Goal: Task Accomplishment & Management: Manage account settings

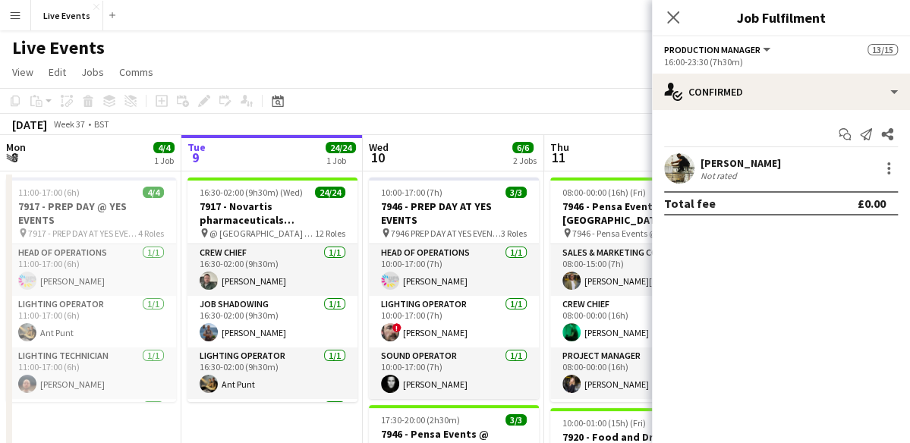
scroll to position [0, 464]
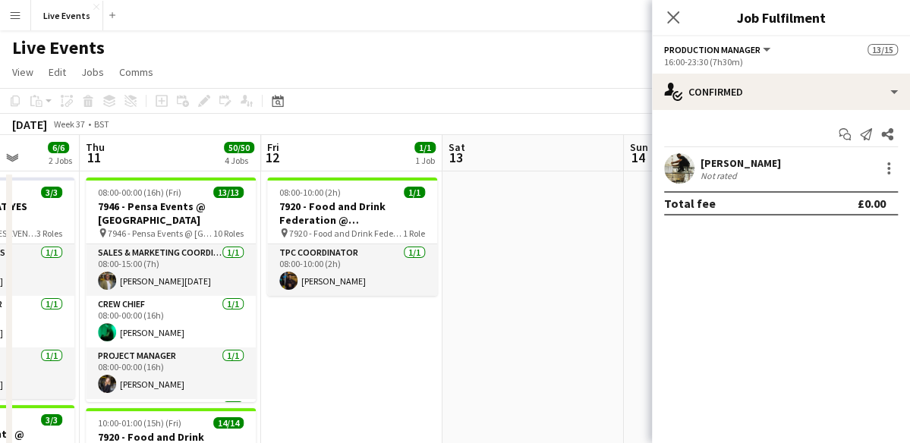
click at [611, 96] on app-toolbar "Copy Paste Paste Ctrl+V Paste with crew Ctrl+Shift+V Paste linked Job [GEOGRAPH…" at bounding box center [455, 101] width 910 height 26
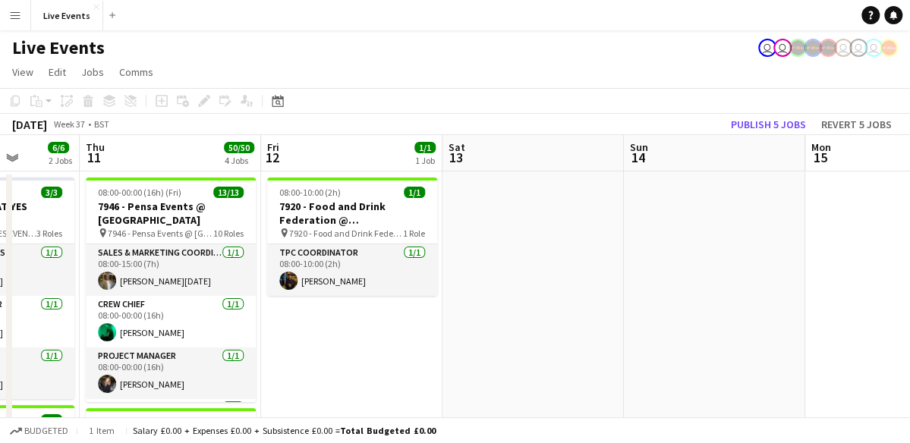
click at [611, 96] on app-toolbar "Copy Paste Paste Ctrl+V Paste with crew Ctrl+Shift+V Paste linked Job [GEOGRAPH…" at bounding box center [455, 101] width 910 height 26
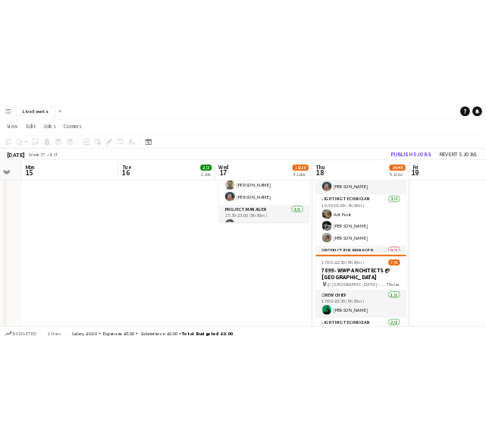
scroll to position [818, 0]
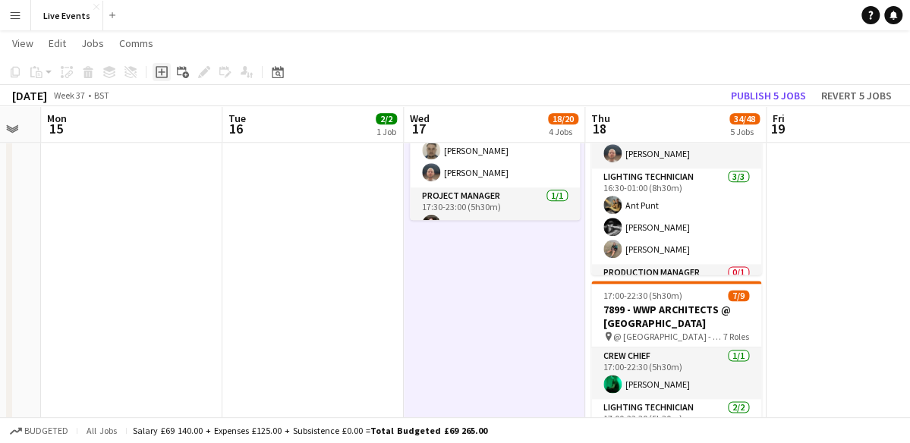
click at [160, 75] on icon "Add job" at bounding box center [162, 72] width 12 height 12
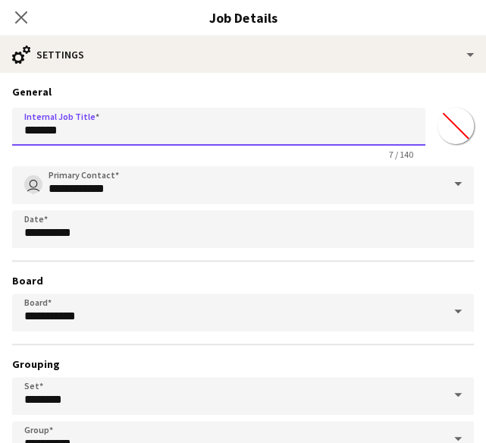
click at [103, 110] on input "*******" at bounding box center [219, 127] width 414 height 38
click at [76, 125] on input "*******" at bounding box center [219, 127] width 414 height 38
paste input "**********"
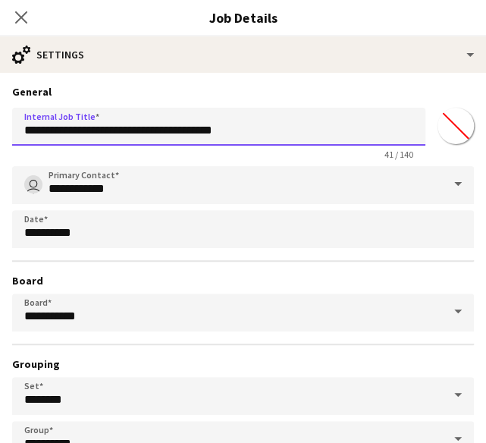
type input "**********"
click at [436, 125] on input "*******" at bounding box center [456, 126] width 55 height 55
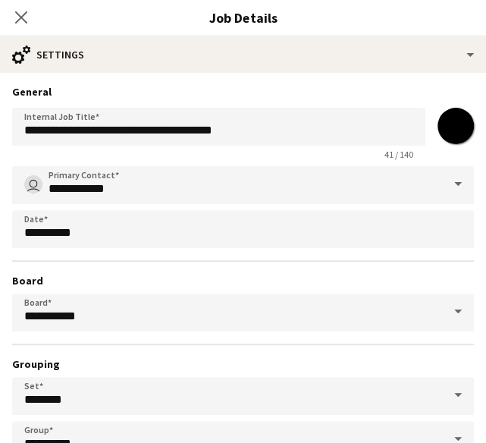
type input "*******"
click at [125, 280] on h3 "Board" at bounding box center [243, 281] width 462 height 14
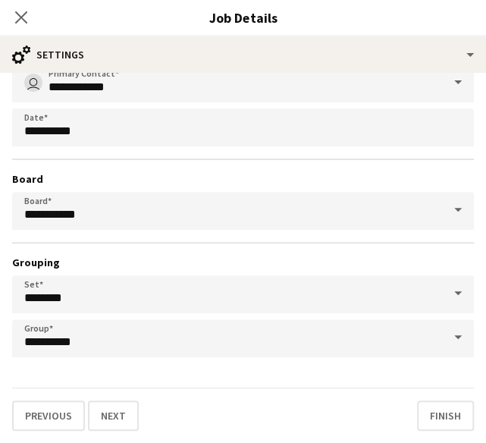
scroll to position [856, 0]
click at [121, 415] on button "Next" at bounding box center [113, 416] width 51 height 30
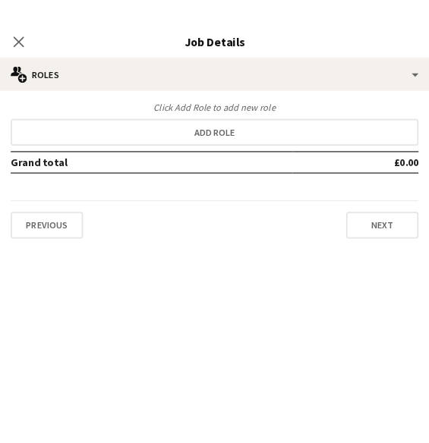
scroll to position [0, 0]
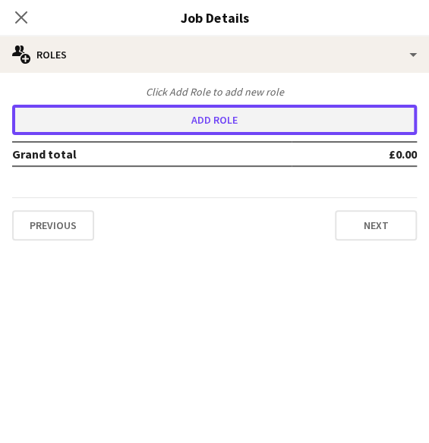
click at [154, 130] on button "Add role" at bounding box center [214, 120] width 405 height 30
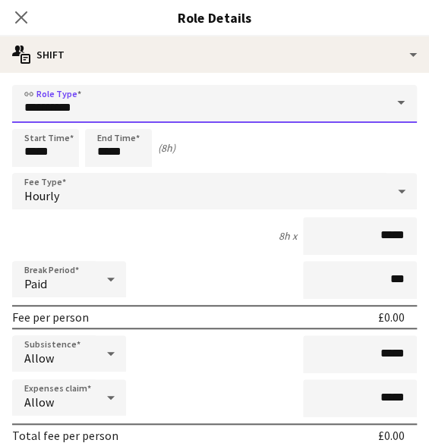
click at [71, 98] on input "**********" at bounding box center [214, 104] width 405 height 38
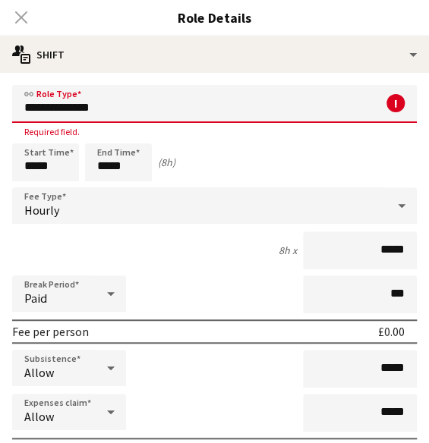
click at [123, 105] on input "**********" at bounding box center [214, 104] width 405 height 38
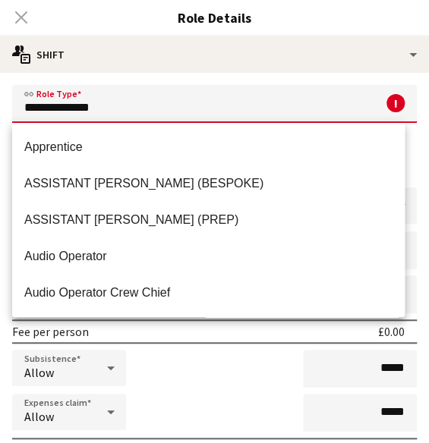
click at [124, 105] on input "**********" at bounding box center [214, 104] width 405 height 38
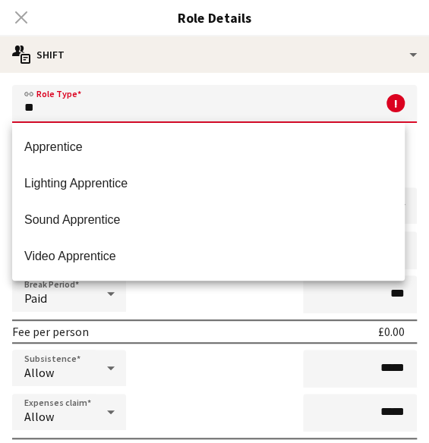
type input "*"
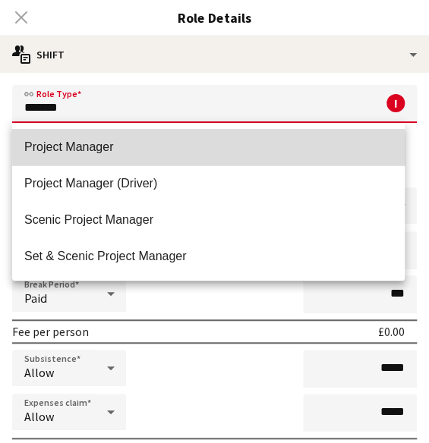
click at [118, 150] on span "Project Manager" at bounding box center [208, 147] width 368 height 14
type input "**********"
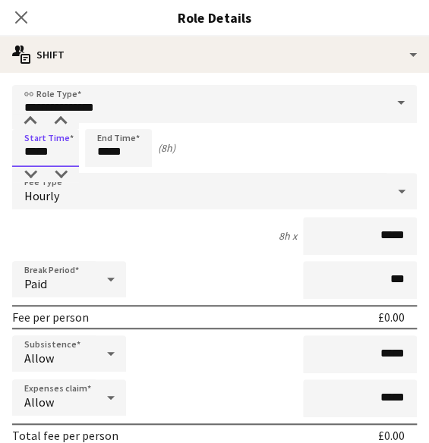
click at [48, 151] on input "*****" at bounding box center [45, 148] width 67 height 38
click at [32, 116] on div at bounding box center [30, 121] width 30 height 15
click at [30, 175] on div at bounding box center [30, 174] width 30 height 15
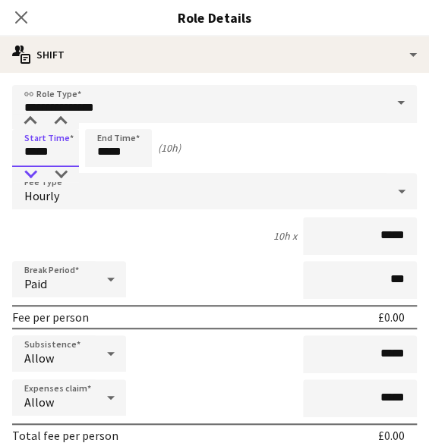
click at [30, 175] on div at bounding box center [30, 174] width 30 height 15
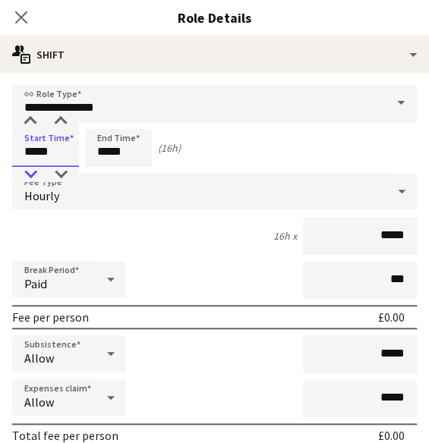
click at [30, 175] on div at bounding box center [30, 174] width 30 height 15
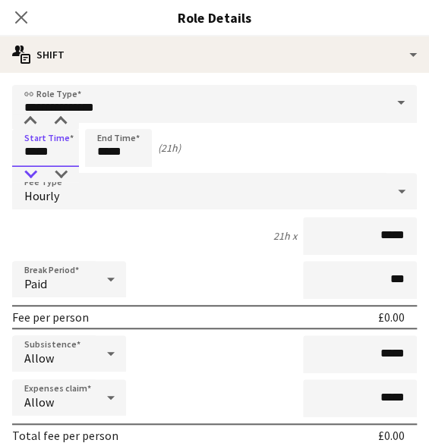
click at [30, 175] on div at bounding box center [30, 174] width 30 height 15
type input "*****"
click at [31, 119] on div at bounding box center [30, 121] width 30 height 15
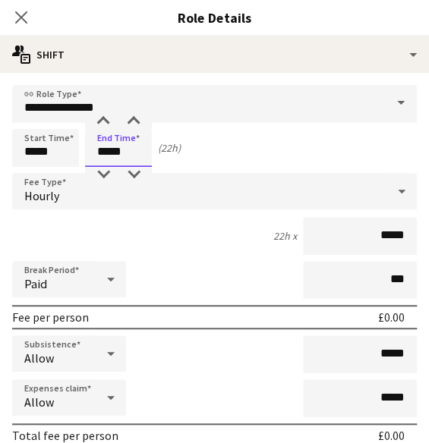
click at [121, 159] on input "*****" at bounding box center [118, 148] width 67 height 38
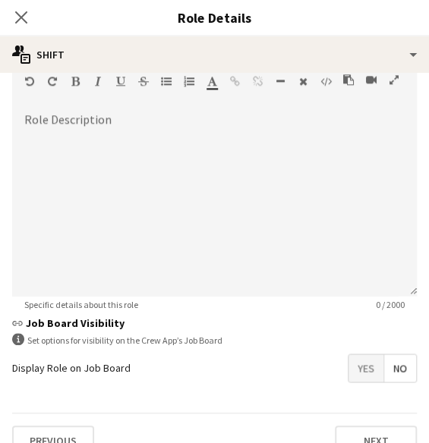
scroll to position [506, 0]
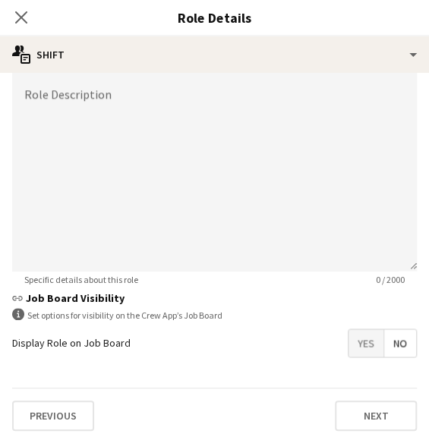
click at [164, 346] on div "Display Role on Job Board Yes No" at bounding box center [214, 343] width 405 height 29
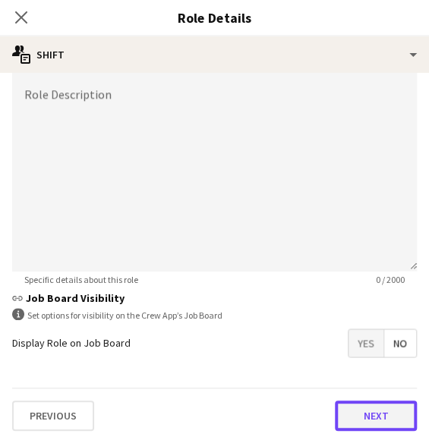
click at [379, 411] on button "Next" at bounding box center [376, 416] width 82 height 30
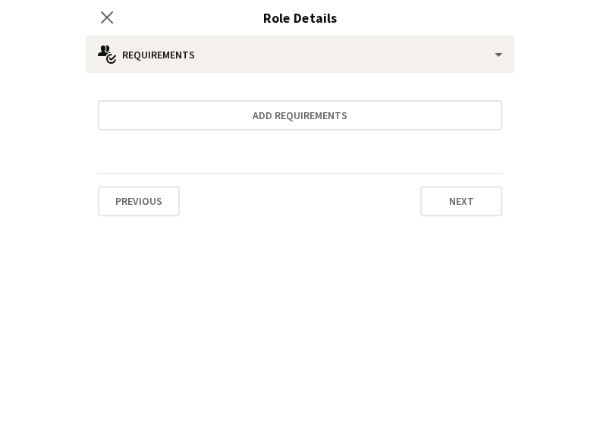
scroll to position [0, 0]
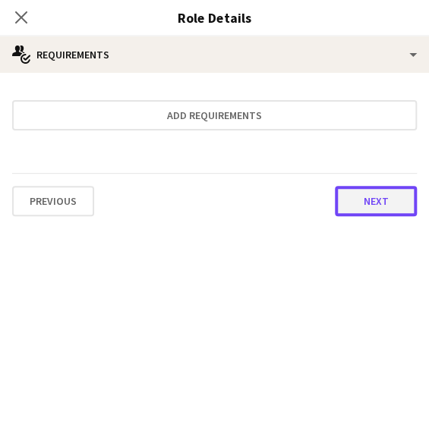
click at [371, 212] on button "Next" at bounding box center [376, 201] width 82 height 30
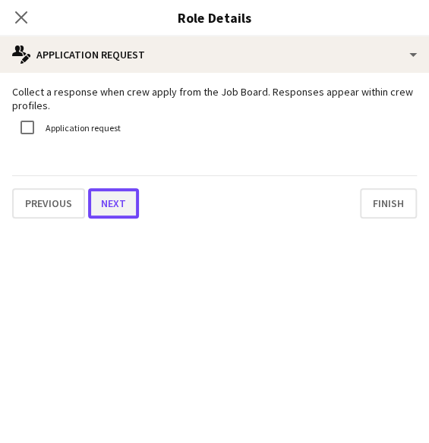
click at [118, 192] on button "Next" at bounding box center [113, 203] width 51 height 30
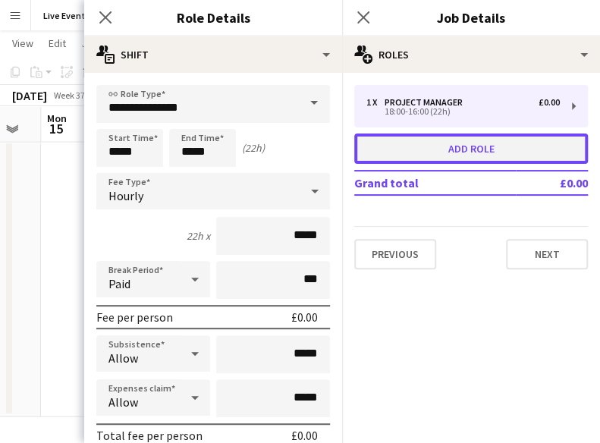
click at [501, 157] on button "Add role" at bounding box center [471, 149] width 234 height 30
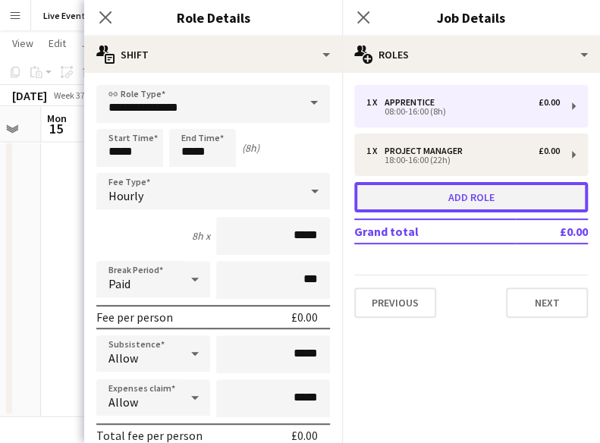
type input "**********"
type input "*****"
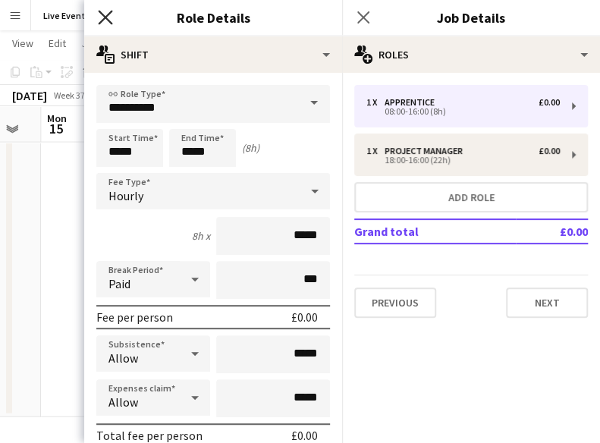
click at [109, 19] on icon "Close pop-in" at bounding box center [105, 17] width 14 height 14
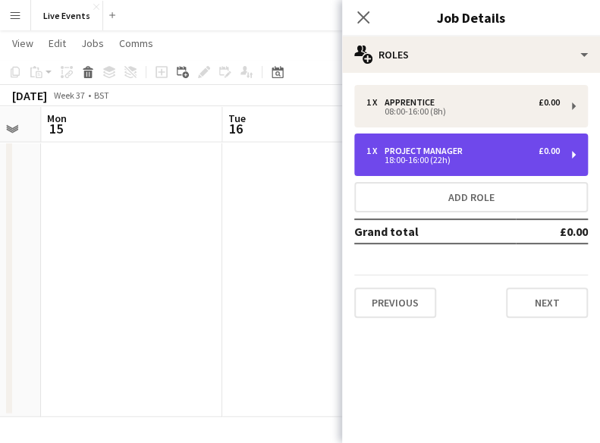
click at [447, 164] on div "18:00-16:00 (22h)" at bounding box center [464, 160] width 194 height 8
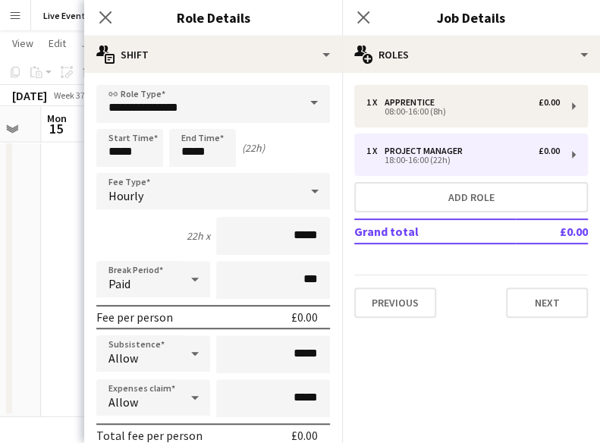
click at [304, 101] on span at bounding box center [314, 103] width 32 height 36
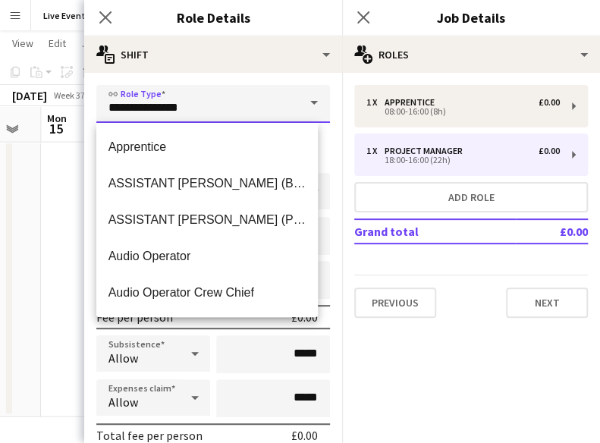
click at [206, 99] on input "**********" at bounding box center [213, 104] width 234 height 38
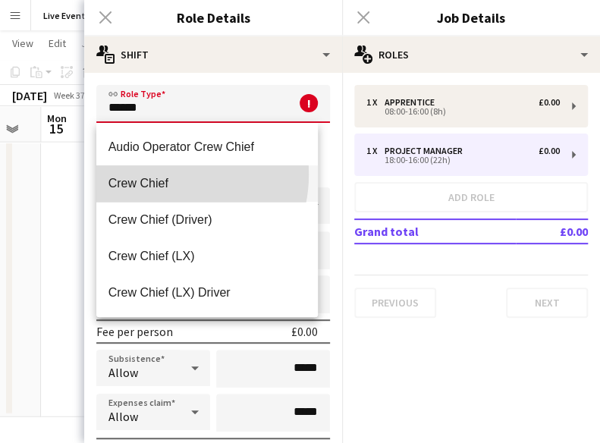
click at [159, 174] on mat-option "Crew Chief" at bounding box center [207, 183] width 222 height 36
type input "**********"
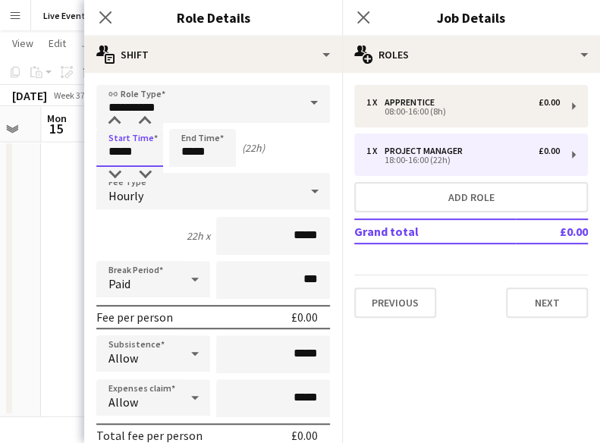
click at [131, 150] on input "*****" at bounding box center [129, 148] width 67 height 38
click at [115, 119] on div at bounding box center [114, 121] width 30 height 15
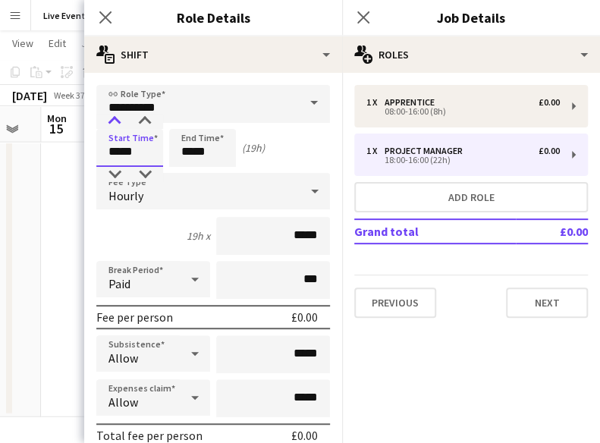
click at [115, 119] on div at bounding box center [114, 121] width 30 height 15
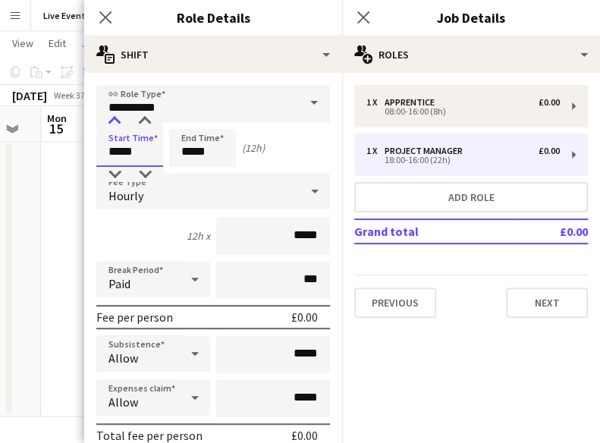
click at [115, 119] on div at bounding box center [114, 121] width 30 height 15
type input "*****"
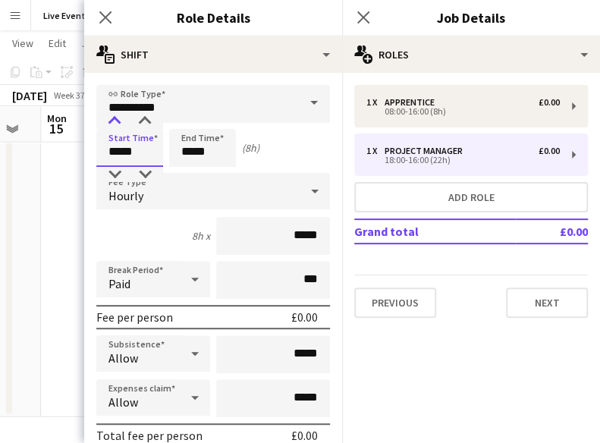
click at [115, 119] on div at bounding box center [114, 121] width 30 height 15
click at [306, 184] on icon at bounding box center [315, 191] width 18 height 30
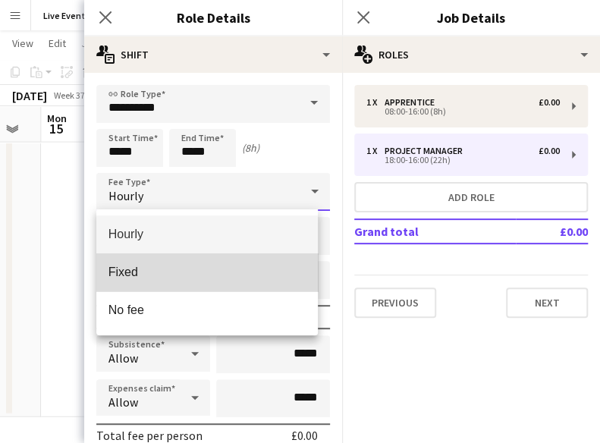
click at [223, 268] on span "Fixed" at bounding box center [208, 272] width 198 height 14
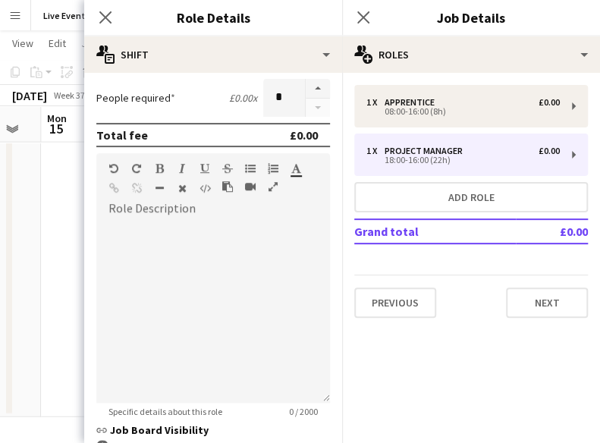
scroll to position [432, 0]
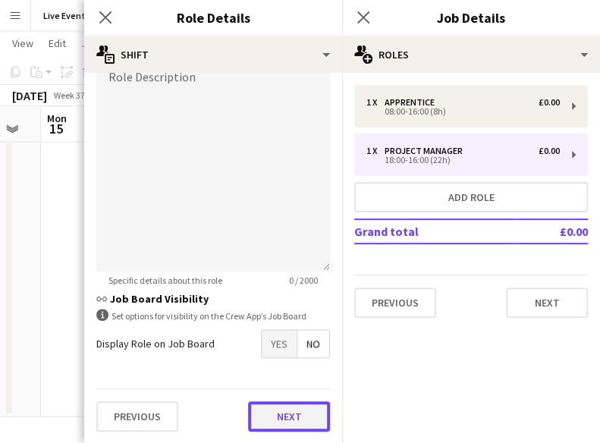
click at [275, 411] on button "Next" at bounding box center [289, 416] width 82 height 30
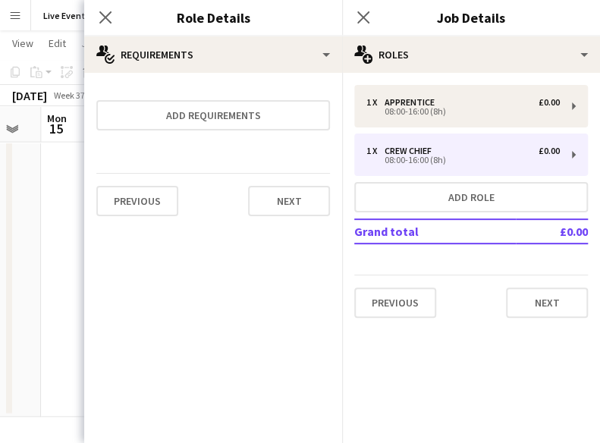
scroll to position [0, 0]
click at [296, 204] on button "Next" at bounding box center [289, 201] width 82 height 30
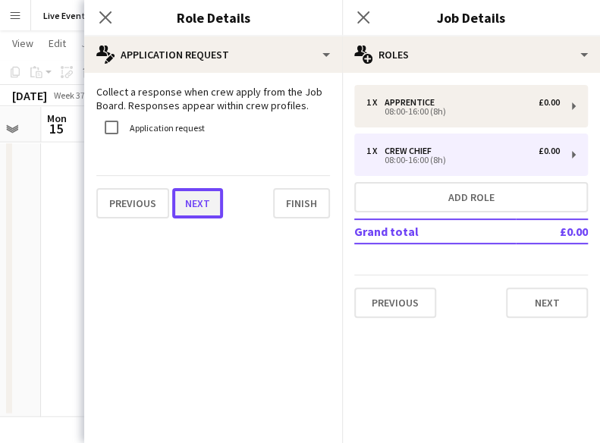
click at [211, 203] on button "Next" at bounding box center [197, 203] width 51 height 30
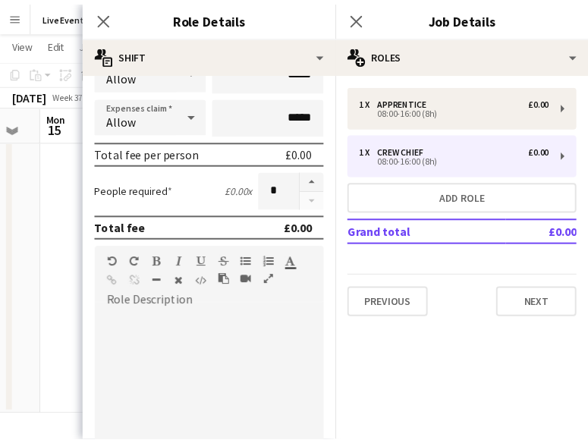
scroll to position [458, 0]
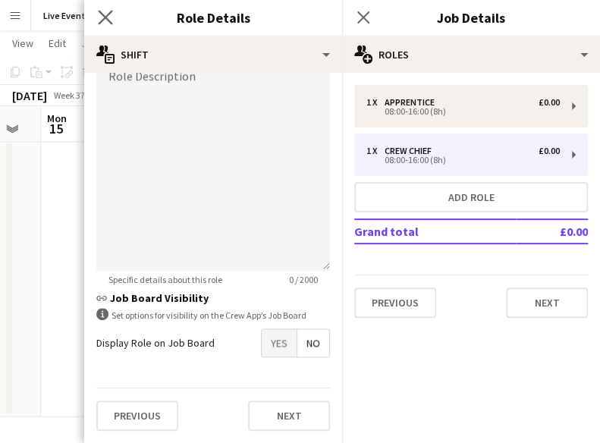
click at [108, 24] on icon "Close pop-in" at bounding box center [105, 17] width 14 height 14
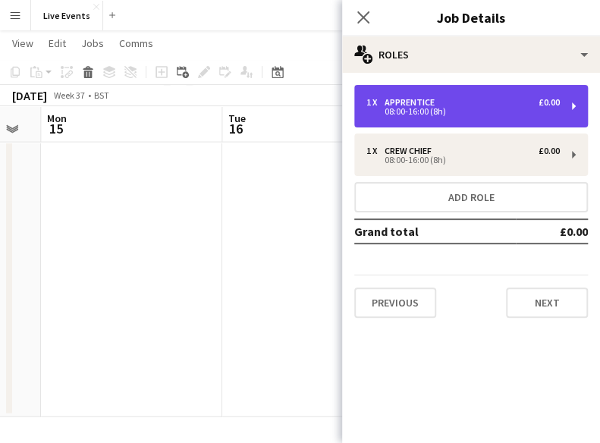
click at [465, 112] on div "08:00-16:00 (8h)" at bounding box center [464, 112] width 194 height 8
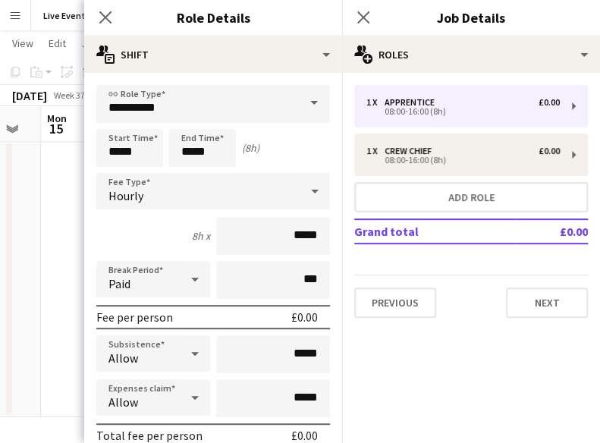
click at [304, 104] on span at bounding box center [314, 103] width 32 height 36
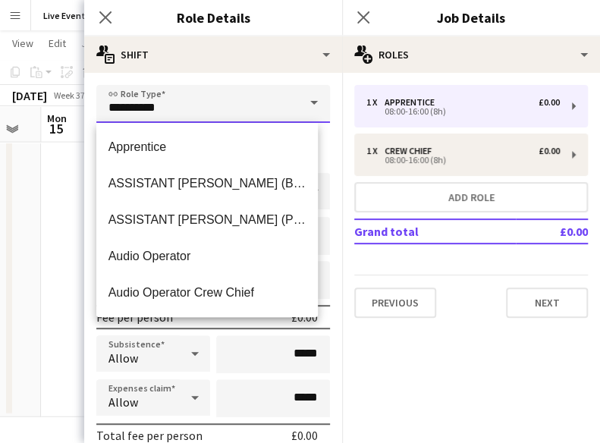
click at [221, 102] on input "**********" at bounding box center [213, 104] width 234 height 38
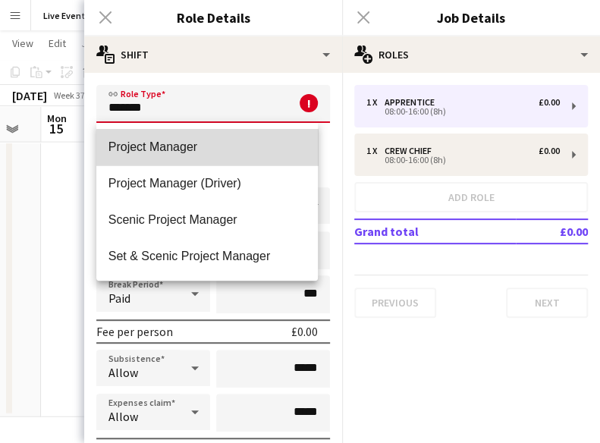
click at [197, 131] on mat-option "Project Manager" at bounding box center [207, 147] width 222 height 36
type input "**********"
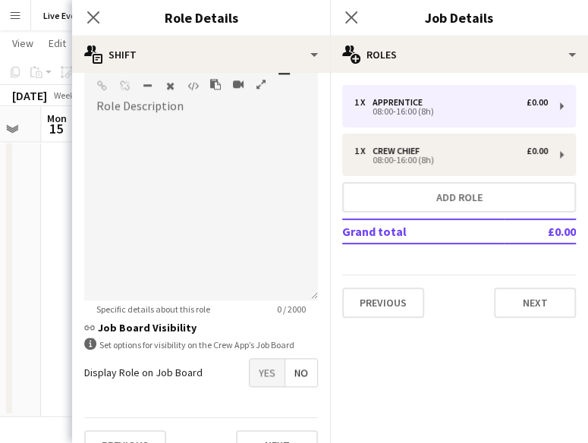
scroll to position [506, 0]
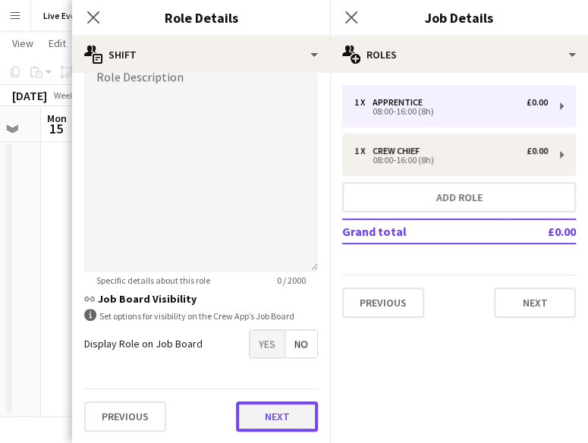
click at [264, 401] on button "Next" at bounding box center [277, 416] width 82 height 30
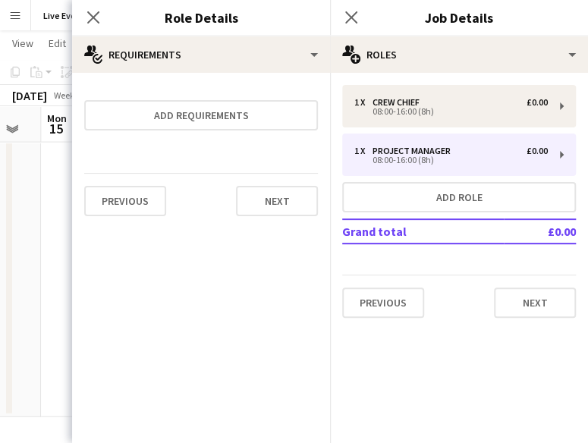
scroll to position [0, 0]
click at [96, 17] on icon "Close pop-in" at bounding box center [93, 17] width 14 height 14
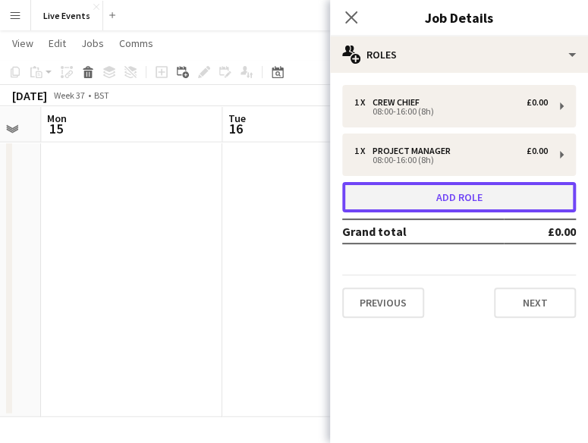
click at [413, 203] on button "Add role" at bounding box center [459, 197] width 234 height 30
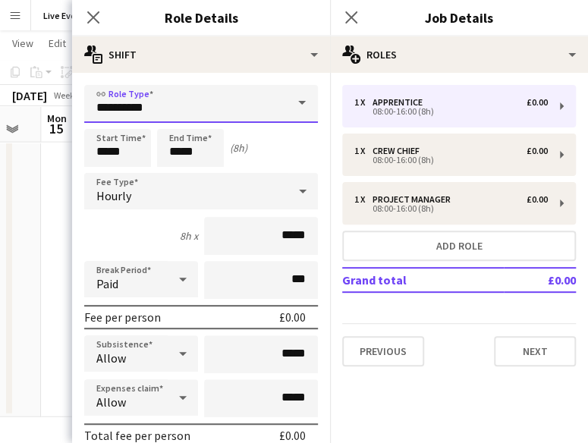
click at [171, 89] on input "**********" at bounding box center [201, 104] width 234 height 38
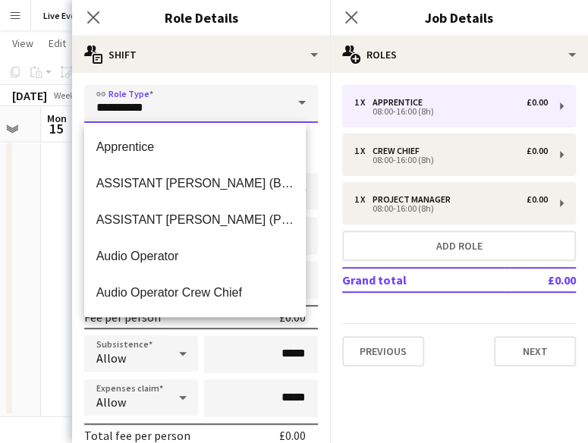
click at [171, 89] on input "**********" at bounding box center [201, 104] width 234 height 38
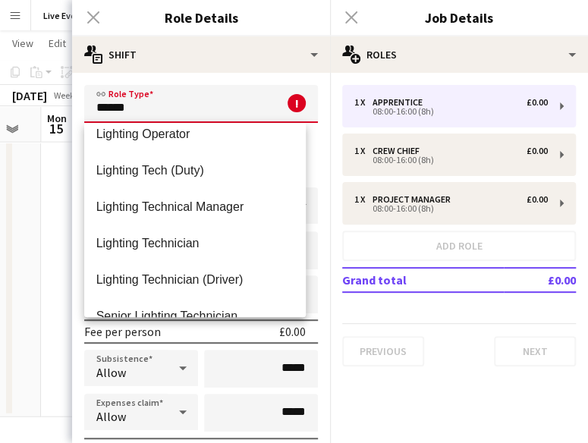
scroll to position [123, 0]
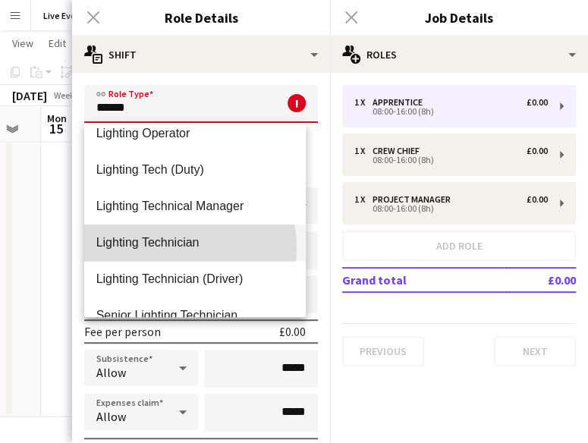
click at [160, 248] on span "Lighting Technician" at bounding box center [195, 242] width 198 height 14
type input "**********"
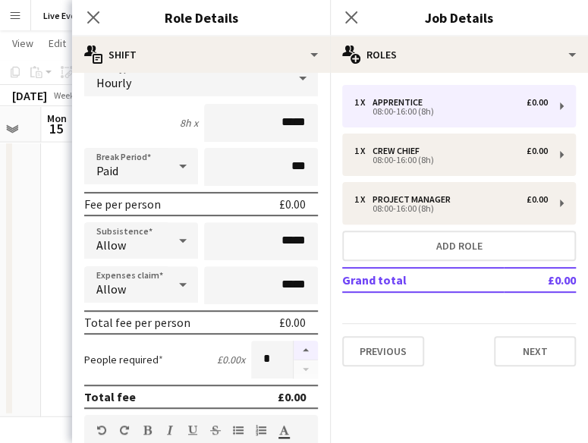
scroll to position [114, 0]
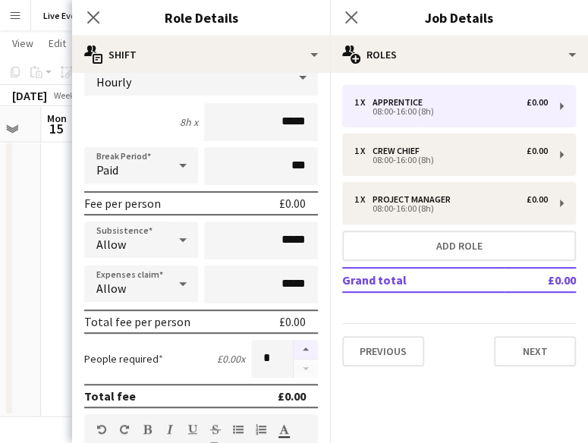
click at [304, 348] on button "button" at bounding box center [306, 350] width 24 height 20
type input "*"
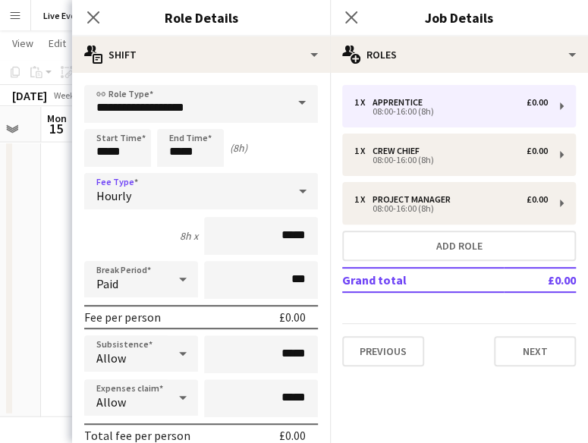
click at [203, 180] on div "Hourly" at bounding box center [185, 191] width 203 height 36
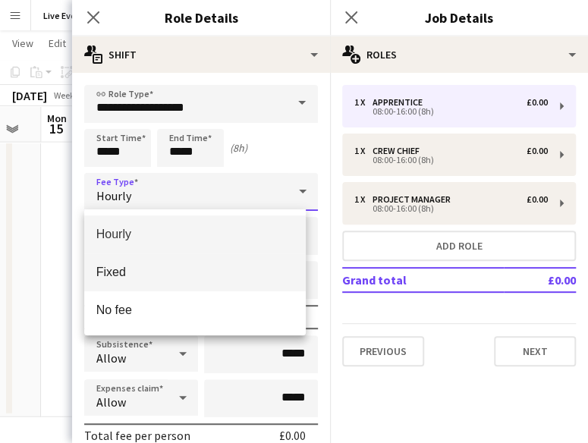
click at [138, 277] on span "Fixed" at bounding box center [195, 272] width 198 height 14
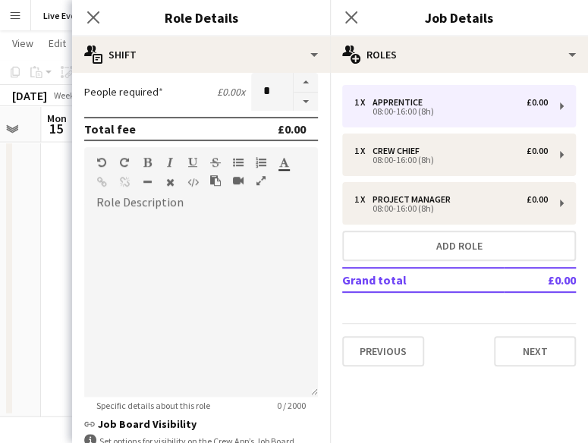
scroll to position [432, 0]
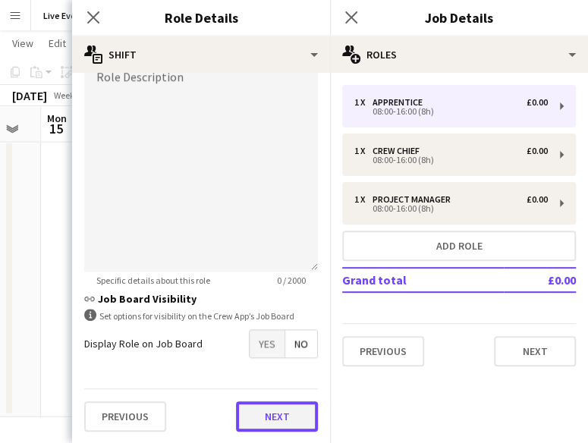
click at [260, 418] on button "Next" at bounding box center [277, 416] width 82 height 30
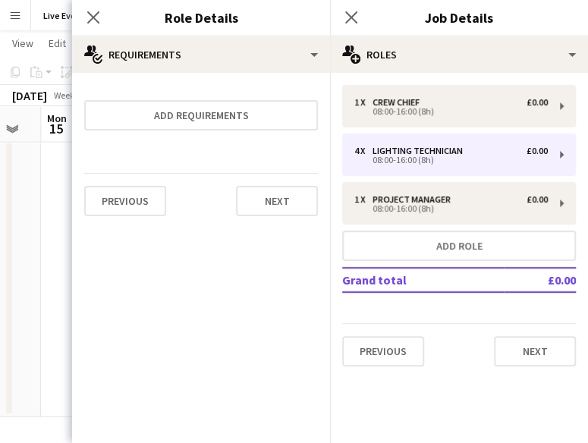
scroll to position [0, 0]
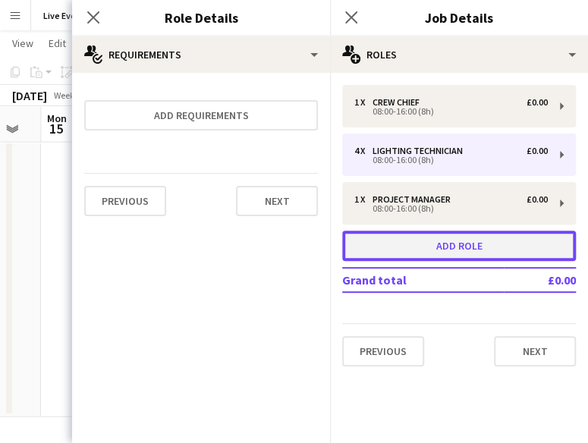
click at [431, 248] on button "Add role" at bounding box center [459, 246] width 234 height 30
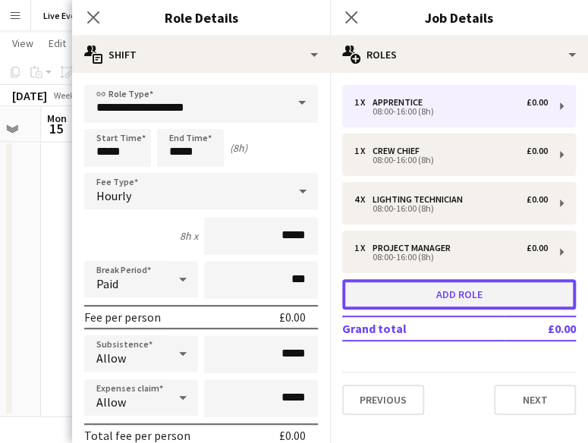
type input "**********"
type input "*"
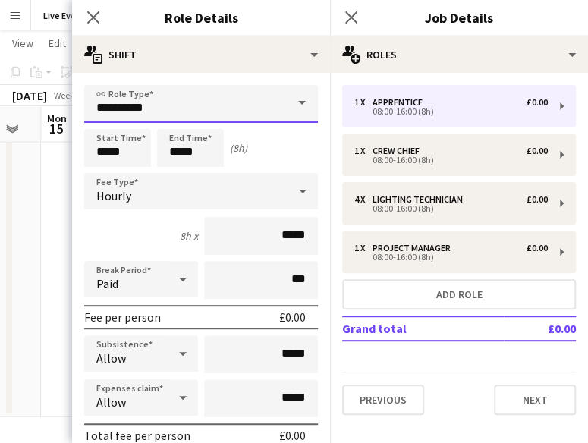
click at [269, 102] on input "**********" at bounding box center [201, 104] width 234 height 38
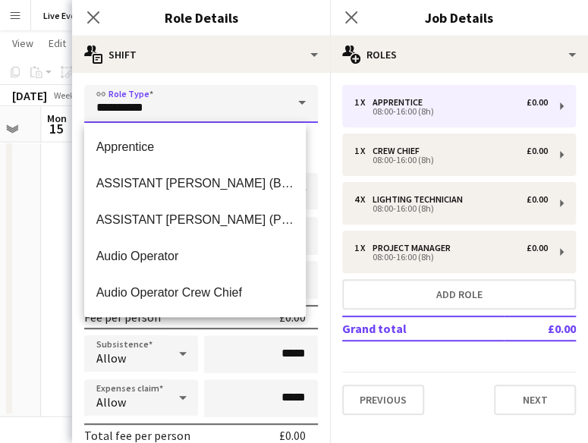
click at [269, 102] on input "**********" at bounding box center [201, 104] width 234 height 38
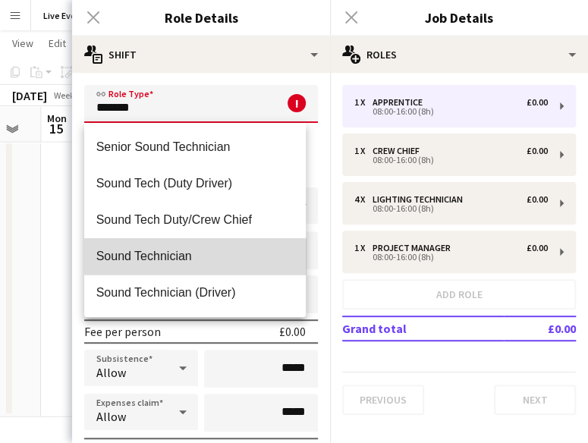
click at [235, 253] on span "Sound Technician" at bounding box center [195, 256] width 198 height 14
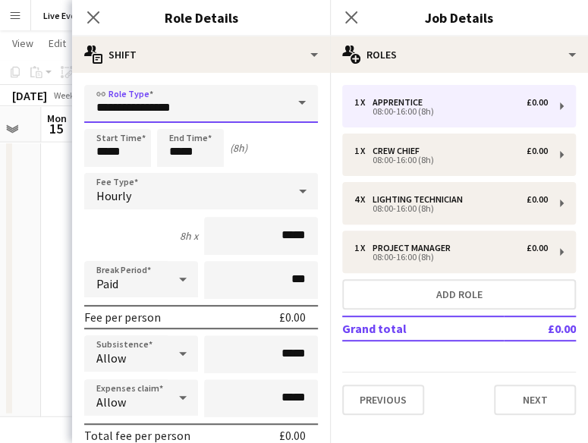
click at [213, 117] on input "**********" at bounding box center [201, 104] width 234 height 38
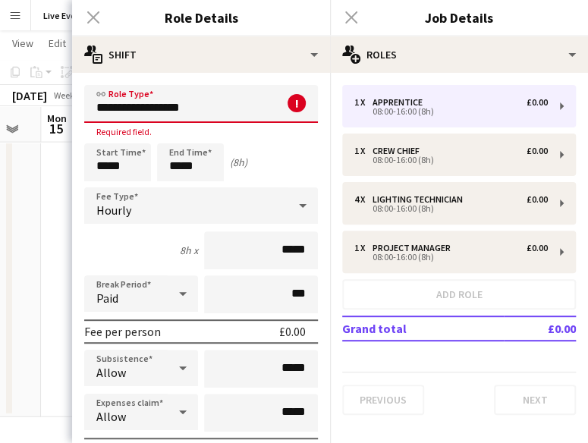
click at [202, 102] on input "**********" at bounding box center [201, 104] width 234 height 38
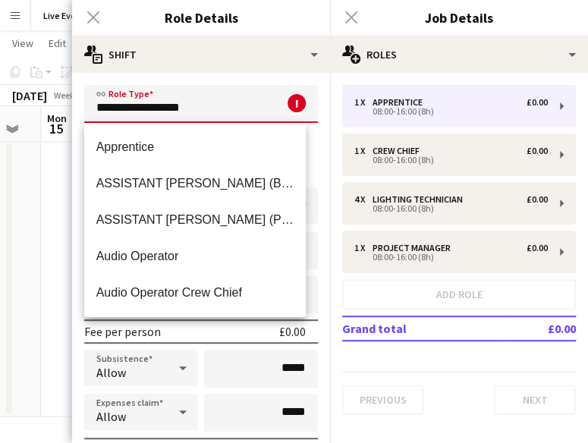
click at [202, 102] on input "**********" at bounding box center [201, 104] width 234 height 38
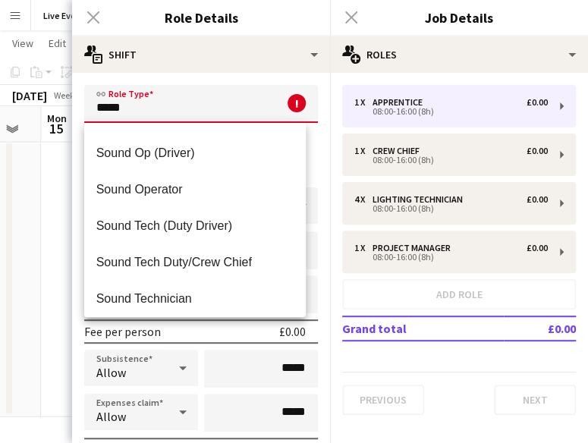
scroll to position [106, 0]
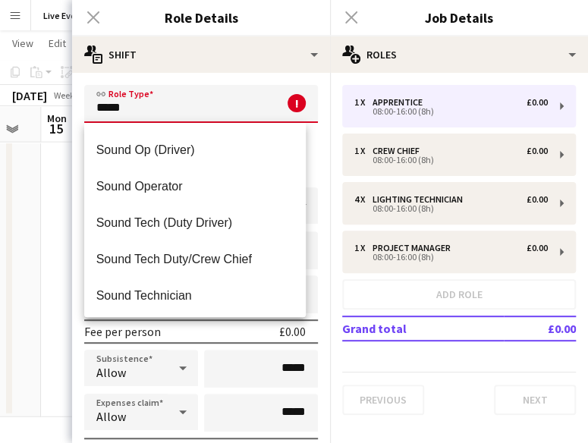
click at [197, 176] on mat-option "Sound Operator" at bounding box center [195, 186] width 222 height 36
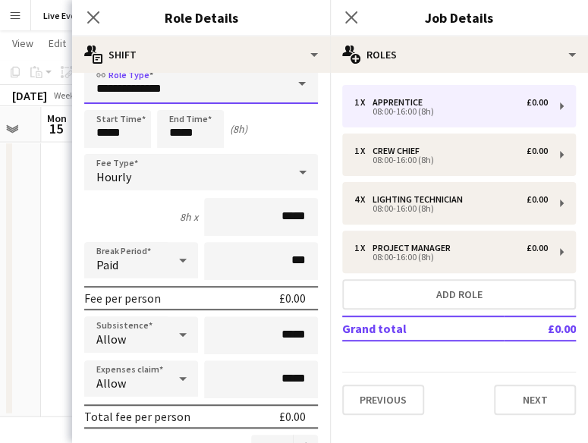
scroll to position [21, 0]
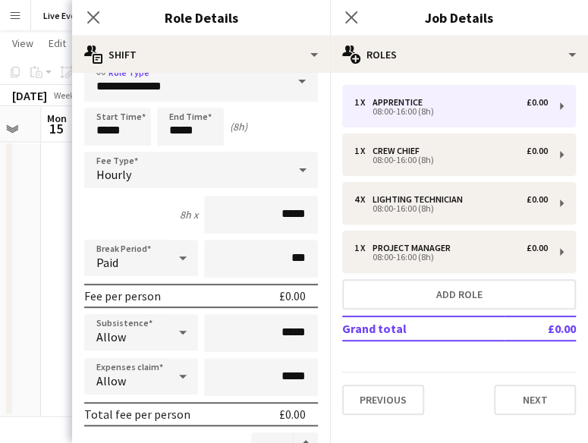
click at [289, 80] on span at bounding box center [302, 82] width 32 height 36
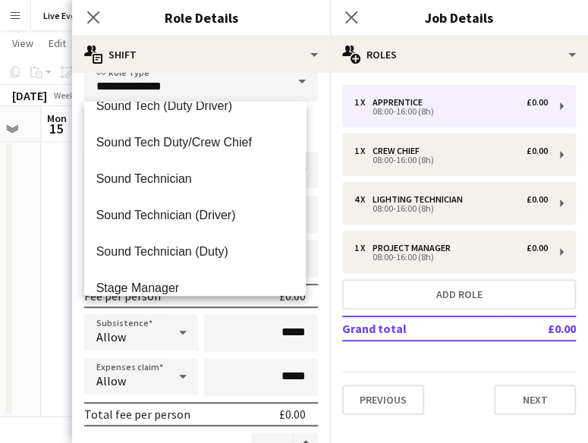
scroll to position [3246, 0]
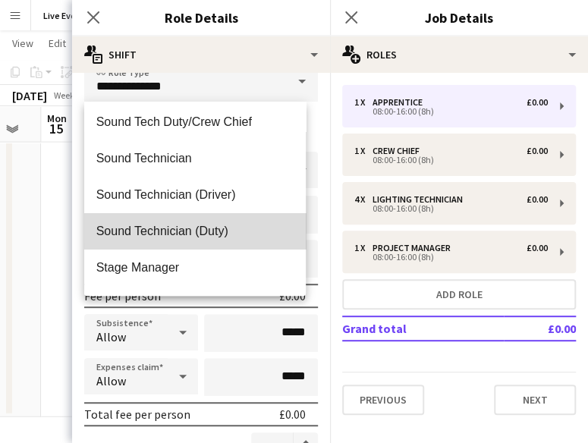
click at [225, 231] on span "Sound Technician (Duty)" at bounding box center [195, 231] width 198 height 14
type input "**********"
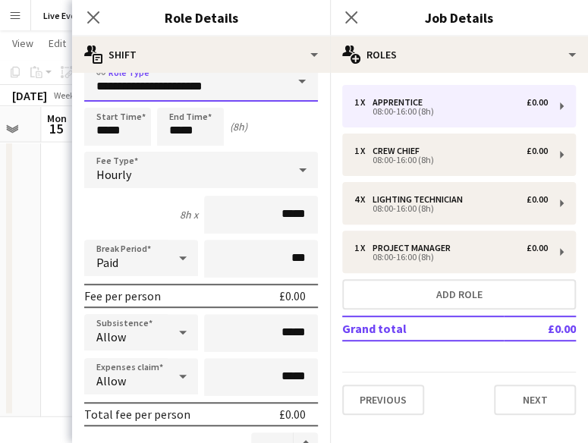
scroll to position [12, 0]
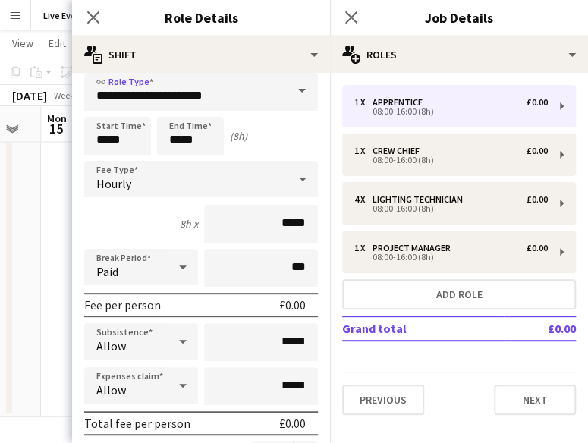
click at [191, 175] on div "Hourly" at bounding box center [185, 179] width 203 height 36
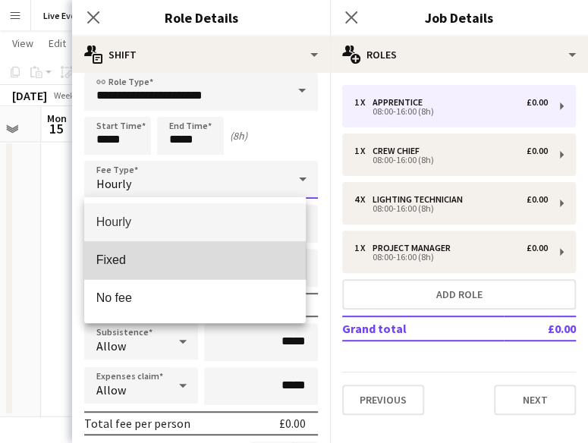
click at [113, 265] on span "Fixed" at bounding box center [195, 260] width 198 height 14
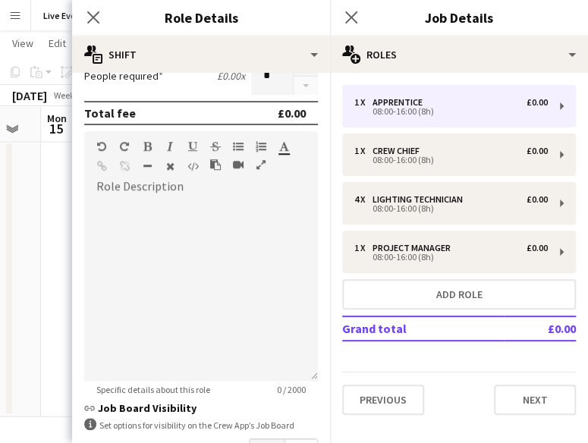
scroll to position [432, 0]
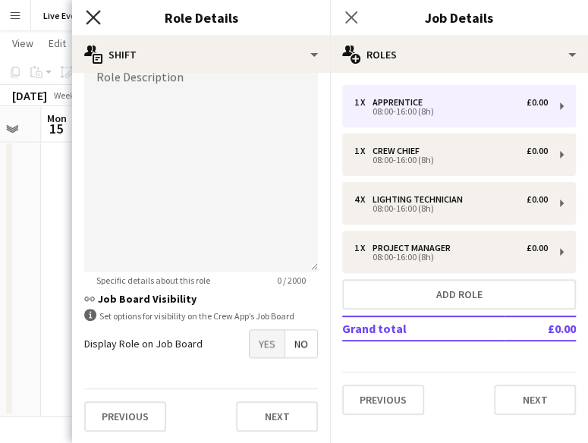
click at [95, 17] on icon "Close pop-in" at bounding box center [93, 17] width 14 height 14
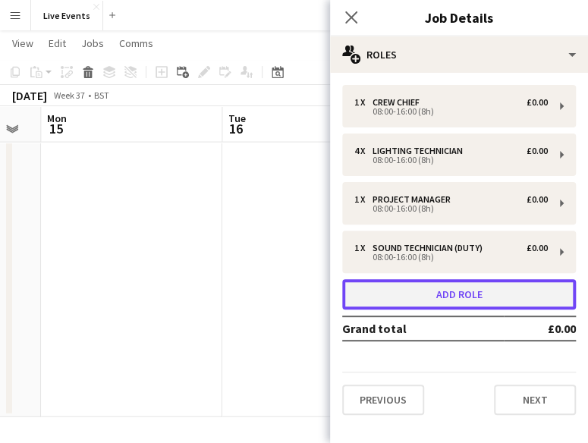
click at [384, 292] on button "Add role" at bounding box center [459, 294] width 234 height 30
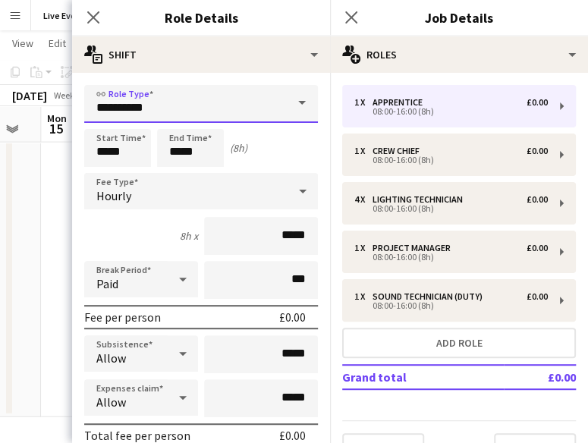
click at [197, 98] on input "**********" at bounding box center [201, 104] width 234 height 38
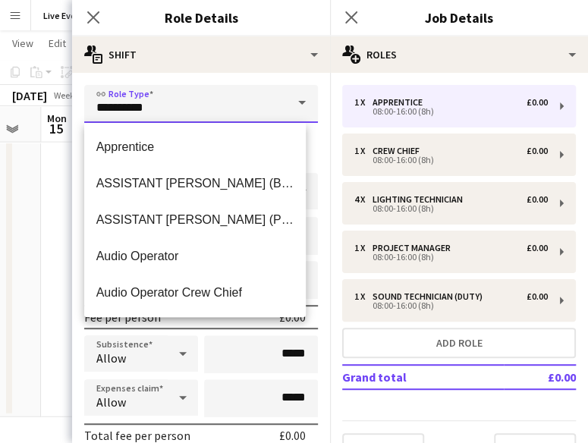
click at [197, 98] on input "**********" at bounding box center [201, 104] width 234 height 38
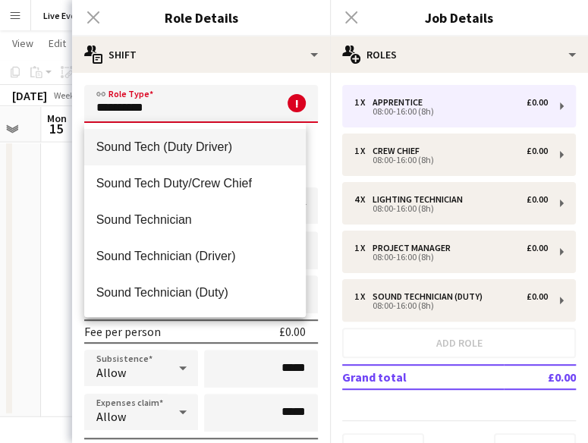
scroll to position [0, 0]
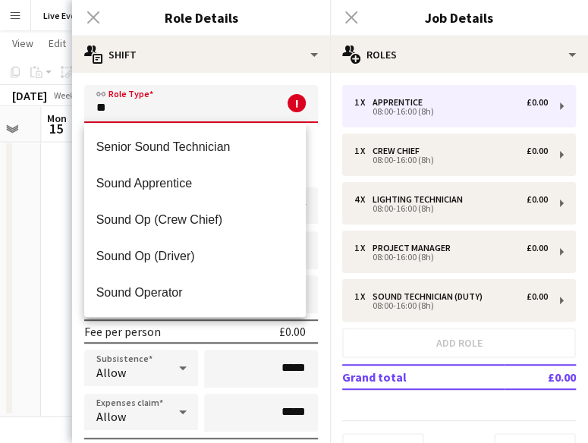
type input "*"
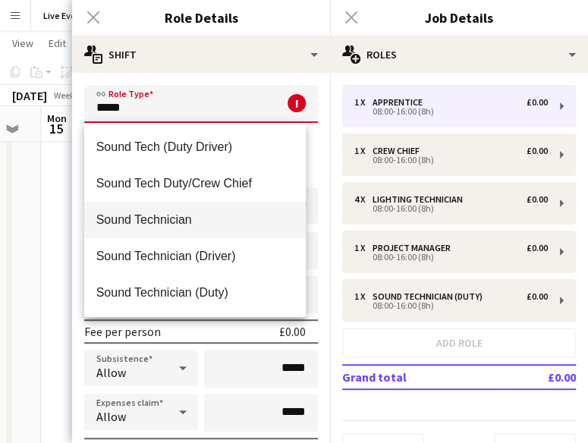
scroll to position [927, 0]
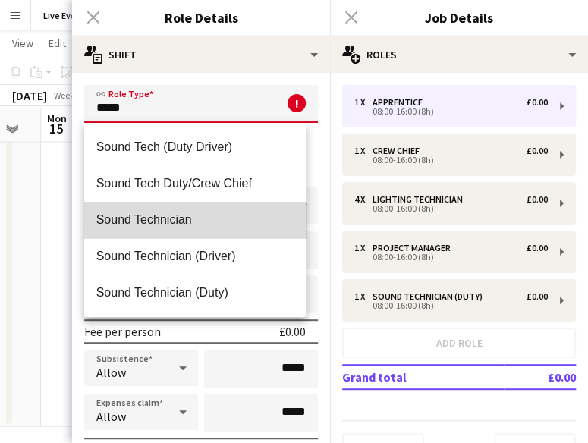
click at [205, 229] on mat-option "Sound Technician" at bounding box center [195, 220] width 222 height 36
type input "**********"
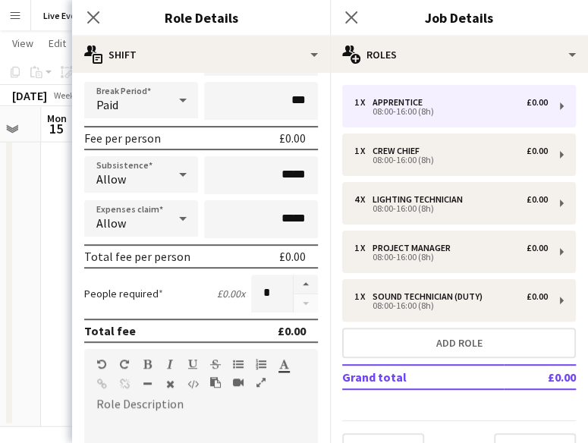
scroll to position [182, 0]
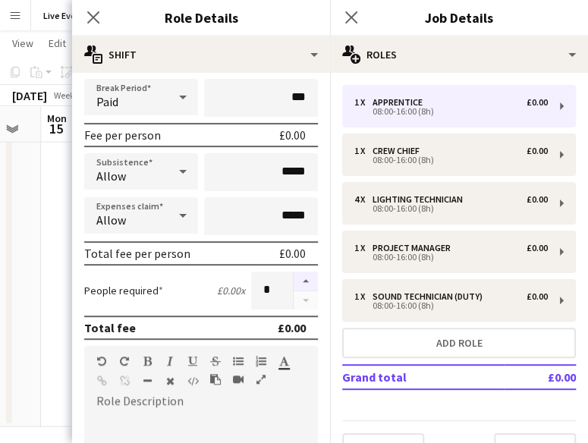
click at [297, 277] on button "button" at bounding box center [306, 282] width 24 height 20
type input "*"
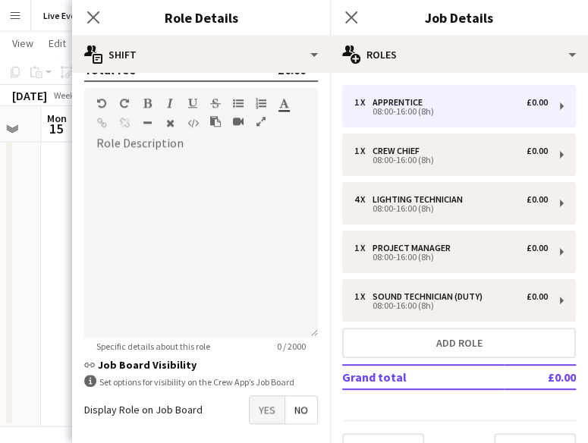
scroll to position [506, 0]
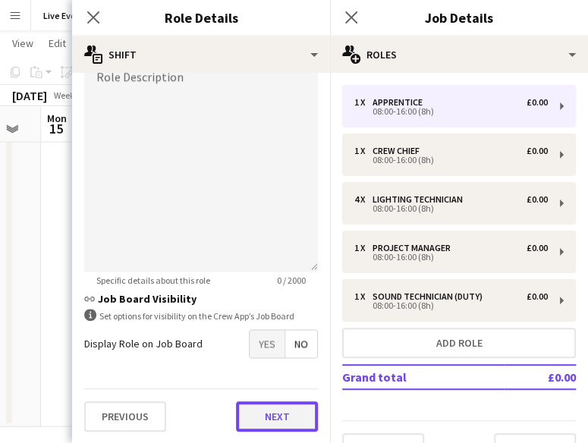
click at [282, 418] on button "Next" at bounding box center [277, 416] width 82 height 30
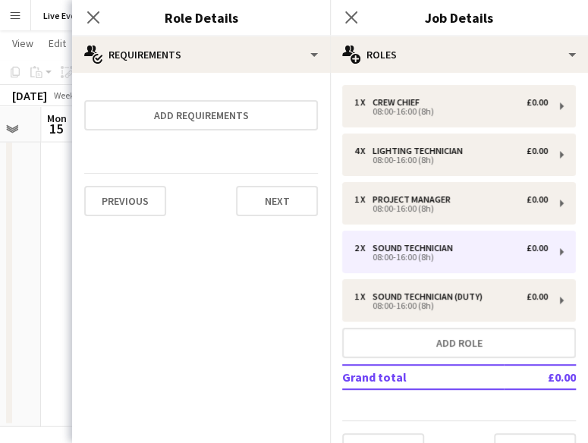
scroll to position [0, 0]
click at [277, 207] on button "Next" at bounding box center [277, 201] width 82 height 30
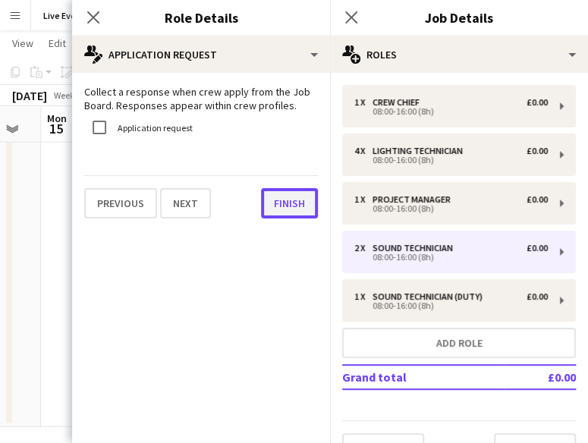
click at [309, 192] on button "Finish" at bounding box center [289, 203] width 57 height 30
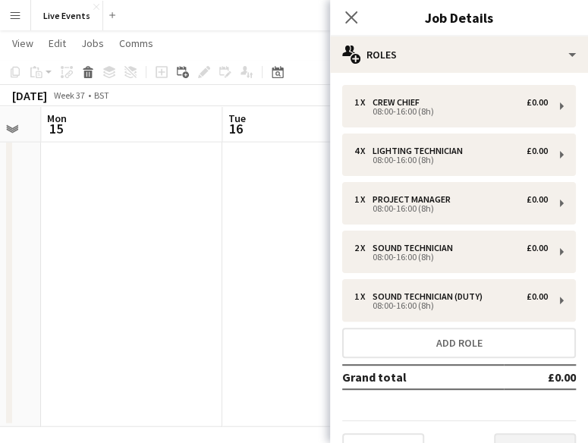
scroll to position [31, 0]
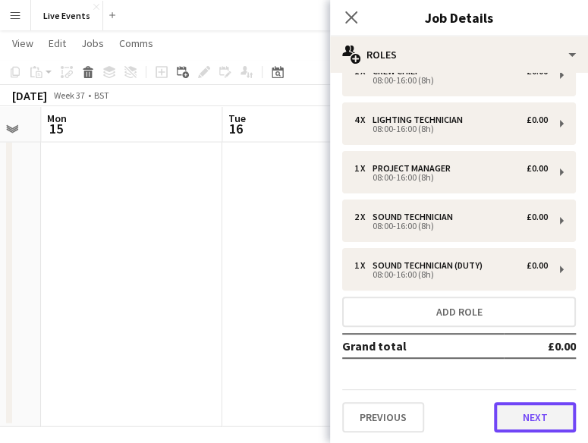
click at [508, 413] on button "Next" at bounding box center [535, 417] width 82 height 30
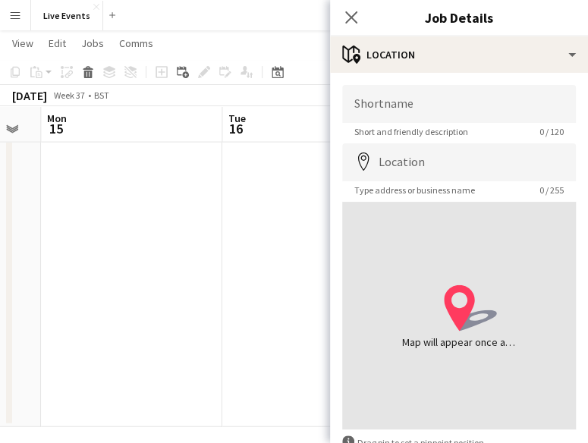
scroll to position [0, 0]
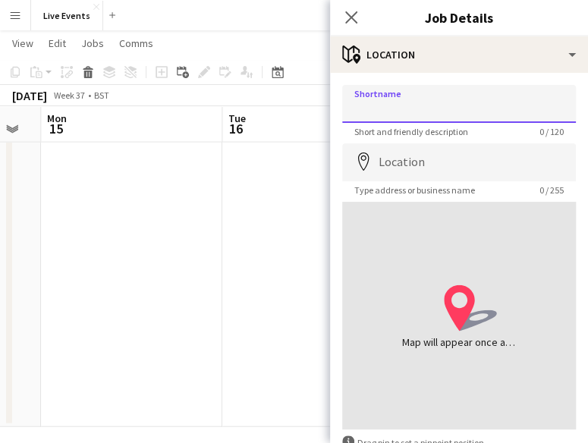
click at [427, 105] on input "Shortname" at bounding box center [459, 104] width 234 height 38
paste input "**********"
drag, startPoint x: 373, startPoint y: 107, endPoint x: 288, endPoint y: 121, distance: 86.1
drag, startPoint x: 433, startPoint y: 109, endPoint x: 592, endPoint y: 129, distance: 160.6
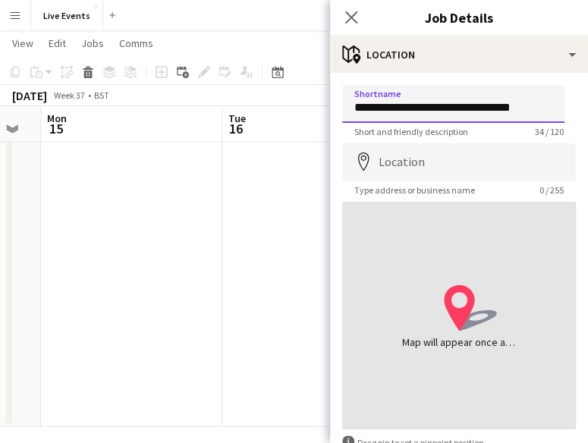
type input "**********"
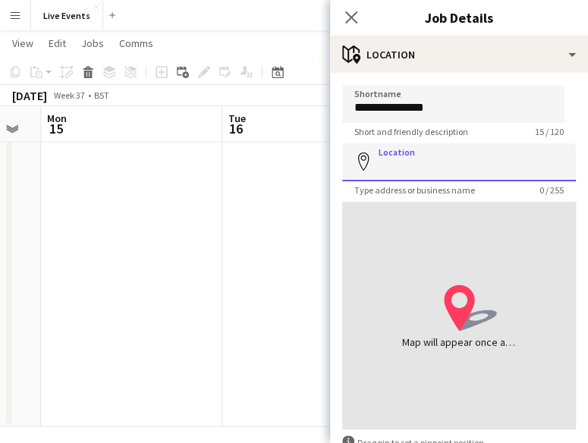
click at [484, 164] on input "Location" at bounding box center [459, 162] width 234 height 38
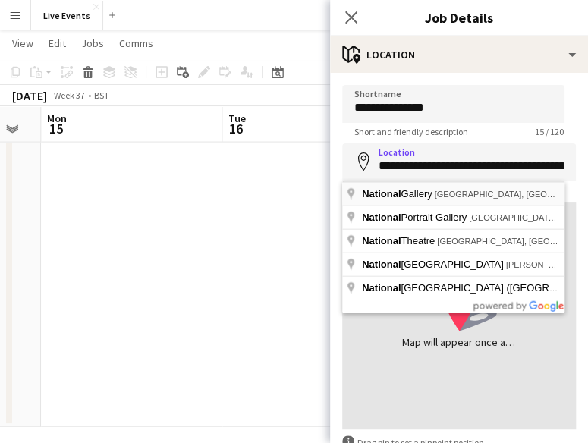
type input "**********"
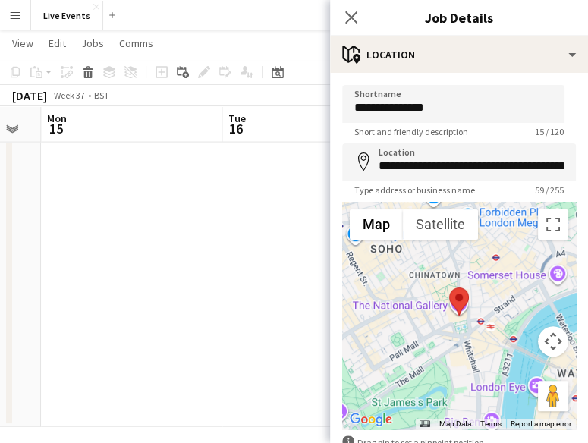
scroll to position [93, 0]
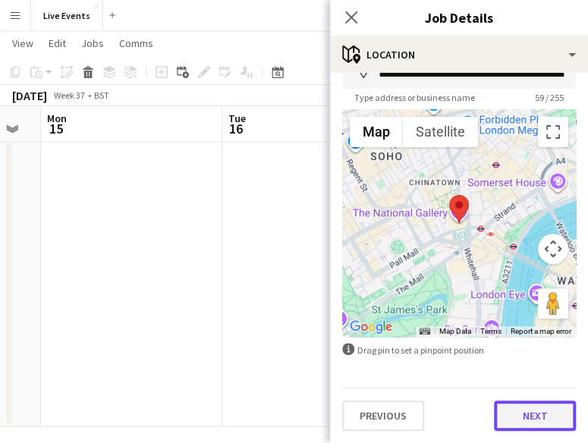
click at [503, 409] on button "Next" at bounding box center [535, 416] width 82 height 30
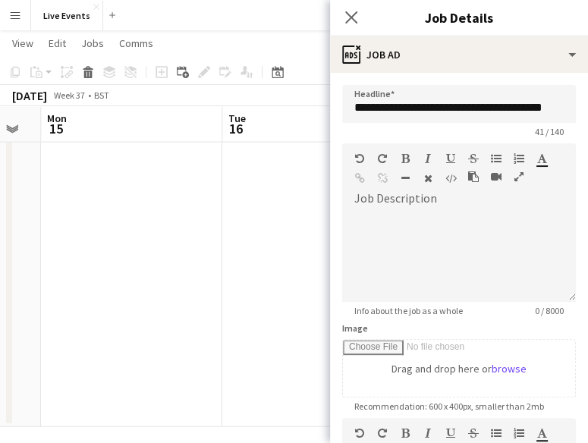
scroll to position [0, 0]
click at [410, 263] on div at bounding box center [459, 256] width 234 height 91
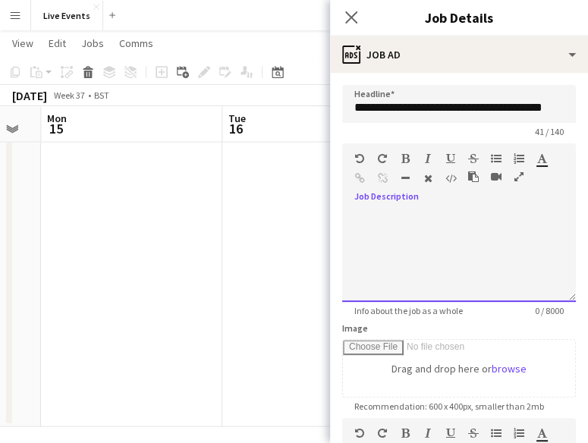
paste div
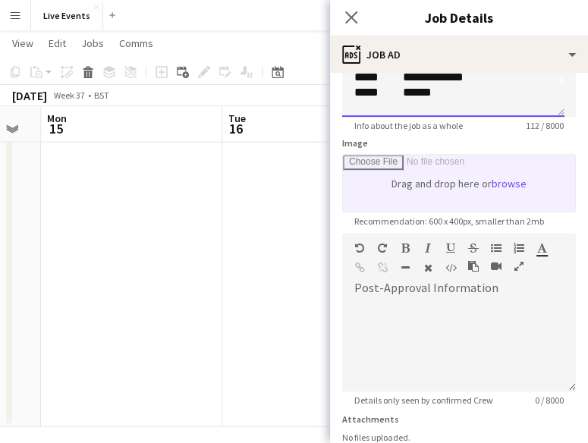
scroll to position [307, 0]
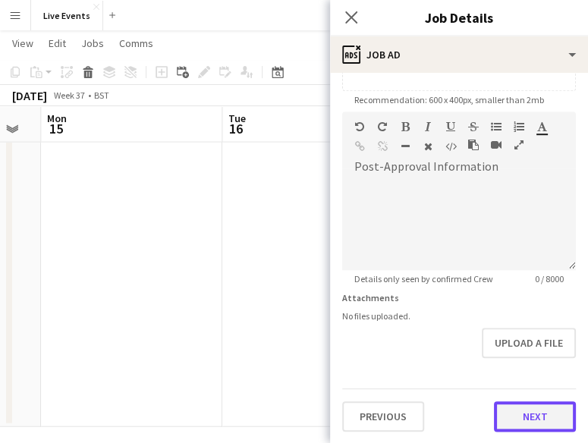
click at [512, 421] on button "Next" at bounding box center [535, 416] width 82 height 30
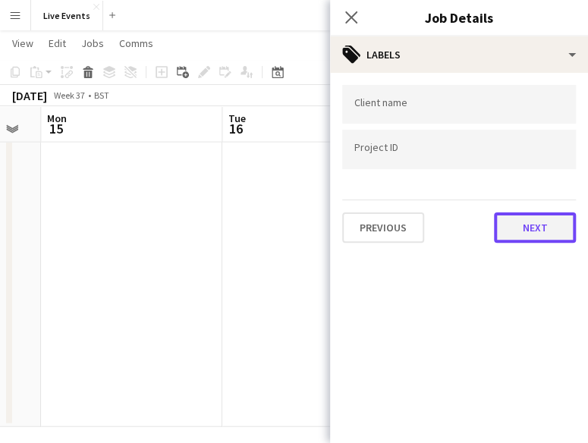
click at [530, 227] on button "Next" at bounding box center [535, 228] width 82 height 30
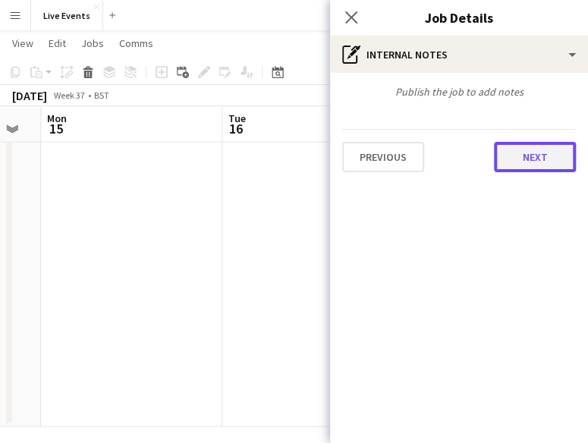
click at [506, 152] on button "Next" at bounding box center [535, 157] width 82 height 30
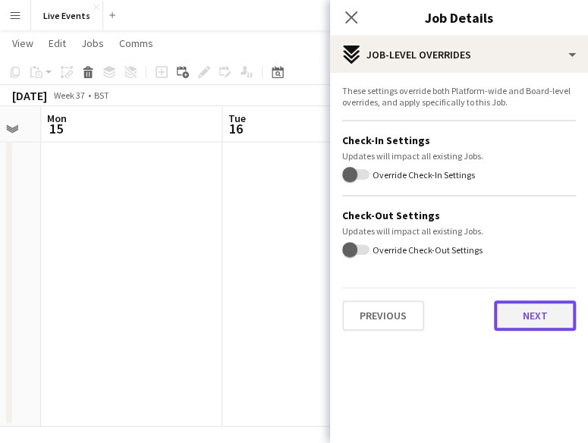
click at [518, 309] on button "Next" at bounding box center [535, 316] width 82 height 30
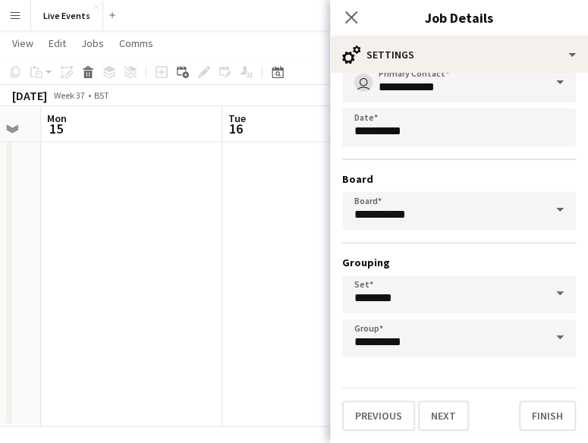
scroll to position [937, 0]
click at [429, 416] on button "Next" at bounding box center [443, 416] width 51 height 30
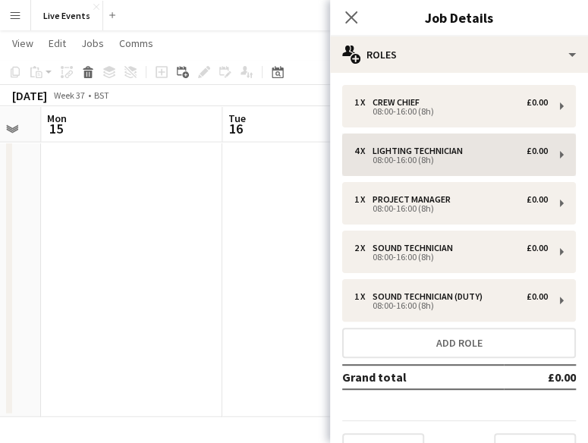
scroll to position [32, 0]
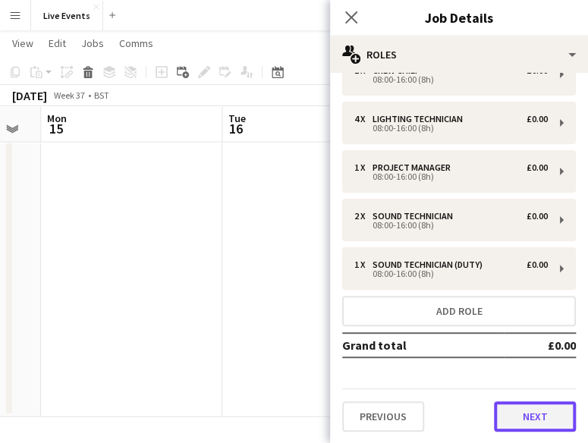
click at [525, 408] on button "Next" at bounding box center [535, 416] width 82 height 30
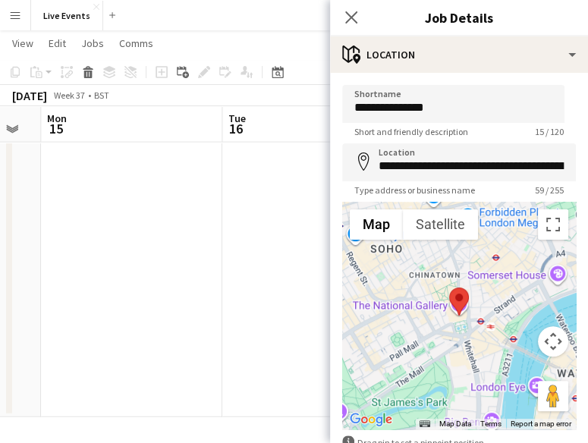
scroll to position [0, 0]
click at [353, 17] on icon "Close pop-in" at bounding box center [351, 17] width 14 height 14
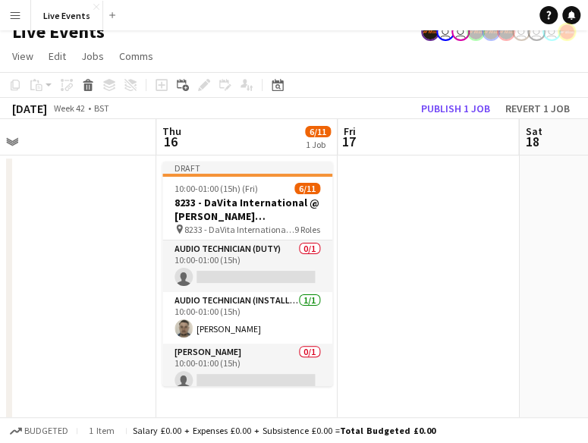
scroll to position [0, 386]
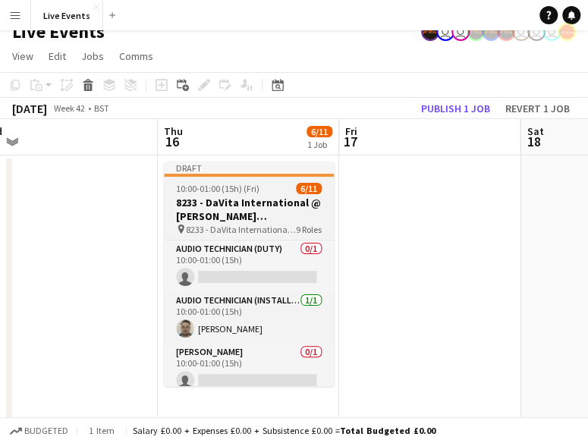
click at [235, 203] on h3 "8233 - DaVita International @ [PERSON_NAME][GEOGRAPHIC_DATA]" at bounding box center [249, 209] width 170 height 27
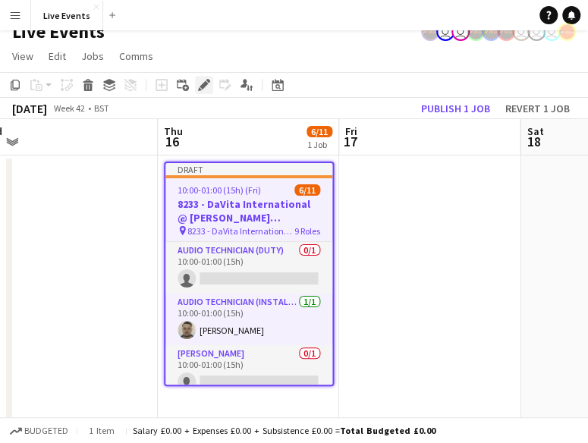
click at [203, 81] on icon "Edit" at bounding box center [204, 85] width 12 height 12
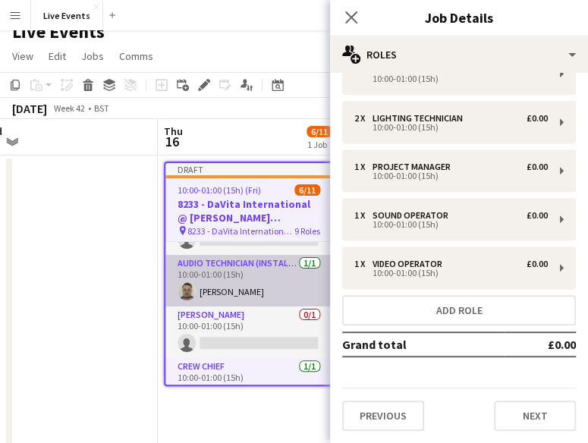
scroll to position [40, 0]
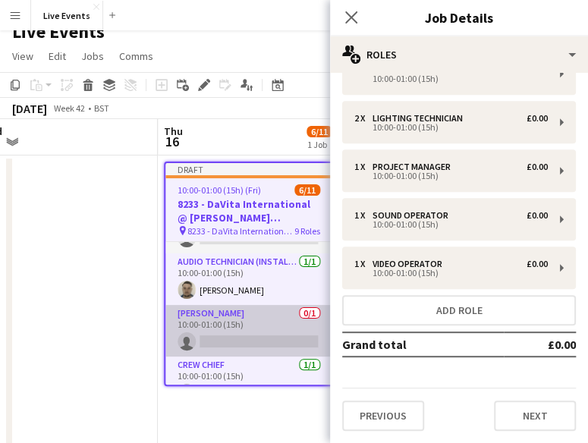
click at [229, 324] on app-card-role "[PERSON_NAME] 0/1 10:00-01:00 (15h) single-neutral-actions" at bounding box center [248, 331] width 167 height 52
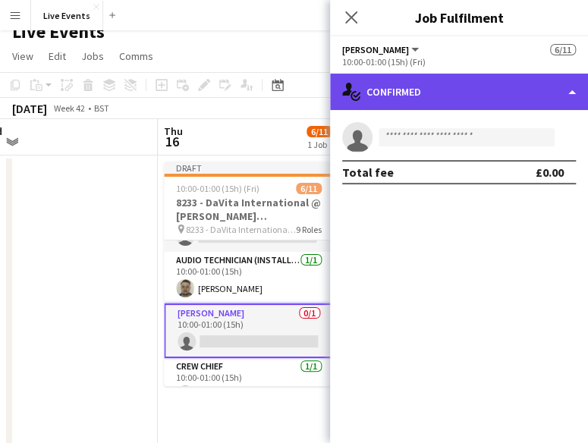
click at [414, 96] on div "single-neutral-actions-check-2 Confirmed" at bounding box center [459, 92] width 258 height 36
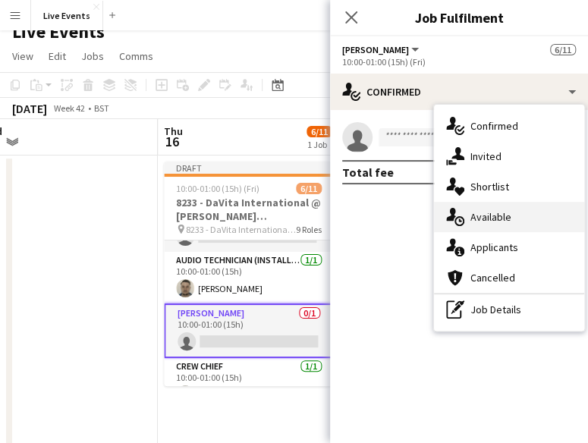
click at [531, 217] on div "single-neutral-actions-upload Available" at bounding box center [509, 217] width 150 height 30
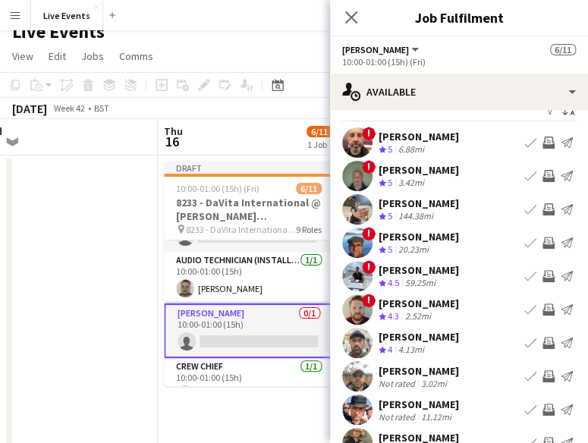
scroll to position [11, 0]
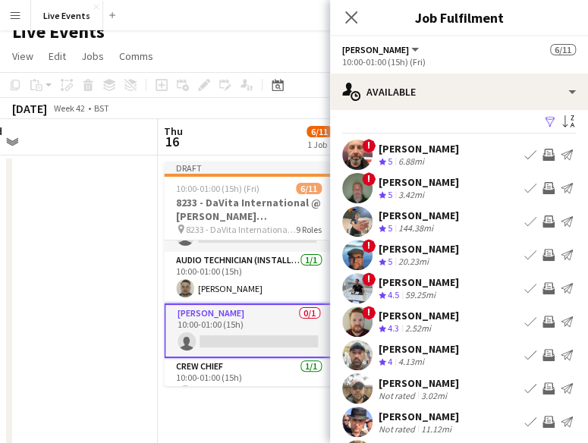
click at [401, 161] on div "6.88mi" at bounding box center [411, 162] width 32 height 13
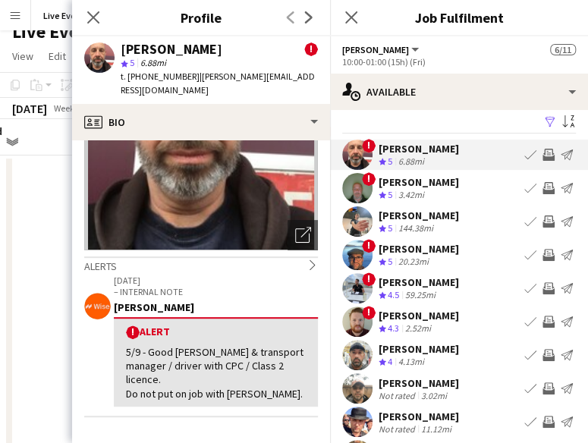
scroll to position [131, 0]
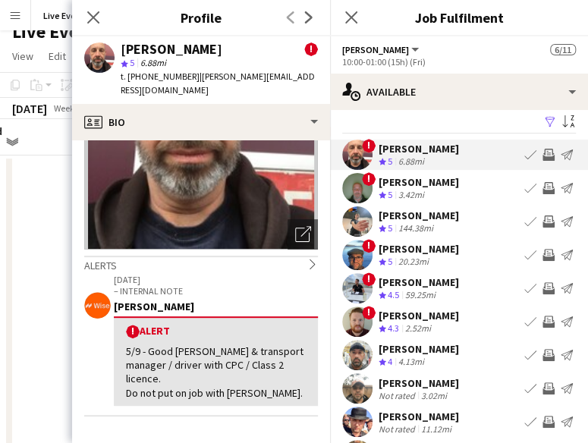
click at [404, 200] on div "3.42mi" at bounding box center [411, 195] width 32 height 13
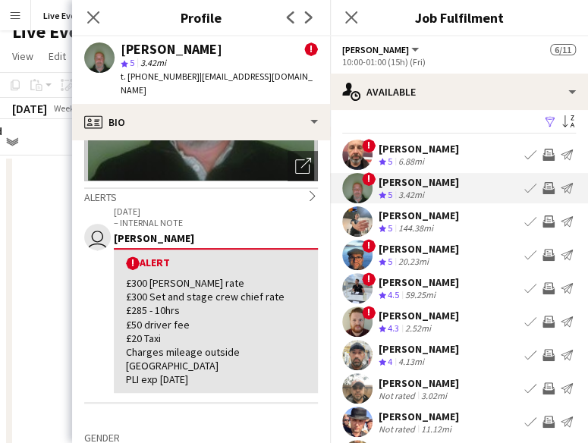
scroll to position [199, 0]
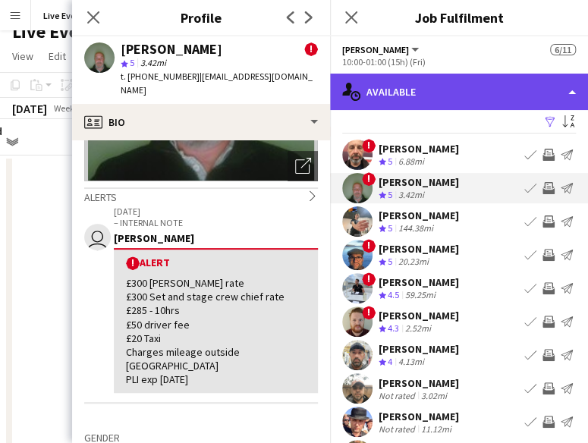
drag, startPoint x: 313, startPoint y: 263, endPoint x: 432, endPoint y: 77, distance: 220.4
click at [432, 77] on div "single-neutral-actions-upload Available" at bounding box center [459, 92] width 258 height 36
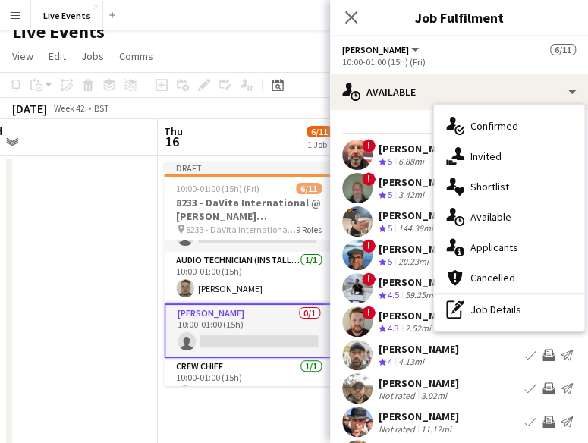
click at [410, 231] on div "144.38mi" at bounding box center [415, 228] width 41 height 13
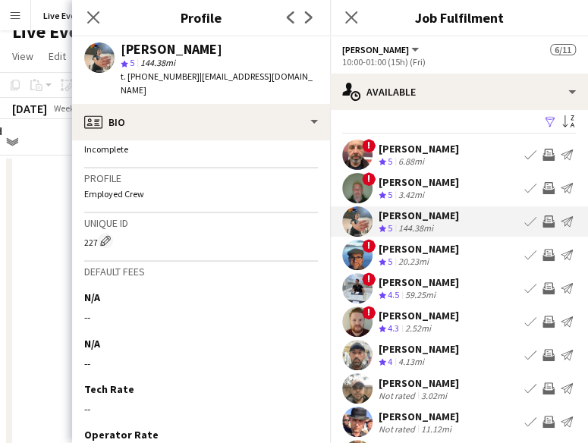
scroll to position [788, 0]
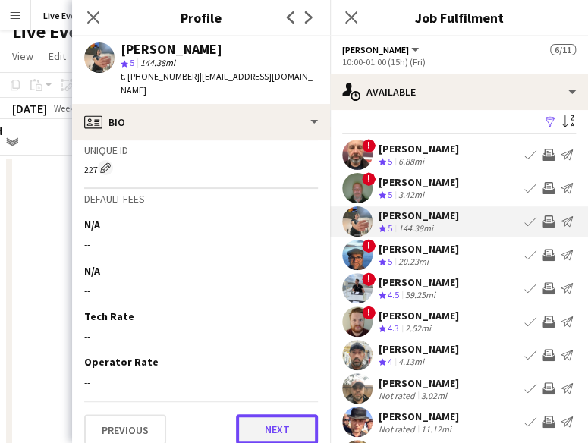
click at [253, 415] on button "Next" at bounding box center [277, 429] width 82 height 30
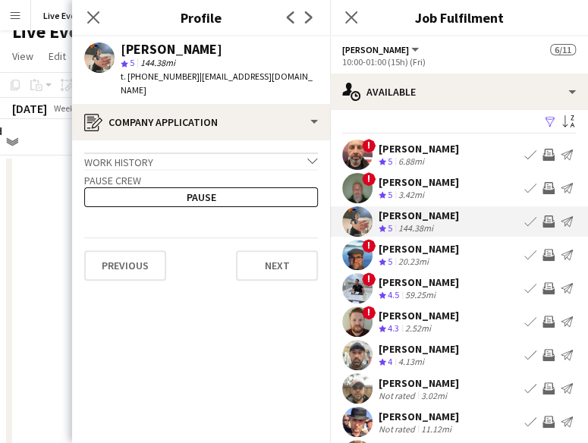
click at [543, 221] on app-icon "Invite crew" at bounding box center [549, 222] width 12 height 12
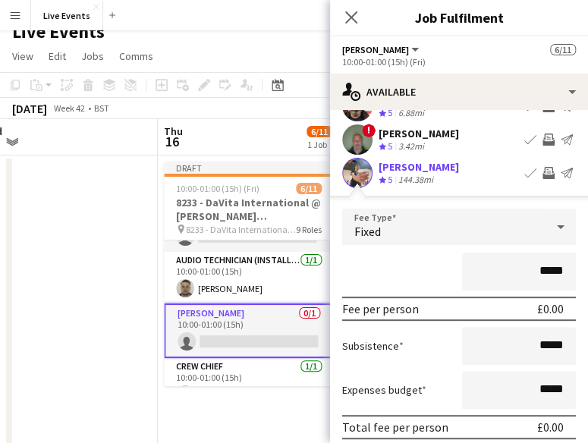
scroll to position [0, 0]
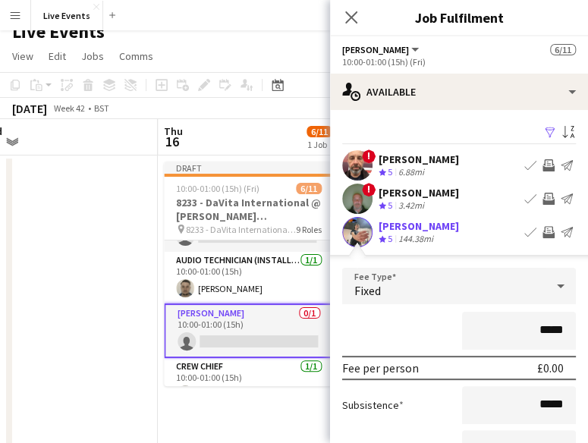
click at [543, 226] on app-icon "Invite crew" at bounding box center [549, 232] width 12 height 12
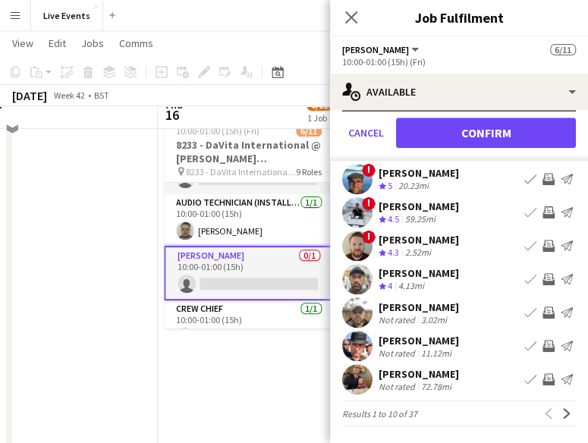
scroll to position [58, 0]
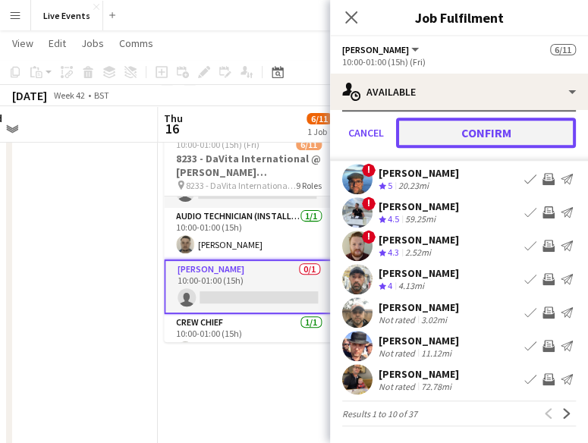
click at [496, 137] on button "Confirm" at bounding box center [486, 133] width 180 height 30
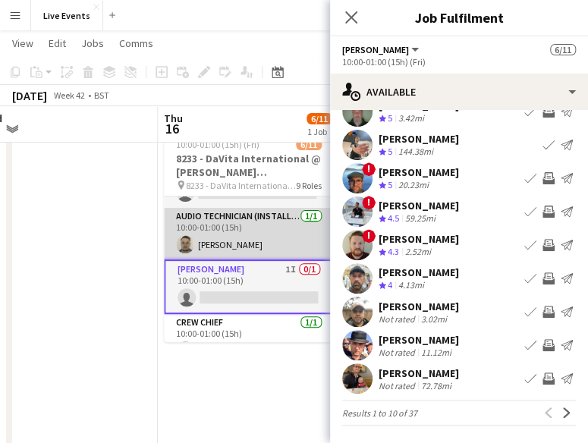
scroll to position [0, 0]
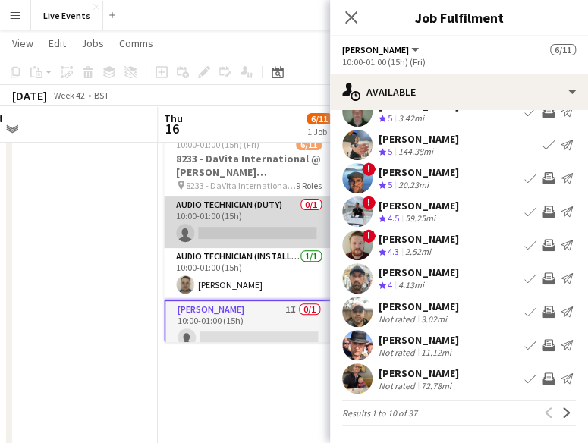
click at [246, 228] on app-card-role "Audio Technician (duty) 0/1 10:00-01:00 (15h) single-neutral-actions" at bounding box center [249, 223] width 170 height 52
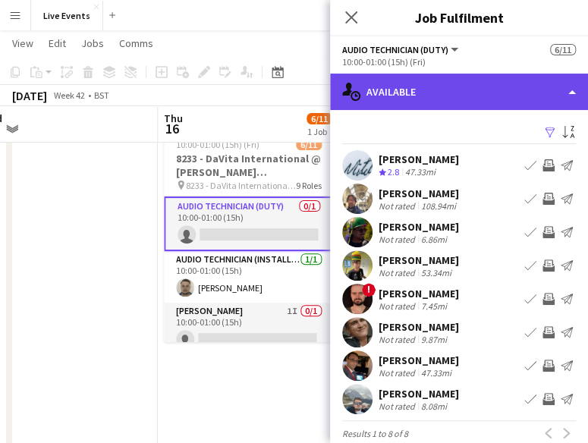
click at [478, 99] on div "single-neutral-actions-upload Available" at bounding box center [459, 92] width 258 height 36
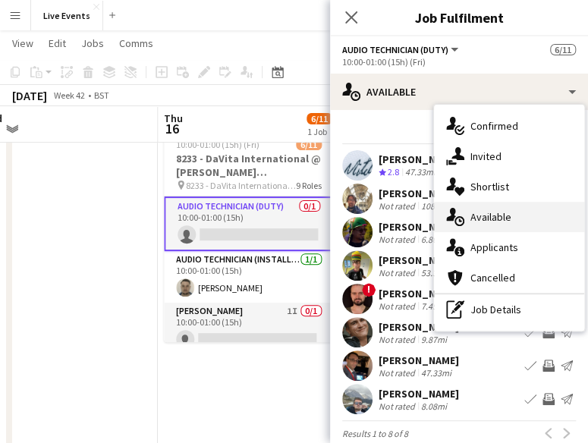
click at [502, 213] on span "Available" at bounding box center [491, 217] width 41 height 14
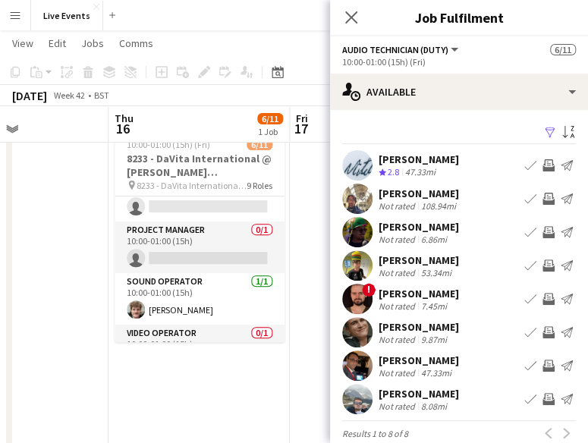
scroll to position [337, 0]
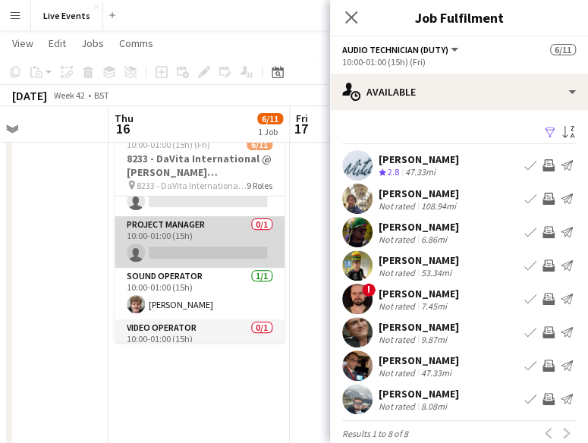
click at [202, 253] on app-card-role "Project Manager 0/1 10:00-01:00 (15h) single-neutral-actions" at bounding box center [200, 242] width 170 height 52
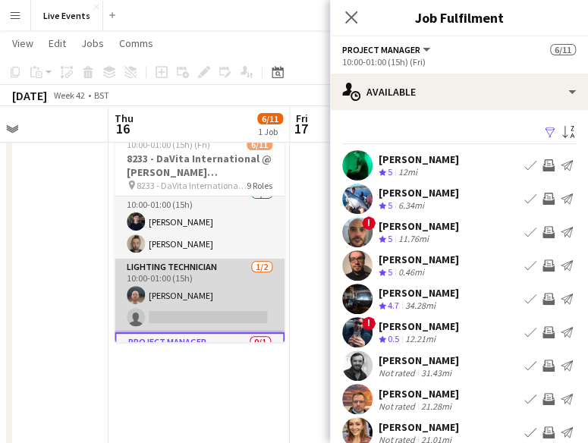
scroll to position [219, 0]
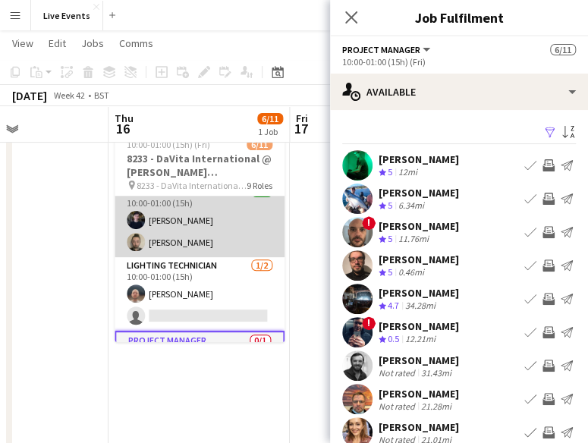
click at [172, 216] on app-card-role "Lighting Operator [DATE] 10:00-01:00 (15h) [PERSON_NAME] [PERSON_NAME]" at bounding box center [200, 221] width 170 height 74
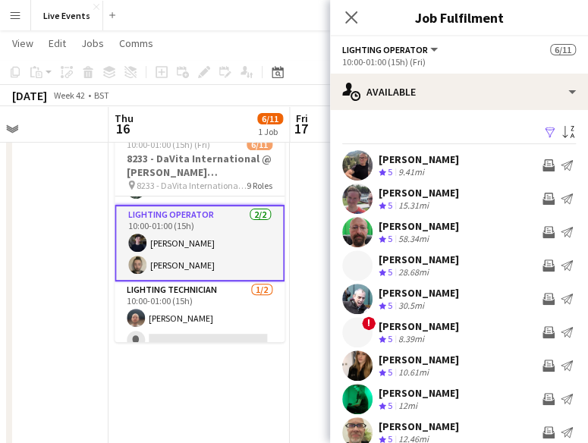
scroll to position [197, 0]
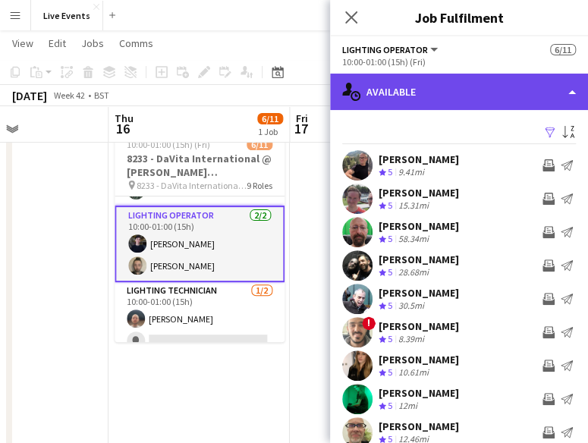
click at [417, 91] on div "single-neutral-actions-upload Available" at bounding box center [459, 92] width 258 height 36
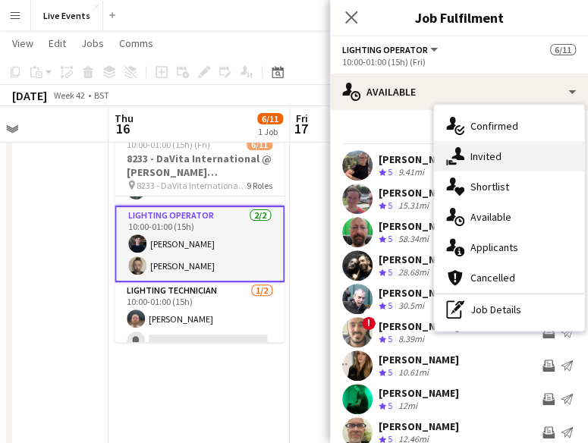
click at [488, 145] on div "single-neutral-actions-share-1 Invited" at bounding box center [509, 156] width 150 height 30
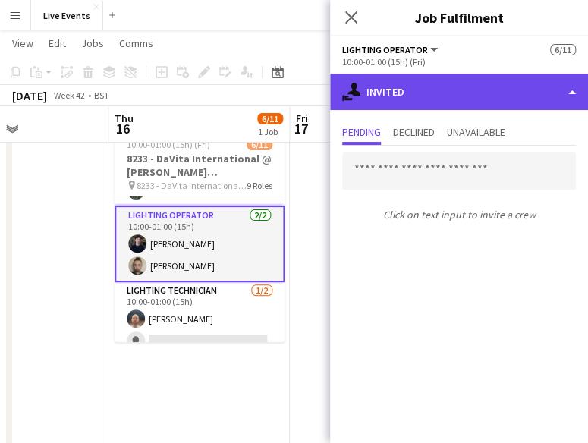
click at [461, 102] on div "single-neutral-actions-share-1 Invited" at bounding box center [459, 92] width 258 height 36
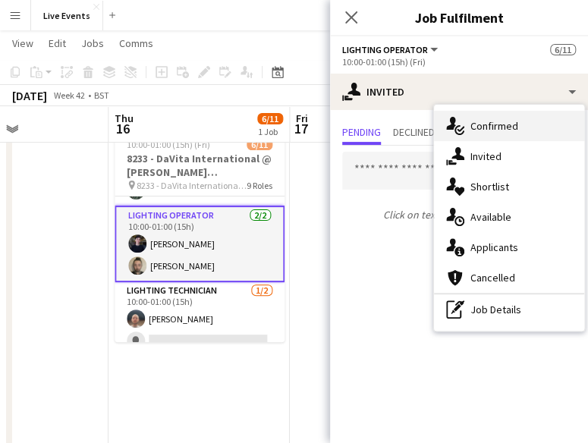
click at [467, 120] on div "single-neutral-actions-check-2 Confirmed" at bounding box center [509, 126] width 150 height 30
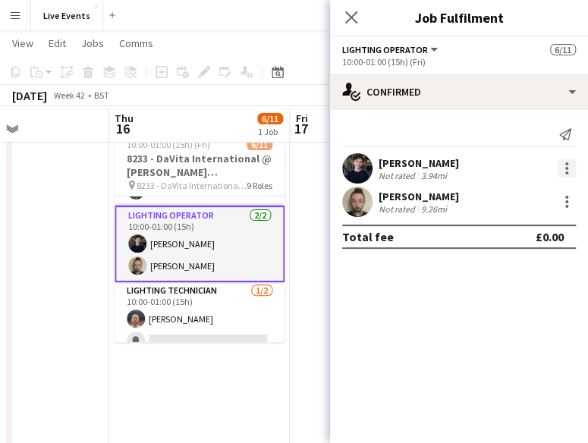
click at [571, 167] on div at bounding box center [567, 168] width 18 height 18
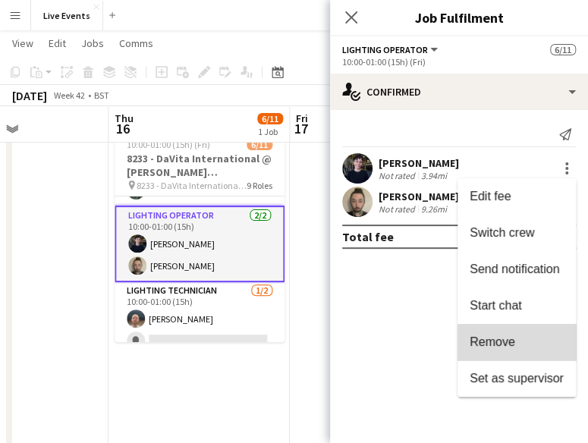
click at [527, 352] on button "Remove" at bounding box center [517, 342] width 118 height 36
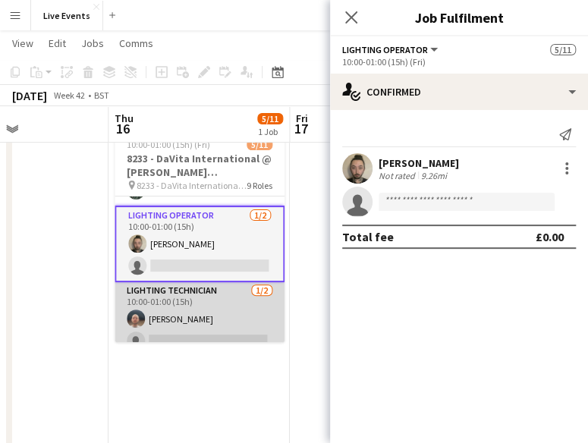
click at [222, 329] on app-card-role "Lighting Technician [DATE] 10:00-01:00 (15h) [PERSON_NAME] single-neutral-actio…" at bounding box center [200, 319] width 170 height 74
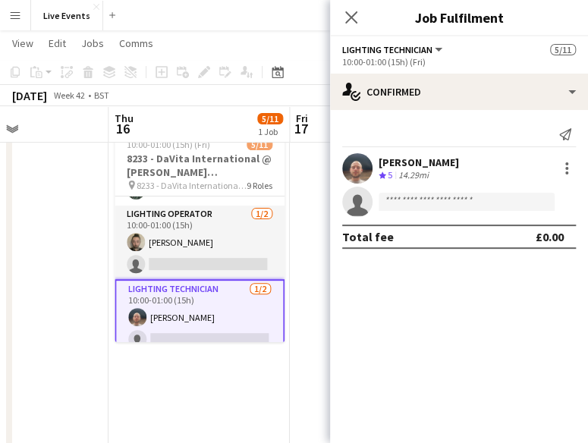
drag, startPoint x: 406, startPoint y: 191, endPoint x: 411, endPoint y: 204, distance: 13.7
click at [411, 204] on app-invite-slot "single-neutral-actions" at bounding box center [459, 202] width 258 height 30
click at [411, 204] on input at bounding box center [467, 202] width 176 height 18
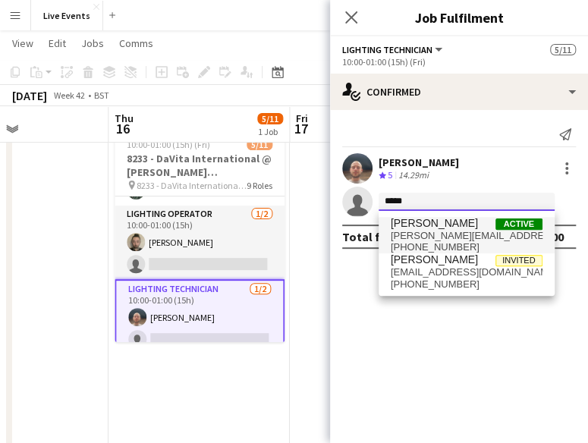
type input "*****"
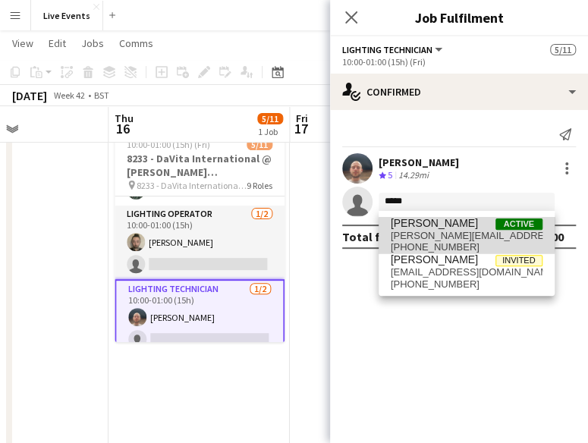
click at [416, 228] on span "[PERSON_NAME]" at bounding box center [434, 223] width 87 height 13
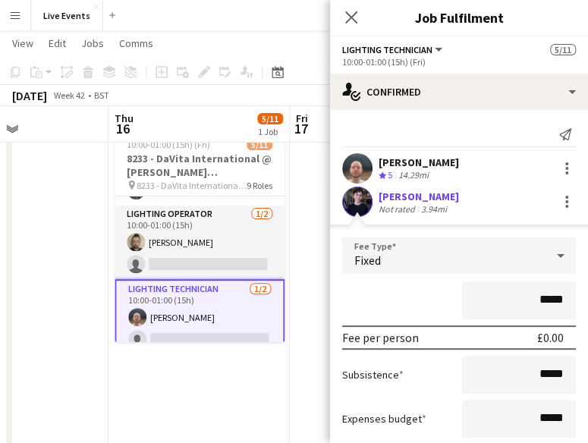
scroll to position [118, 0]
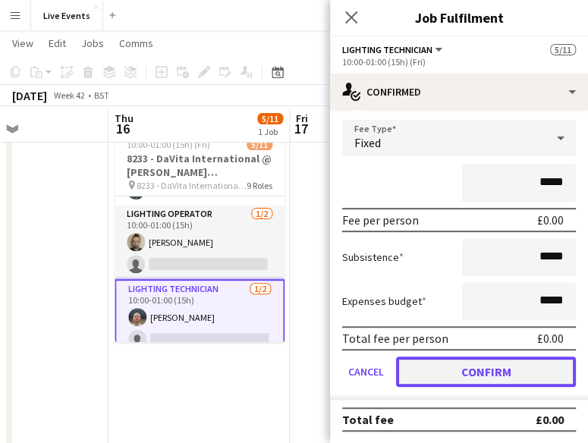
click at [510, 386] on button "Confirm" at bounding box center [486, 372] width 180 height 30
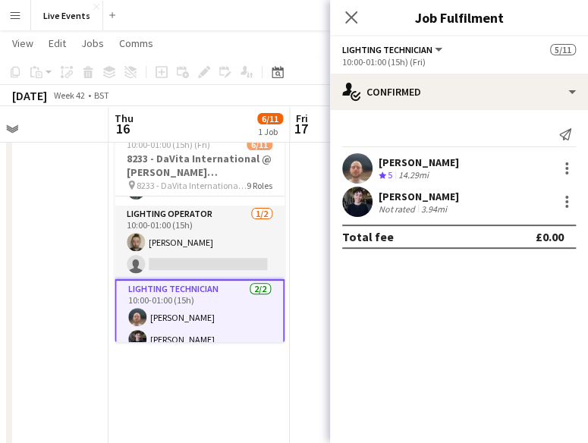
scroll to position [0, 0]
click at [354, 19] on icon "Close pop-in" at bounding box center [351, 17] width 14 height 14
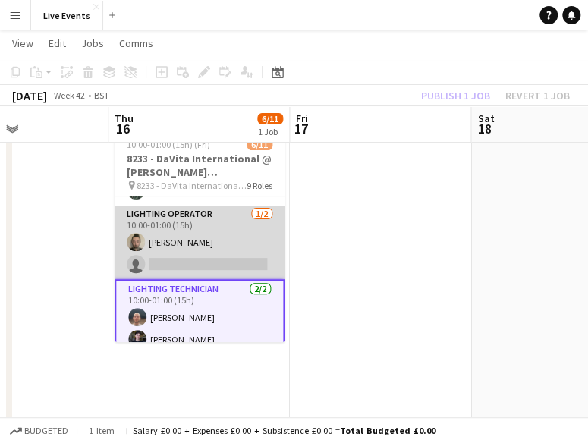
scroll to position [0, 396]
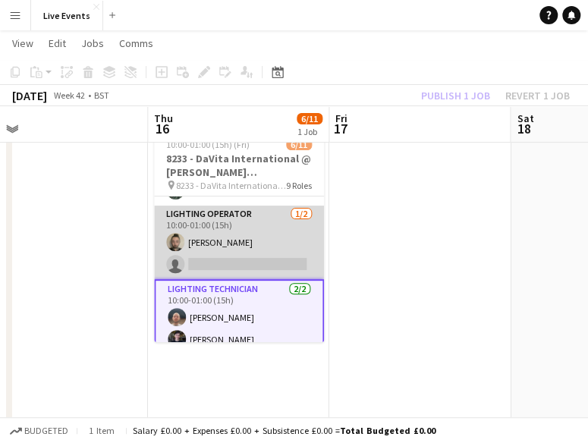
click at [228, 238] on app-card-role "Lighting Operator [DATE] 10:00-01:00 (15h) [PERSON_NAME] single-neutral-actions" at bounding box center [239, 243] width 170 height 74
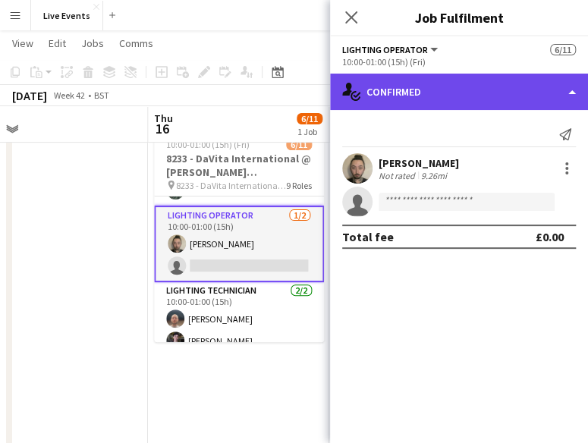
click at [411, 87] on div "single-neutral-actions-check-2 Confirmed" at bounding box center [459, 92] width 258 height 36
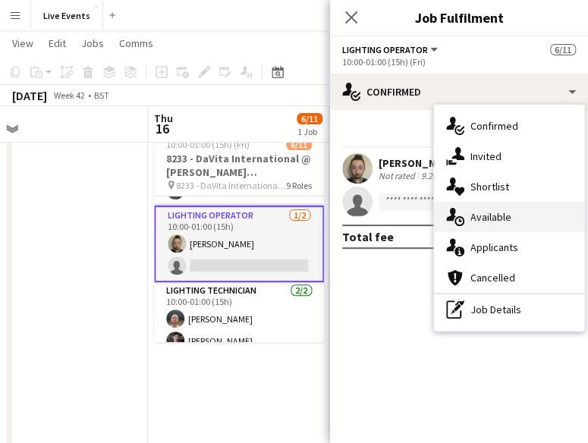
click at [484, 213] on span "Available" at bounding box center [491, 217] width 41 height 14
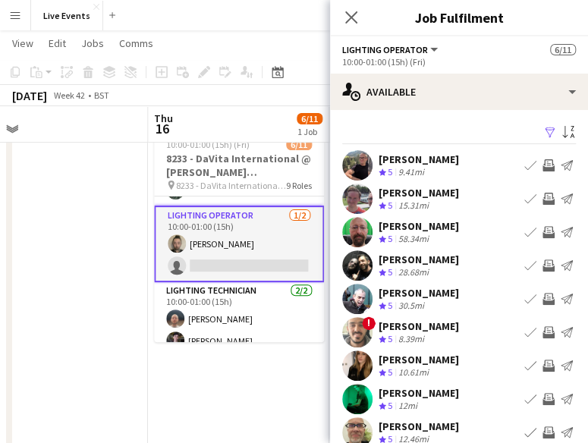
click at [437, 171] on div "Crew rating 5 9.41mi" at bounding box center [419, 172] width 80 height 13
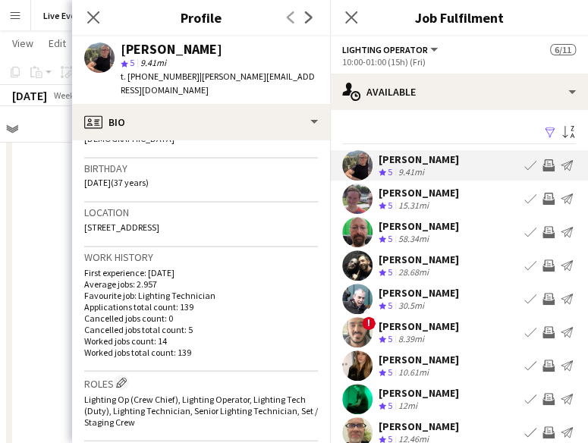
scroll to position [269, 0]
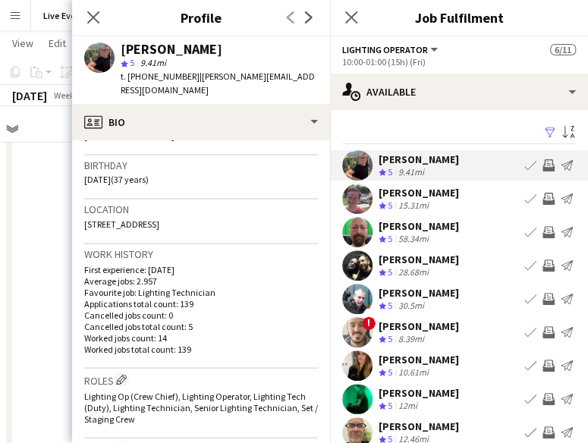
click at [543, 165] on app-icon "Invite crew" at bounding box center [549, 165] width 12 height 12
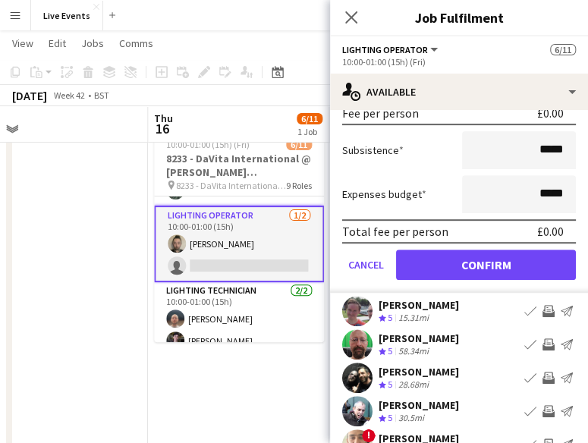
scroll to position [193, 0]
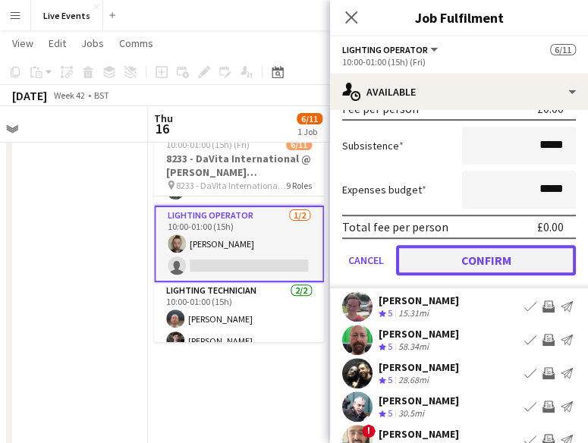
click at [452, 268] on button "Confirm" at bounding box center [486, 260] width 180 height 30
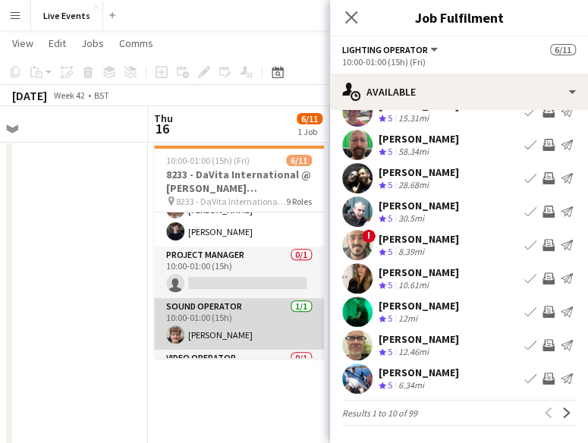
scroll to position [365, 0]
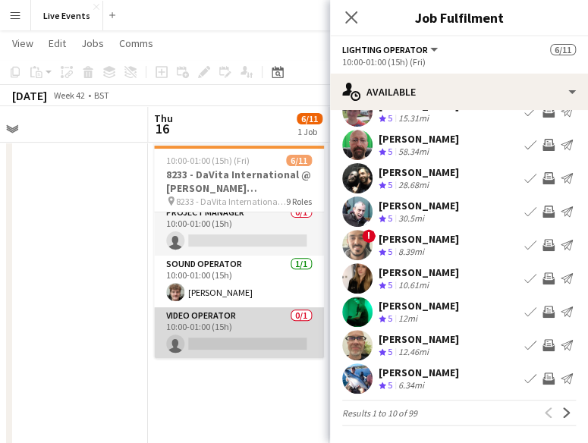
click at [214, 330] on app-card-role "Video Operator 0/1 10:00-01:00 (15h) single-neutral-actions" at bounding box center [239, 333] width 170 height 52
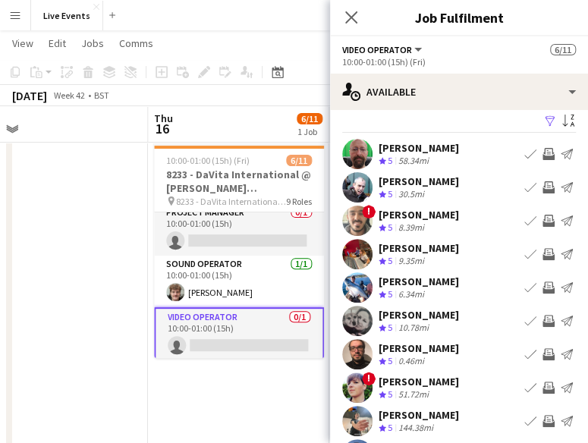
scroll to position [12, 0]
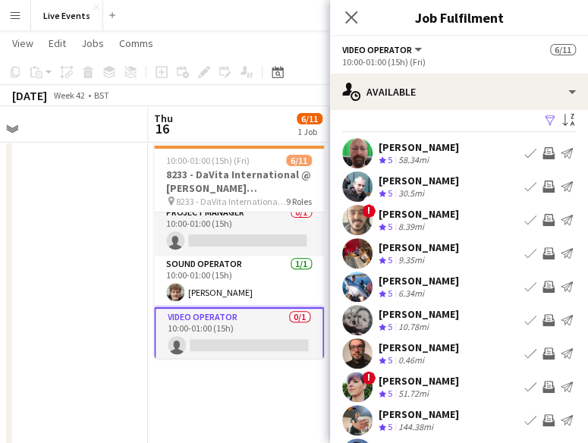
click at [412, 351] on div "[PERSON_NAME]" at bounding box center [419, 348] width 80 height 14
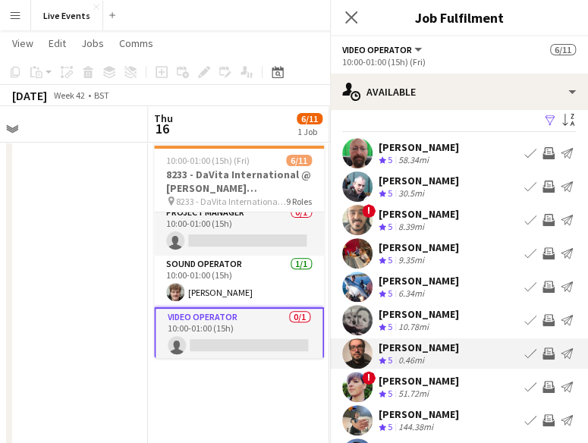
scroll to position [324, 0]
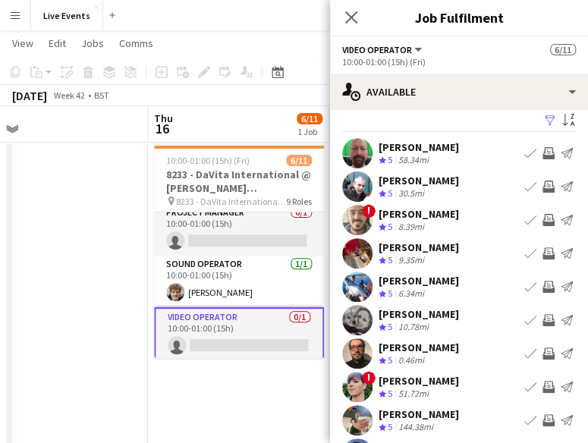
click at [543, 356] on app-icon "Invite crew" at bounding box center [549, 354] width 12 height 12
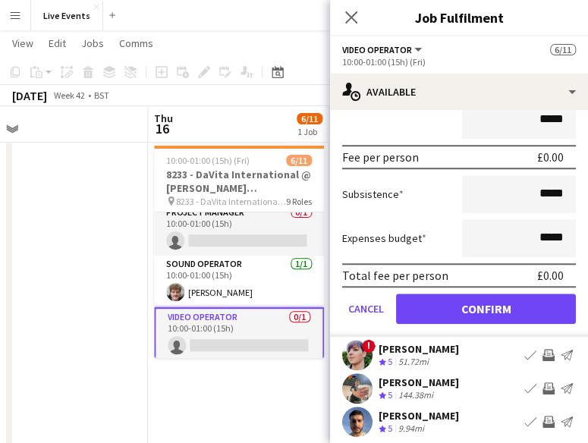
scroll to position [351, 0]
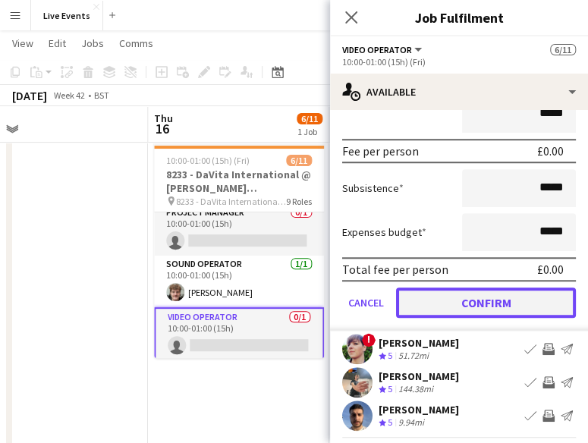
click at [490, 314] on button "Confirm" at bounding box center [486, 303] width 180 height 30
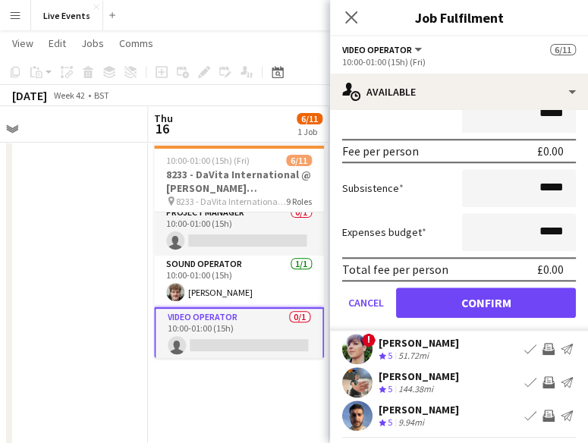
scroll to position [87, 0]
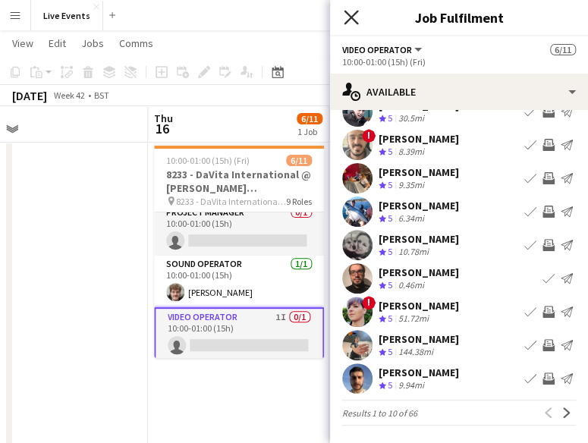
click at [347, 13] on icon at bounding box center [351, 17] width 14 height 14
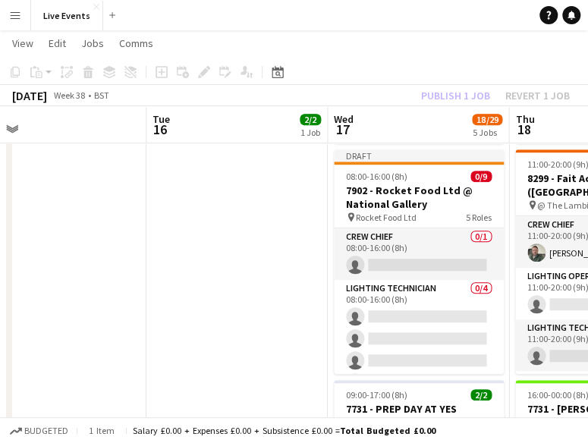
scroll to position [258, 0]
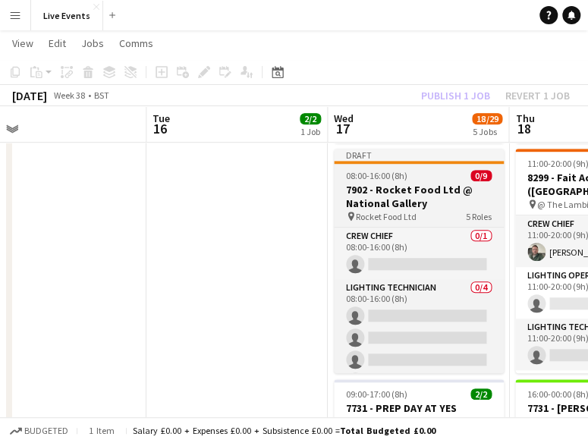
click at [404, 185] on h3 "7902 - Rocket Food Ltd @ National Gallery" at bounding box center [419, 196] width 170 height 27
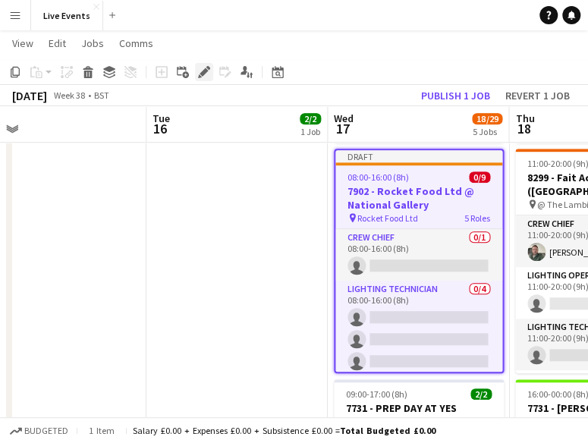
click at [199, 76] on icon at bounding box center [200, 76] width 4 height 4
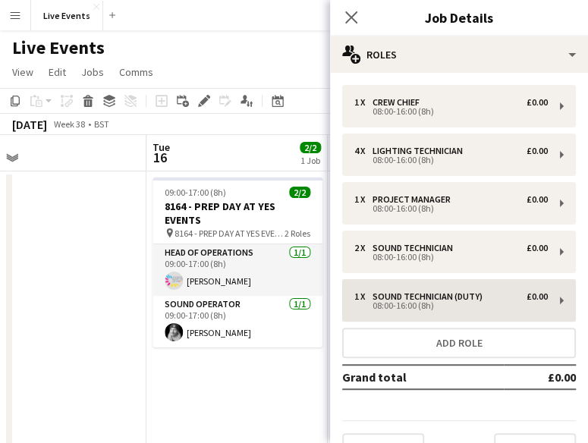
scroll to position [32, 0]
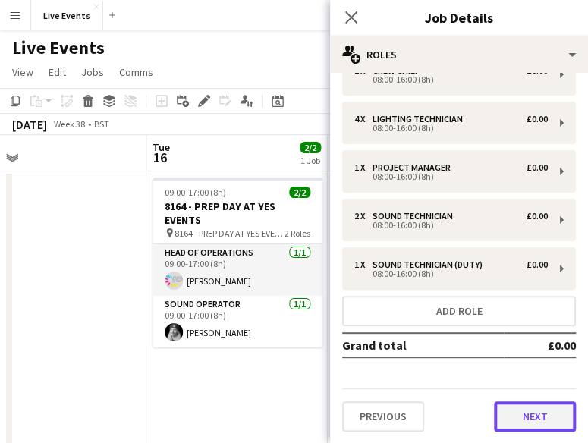
click at [532, 425] on button "Next" at bounding box center [535, 416] width 82 height 30
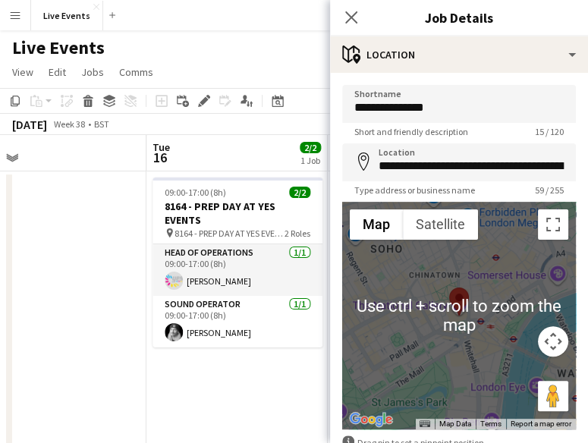
scroll to position [93, 0]
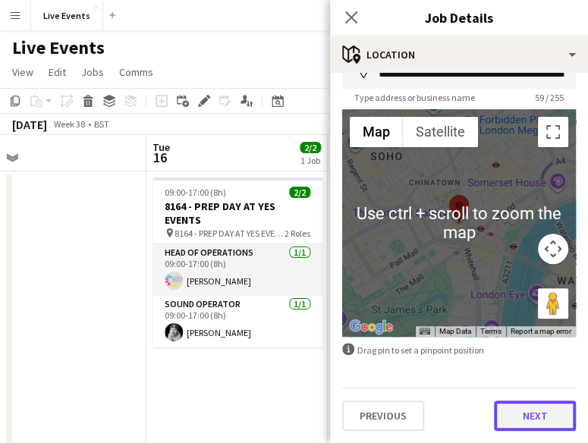
click at [506, 413] on button "Next" at bounding box center [535, 416] width 82 height 30
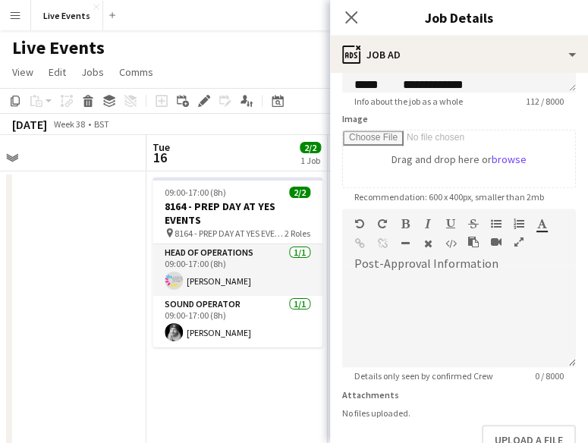
scroll to position [307, 0]
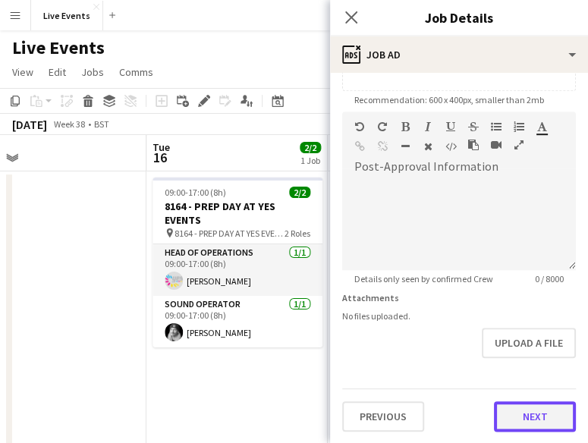
click at [502, 414] on button "Next" at bounding box center [535, 416] width 82 height 30
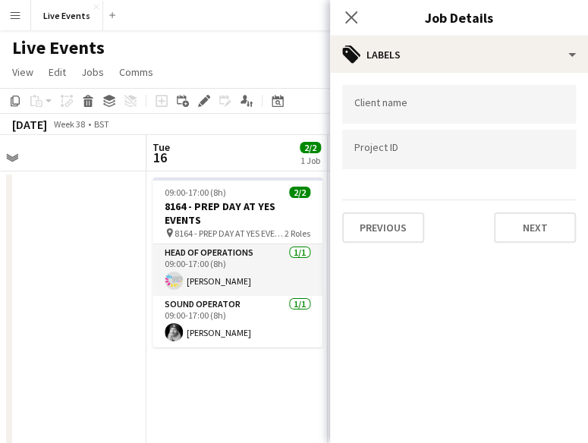
scroll to position [0, 0]
click at [529, 231] on button "Next" at bounding box center [535, 228] width 82 height 30
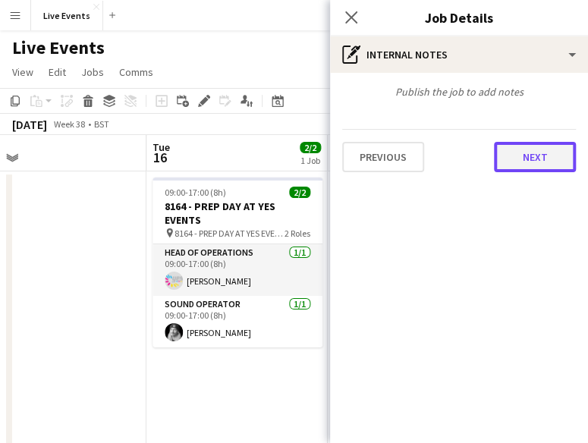
click at [516, 162] on button "Next" at bounding box center [535, 157] width 82 height 30
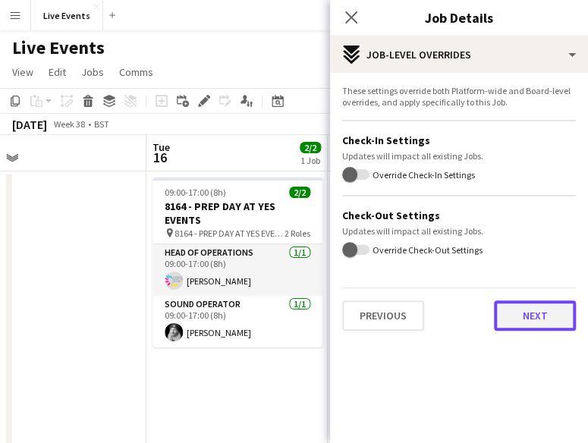
click at [534, 313] on button "Next" at bounding box center [535, 316] width 82 height 30
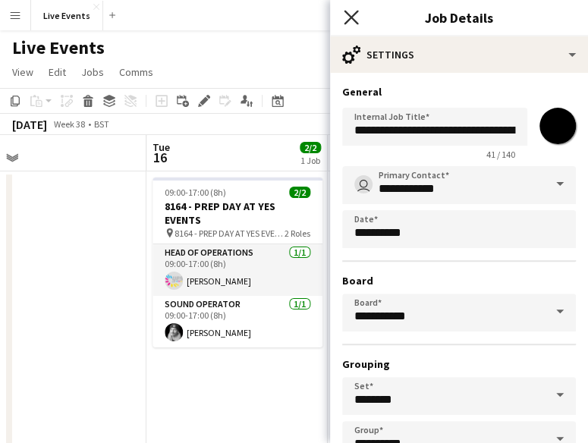
click at [348, 19] on icon "Close pop-in" at bounding box center [351, 17] width 14 height 14
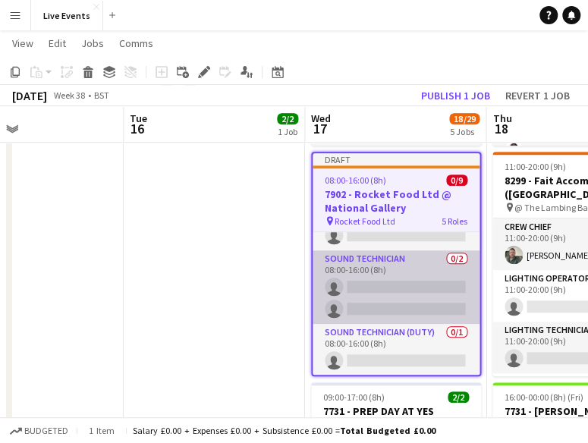
click at [386, 278] on app-card-role "Sound Technician 0/2 08:00-16:00 (8h) single-neutral-actions single-neutral-act…" at bounding box center [396, 287] width 167 height 74
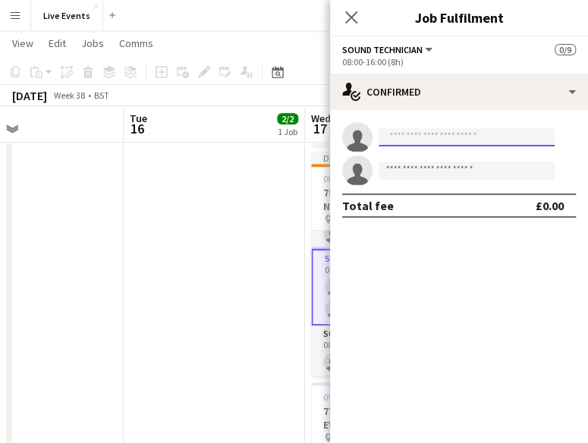
click at [395, 135] on input at bounding box center [467, 137] width 176 height 18
click at [397, 137] on input at bounding box center [467, 137] width 176 height 18
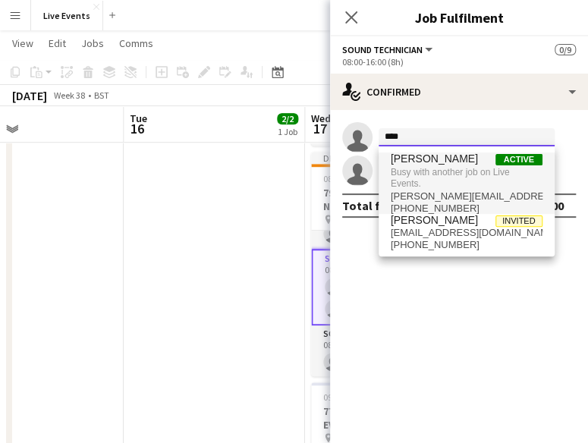
type input "****"
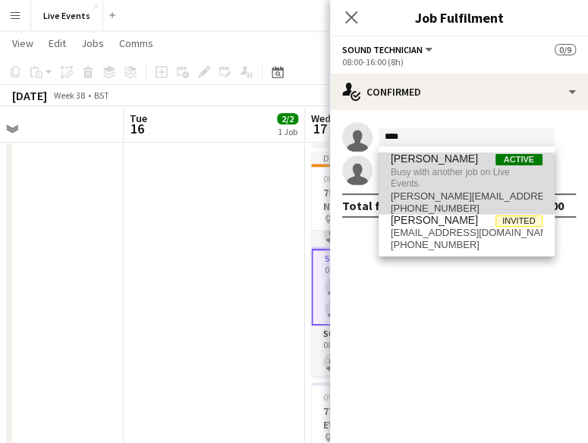
click at [439, 183] on span "Busy with another job on Live Events." at bounding box center [467, 177] width 152 height 25
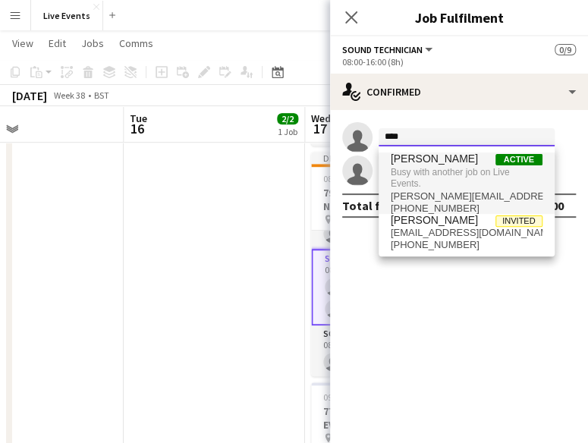
type input "****"
click at [422, 169] on span "Busy with another job on Live Events." at bounding box center [467, 177] width 152 height 25
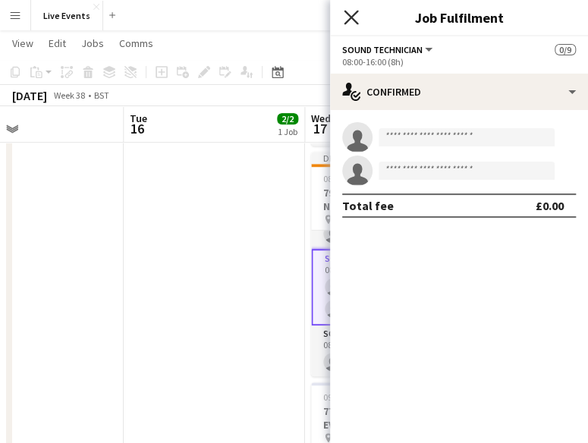
click at [351, 13] on icon "Close pop-in" at bounding box center [351, 17] width 14 height 14
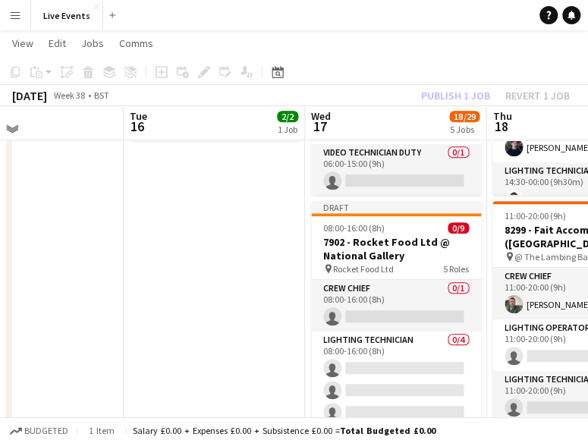
scroll to position [203, 0]
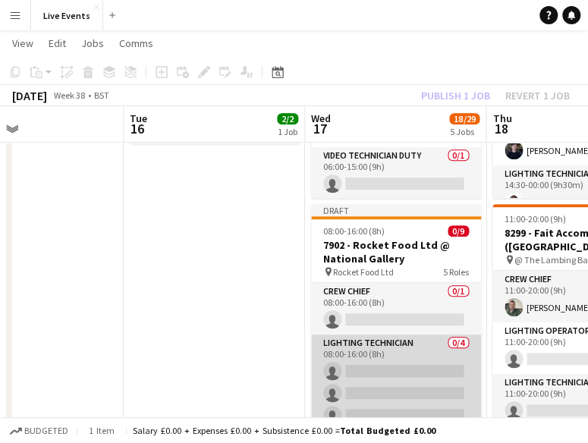
click at [369, 391] on app-card-role "Lighting Technician 0/4 08:00-16:00 (8h) single-neutral-actions single-neutral-…" at bounding box center [396, 394] width 170 height 118
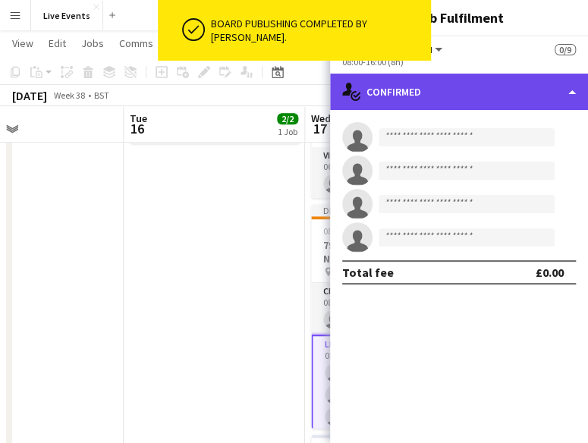
click at [414, 99] on div "single-neutral-actions-check-2 Confirmed" at bounding box center [459, 92] width 258 height 36
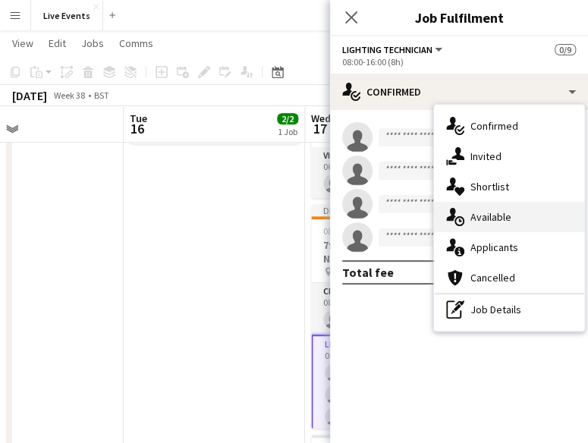
click at [482, 223] on span "Available" at bounding box center [491, 217] width 41 height 14
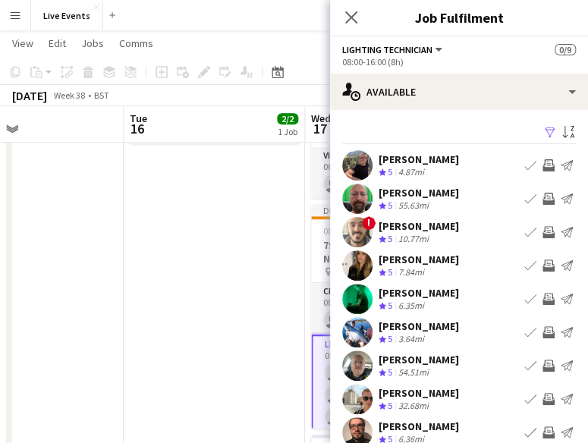
click at [405, 160] on div "[PERSON_NAME]" at bounding box center [419, 160] width 80 height 14
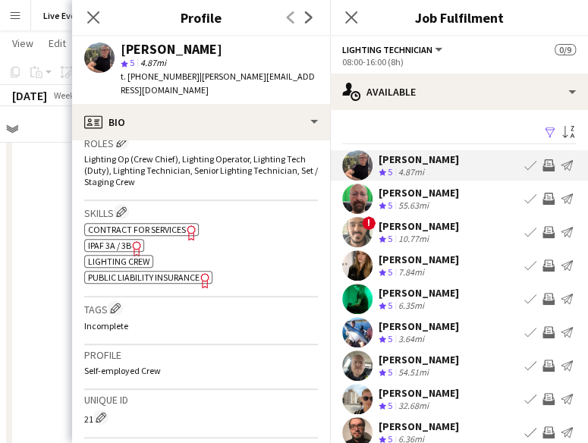
scroll to position [507, 0]
click at [88, 14] on icon at bounding box center [93, 17] width 14 height 14
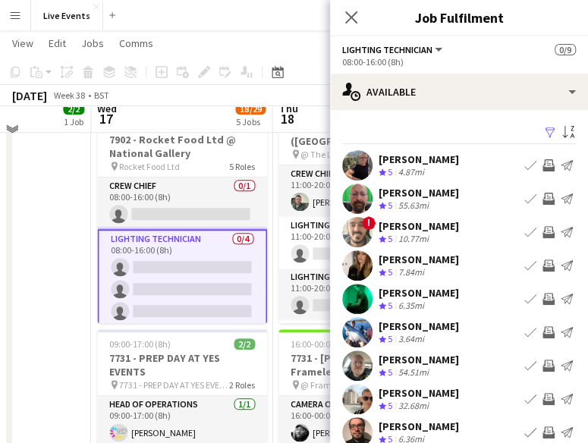
scroll to position [298, 0]
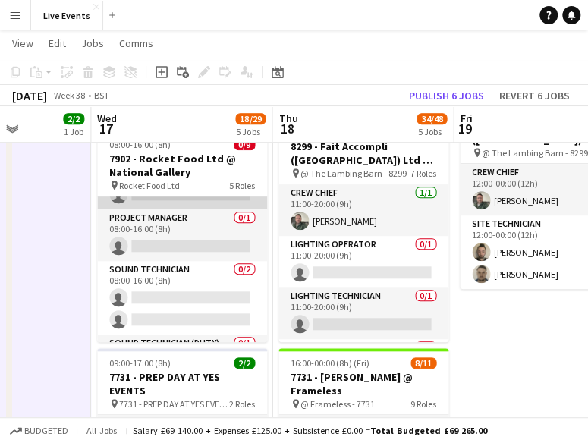
scroll to position [200, 0]
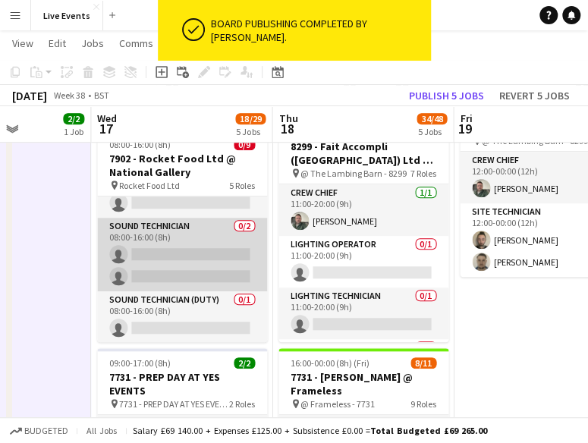
click at [144, 269] on app-card-role "Sound Technician 0/2 08:00-16:00 (8h) single-neutral-actions single-neutral-act…" at bounding box center [182, 255] width 170 height 74
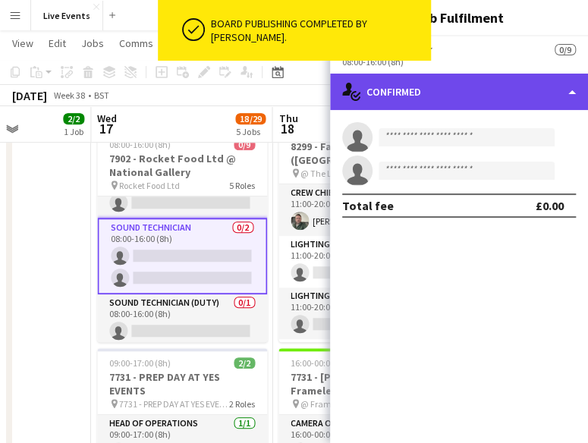
click at [431, 106] on div "single-neutral-actions-check-2 Confirmed" at bounding box center [459, 92] width 258 height 36
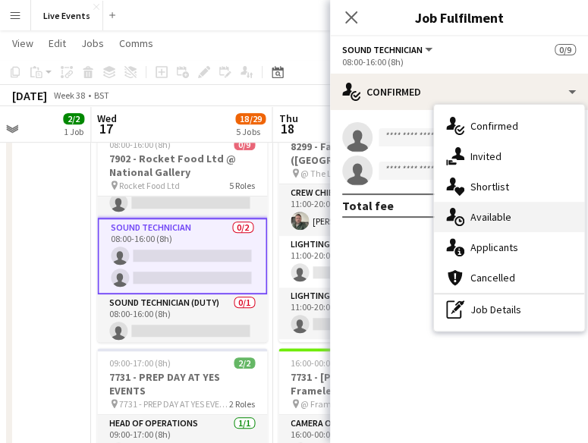
click at [464, 229] on div "single-neutral-actions-upload Available" at bounding box center [509, 217] width 150 height 30
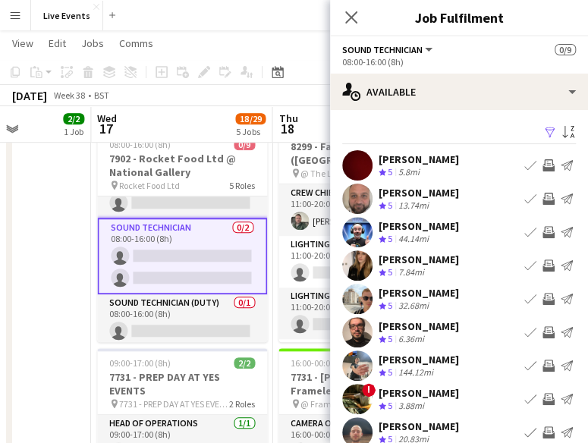
click at [411, 156] on div "[PERSON_NAME]" at bounding box center [419, 160] width 80 height 14
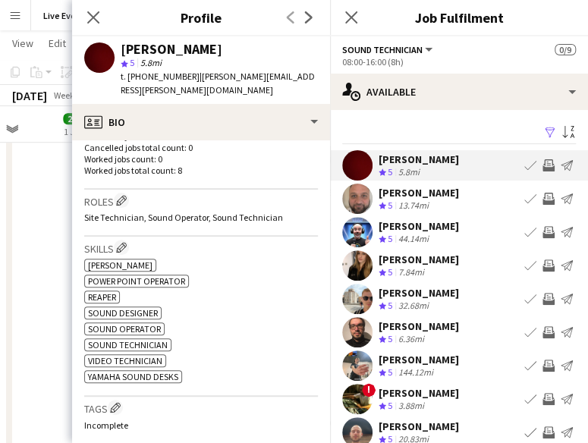
scroll to position [449, 0]
click at [90, 14] on icon at bounding box center [93, 17] width 14 height 14
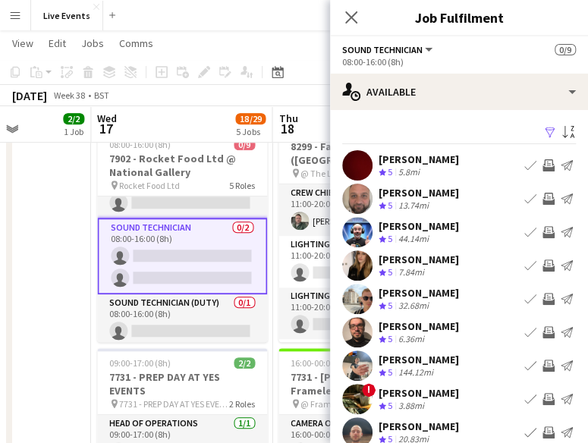
click at [357, 167] on app-user-avatar at bounding box center [357, 165] width 30 height 30
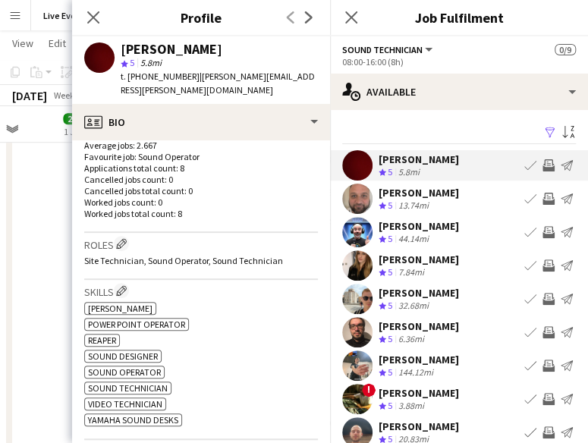
scroll to position [405, 0]
click at [543, 165] on app-icon "Invite crew" at bounding box center [549, 165] width 12 height 12
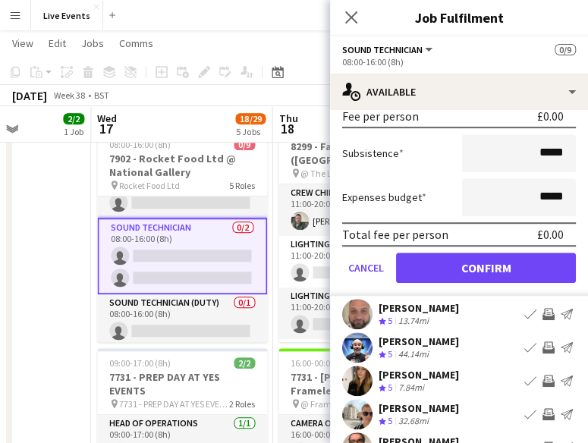
scroll to position [235, 0]
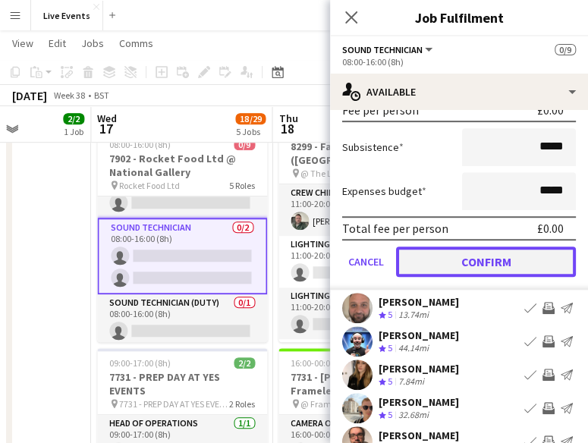
click at [473, 261] on button "Confirm" at bounding box center [486, 262] width 180 height 30
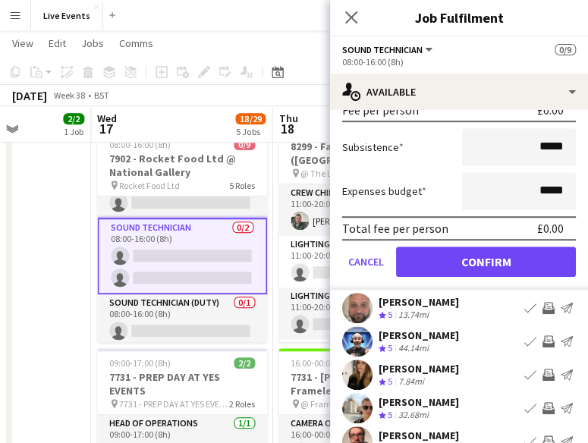
scroll to position [87, 0]
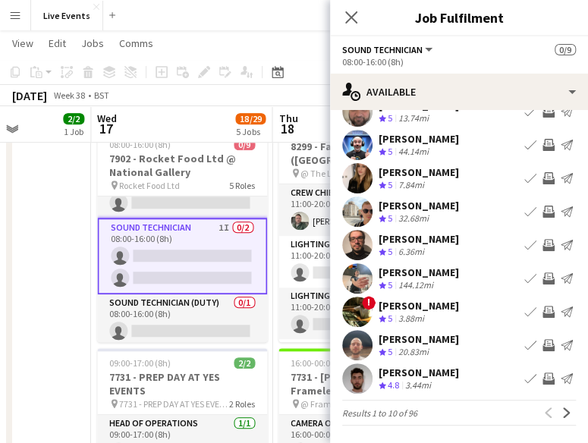
click at [357, 241] on app-user-avatar at bounding box center [357, 245] width 30 height 30
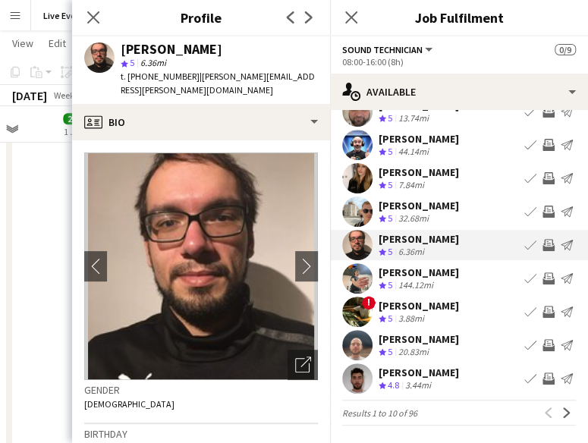
click at [219, 260] on img at bounding box center [201, 267] width 234 height 228
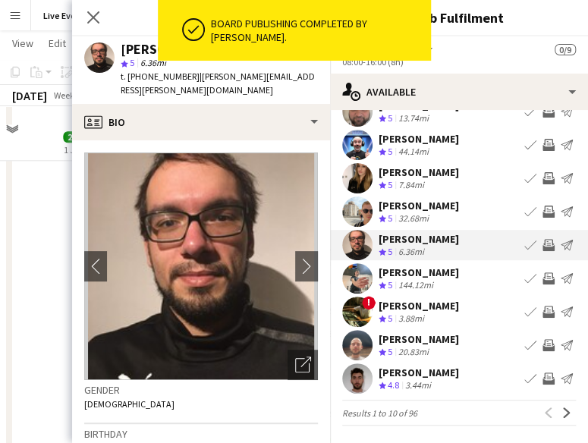
scroll to position [463, 0]
click at [543, 244] on app-icon "Invite crew" at bounding box center [549, 245] width 12 height 12
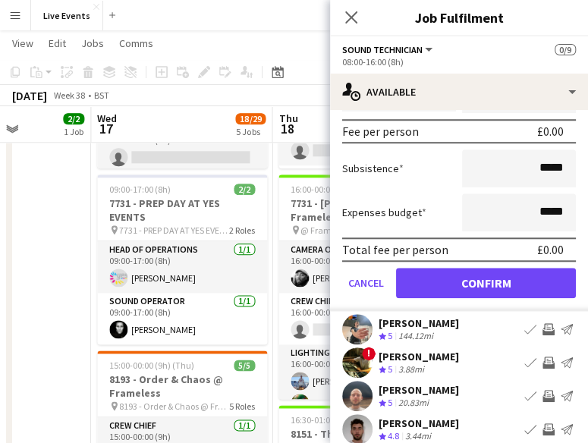
scroll to position [382, 0]
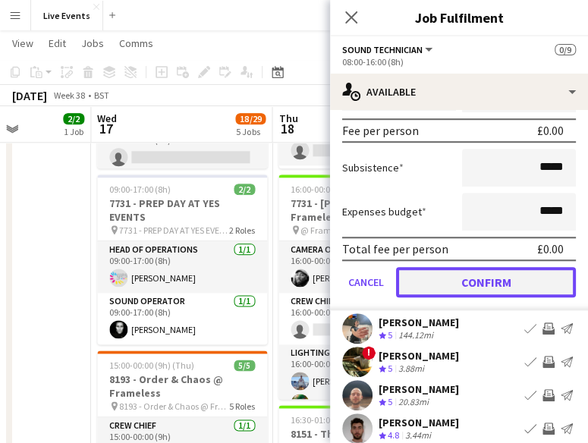
click at [474, 285] on button "Confirm" at bounding box center [486, 282] width 180 height 30
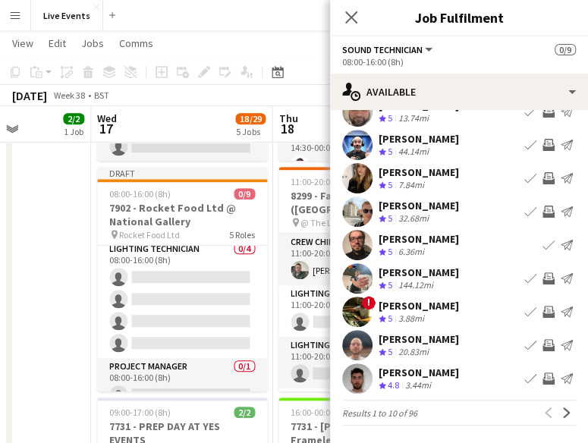
scroll to position [26, 0]
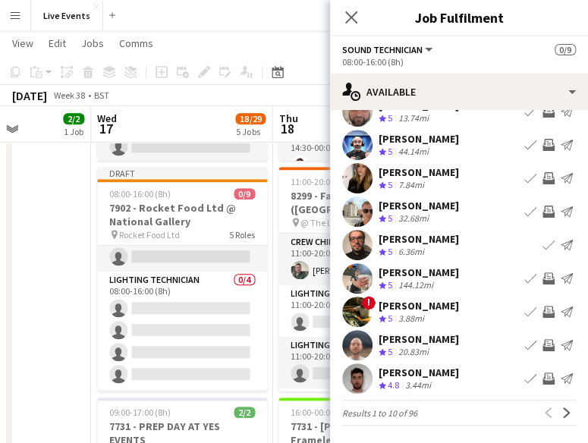
click at [190, 312] on app-card-role "Lighting Technician 0/4 08:00-16:00 (8h) single-neutral-actions single-neutral-…" at bounding box center [182, 331] width 170 height 118
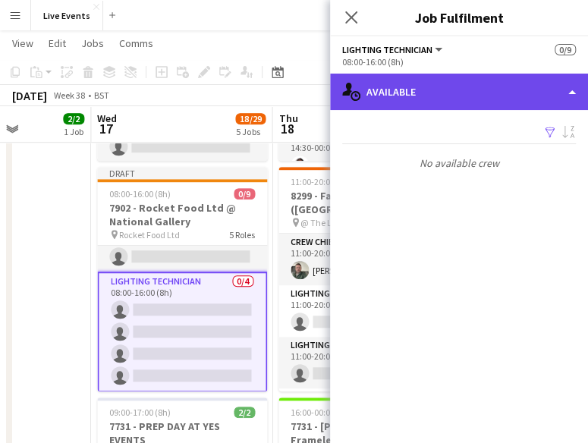
click at [455, 96] on div "single-neutral-actions-upload Available" at bounding box center [459, 92] width 258 height 36
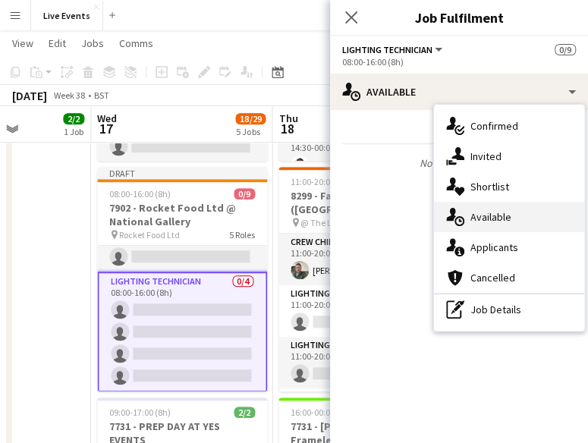
click at [483, 222] on span "Available" at bounding box center [491, 217] width 41 height 14
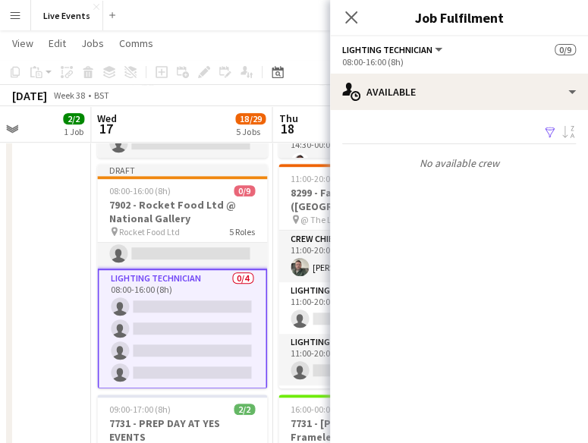
scroll to position [245, 0]
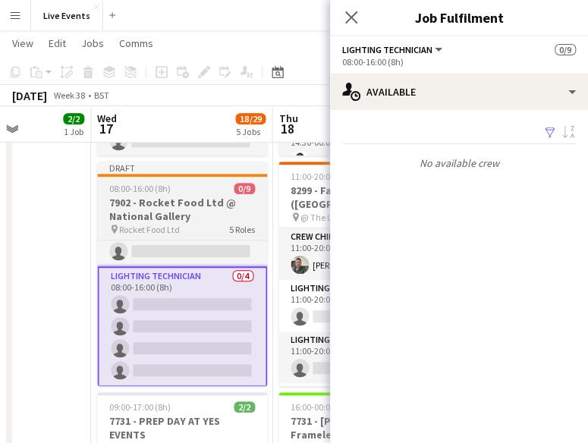
click at [164, 217] on h3 "7902 - Rocket Food Ltd @ National Gallery" at bounding box center [182, 209] width 170 height 27
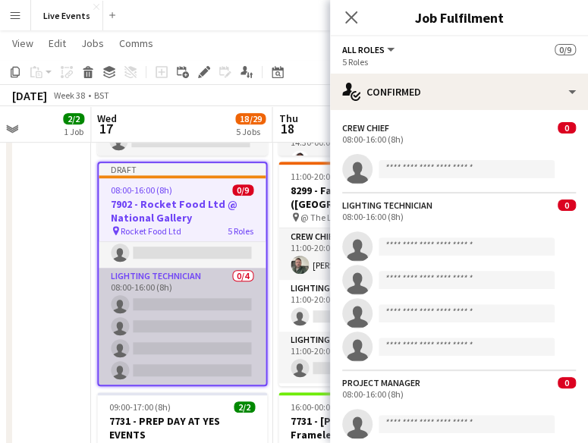
click at [134, 290] on app-card-role "Lighting Technician 0/4 08:00-16:00 (8h) single-neutral-actions single-neutral-…" at bounding box center [182, 327] width 167 height 118
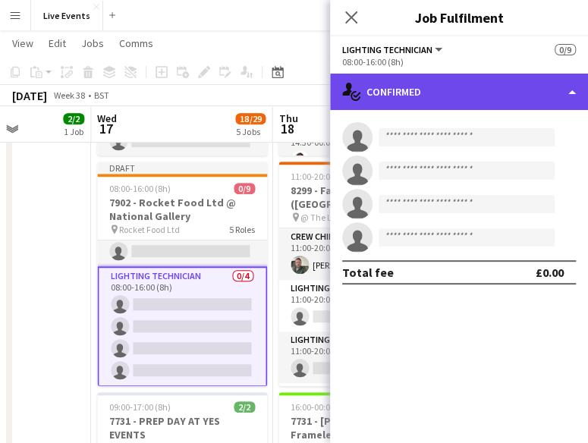
click at [448, 102] on div "single-neutral-actions-check-2 Confirmed" at bounding box center [459, 92] width 258 height 36
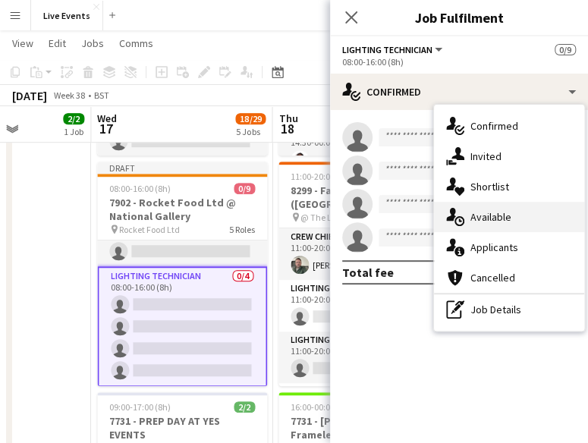
click at [464, 215] on div "single-neutral-actions-upload Available" at bounding box center [509, 217] width 150 height 30
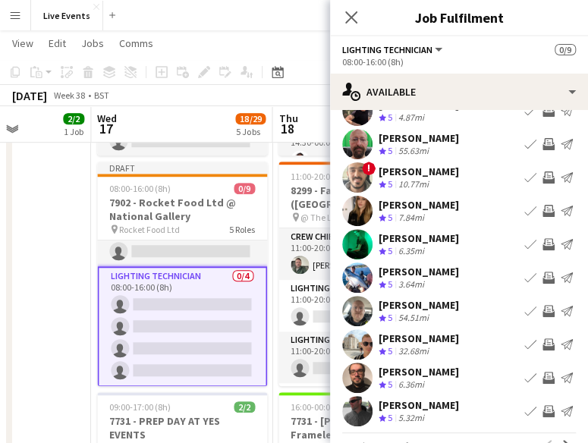
scroll to position [58, 0]
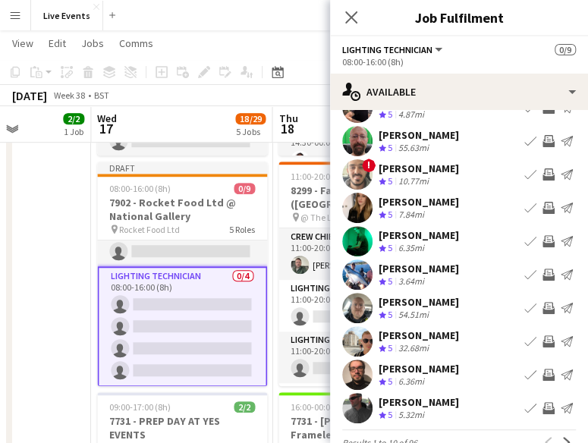
click at [354, 238] on app-user-avatar at bounding box center [357, 241] width 30 height 30
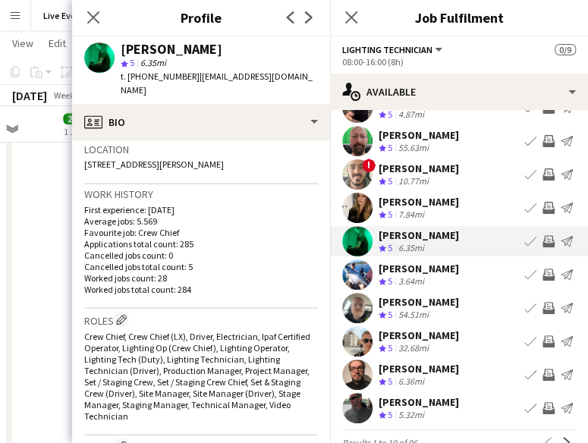
scroll to position [328, 0]
click at [89, 15] on icon "Close pop-in" at bounding box center [93, 17] width 14 height 14
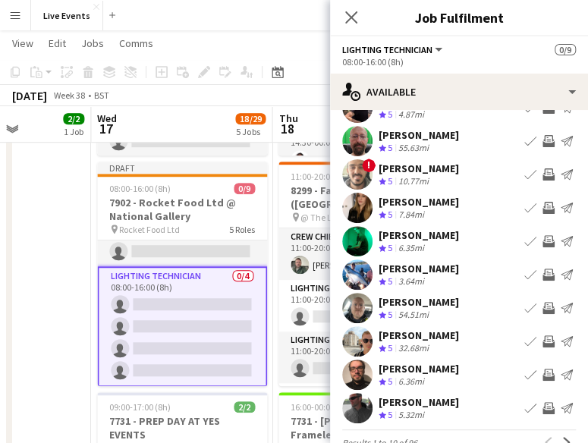
click at [543, 244] on app-icon "Invite crew" at bounding box center [549, 241] width 12 height 12
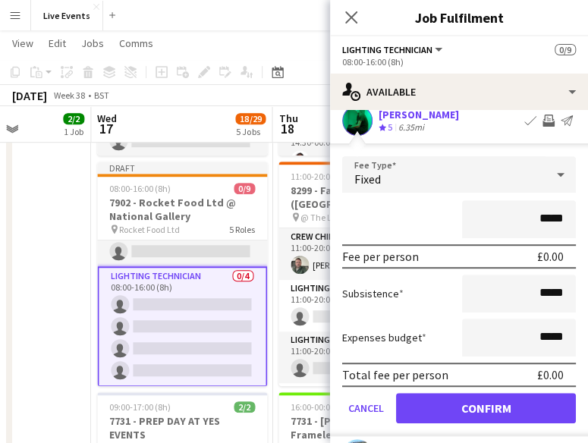
scroll to position [179, 0]
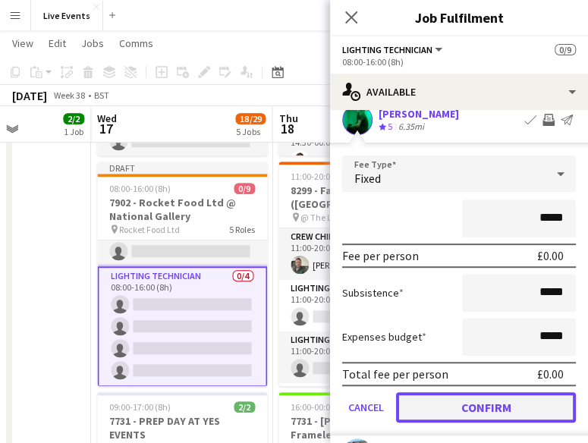
click at [464, 408] on button "Confirm" at bounding box center [486, 407] width 180 height 30
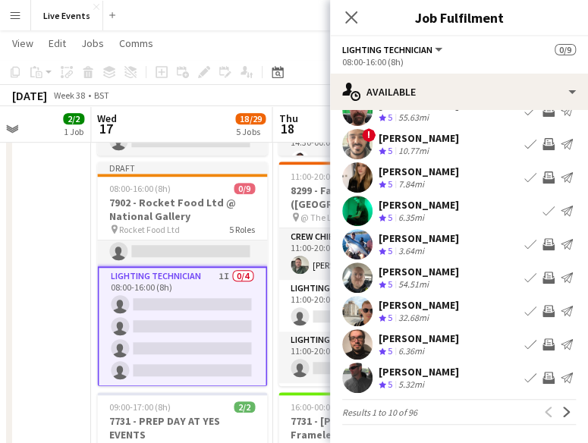
scroll to position [87, 0]
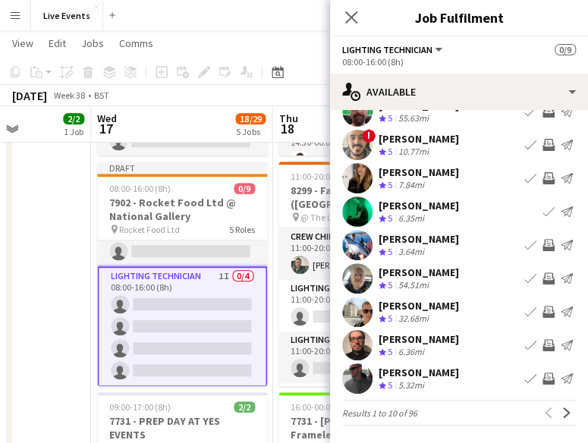
click at [543, 313] on app-icon "Invite crew" at bounding box center [549, 312] width 12 height 12
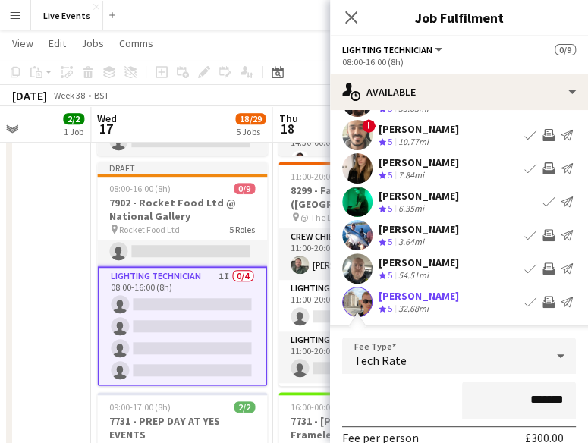
scroll to position [0, 0]
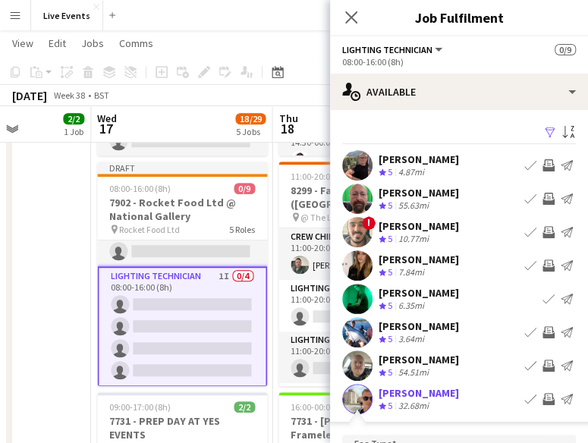
click at [357, 194] on app-user-avatar at bounding box center [357, 199] width 30 height 30
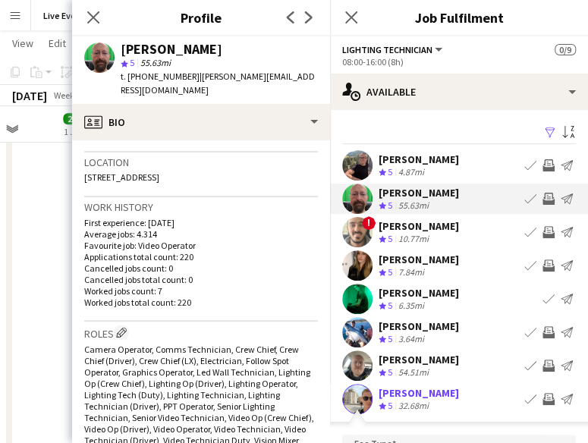
scroll to position [315, 0]
click at [91, 14] on icon at bounding box center [93, 17] width 14 height 14
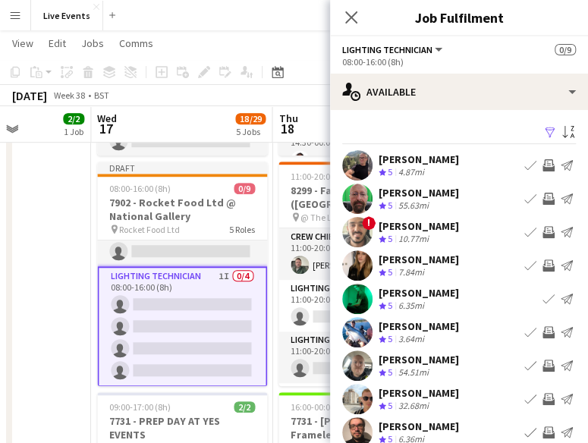
click at [543, 198] on app-icon "Invite crew" at bounding box center [549, 199] width 12 height 12
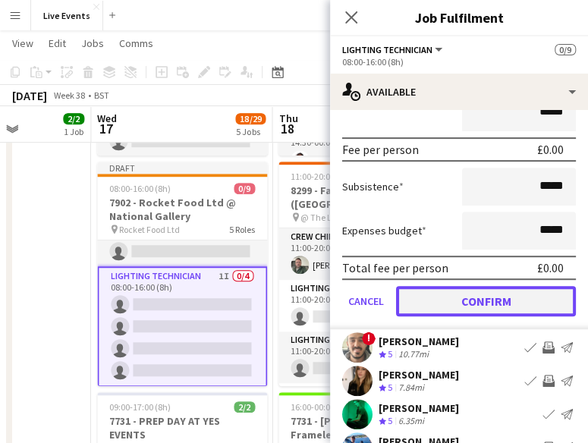
click at [473, 296] on button "Confirm" at bounding box center [486, 301] width 180 height 30
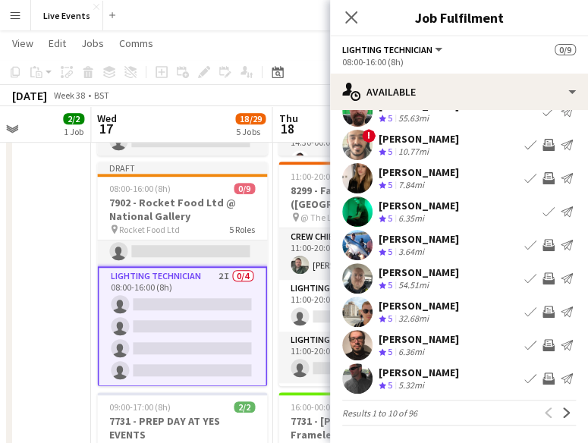
scroll to position [69, 0]
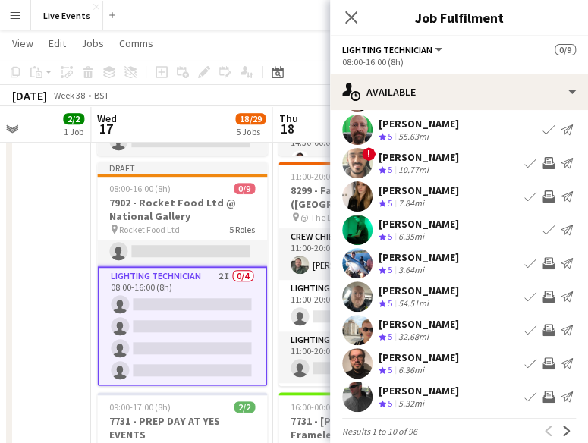
click at [366, 262] on app-user-avatar at bounding box center [357, 263] width 30 height 30
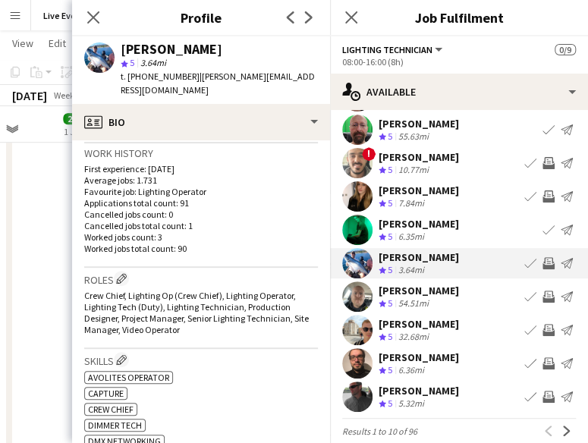
scroll to position [370, 0]
click at [543, 265] on app-icon "Invite crew" at bounding box center [549, 263] width 12 height 12
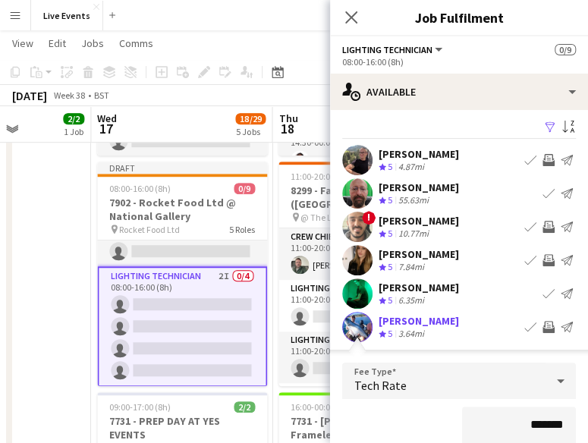
scroll to position [0, 0]
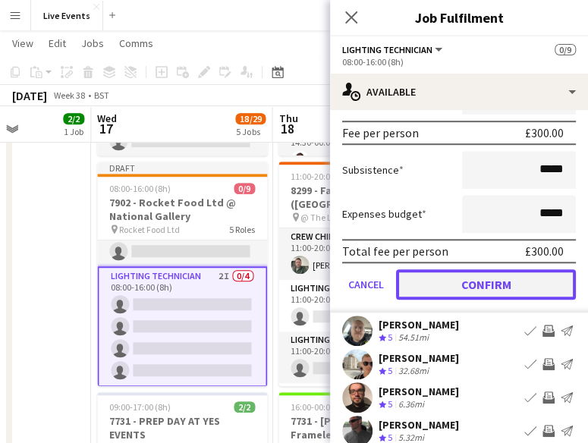
click at [476, 282] on button "Confirm" at bounding box center [486, 284] width 180 height 30
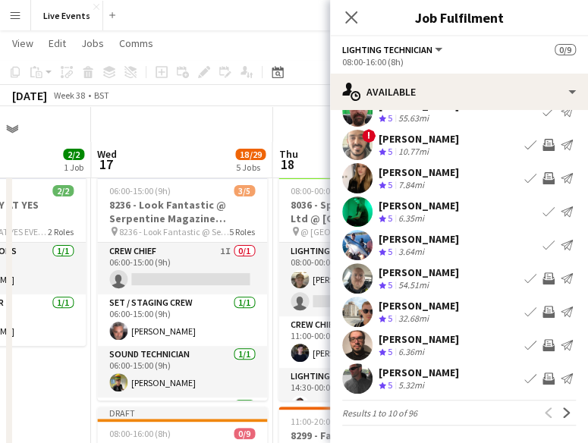
scroll to position [387, 0]
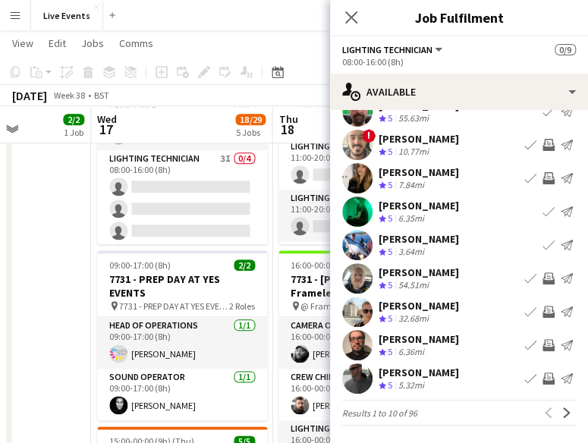
click at [358, 202] on app-user-avatar at bounding box center [357, 212] width 30 height 30
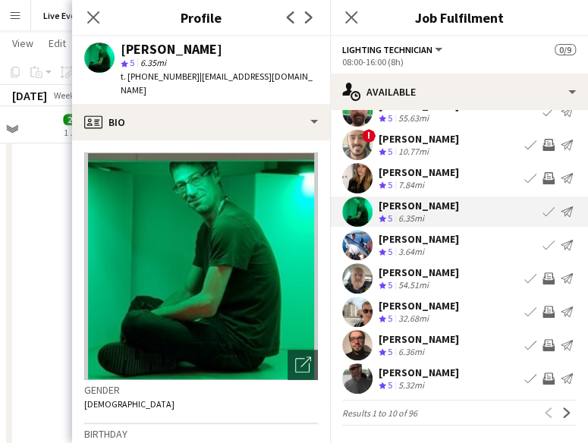
click at [358, 202] on app-user-avatar at bounding box center [357, 212] width 30 height 30
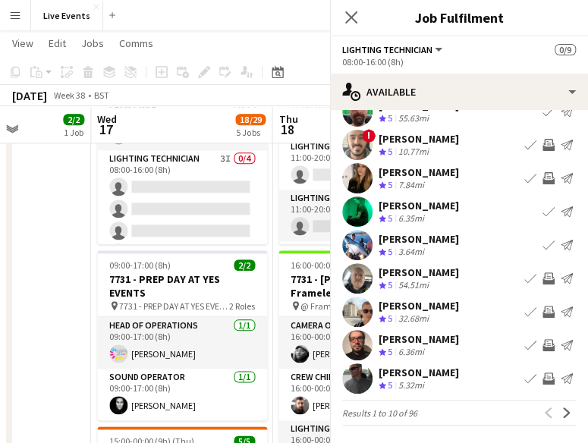
click at [358, 202] on app-user-avatar at bounding box center [357, 212] width 30 height 30
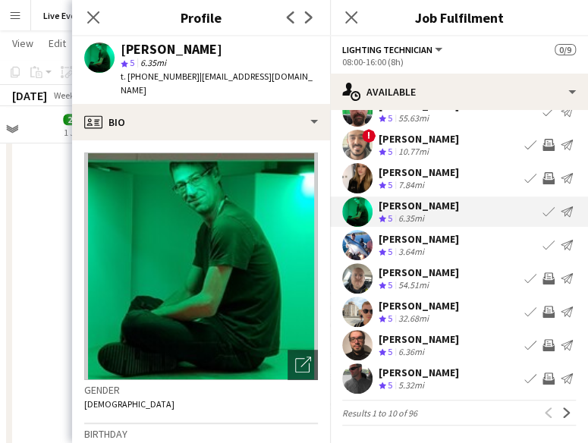
click at [38, 228] on app-date-cell "09:00-17:00 (8h) 2/2 8164 - PREP DAY AT YES EVENTS pin 8164 - PREP DAY AT YES E…" at bounding box center [0, 375] width 181 height 1184
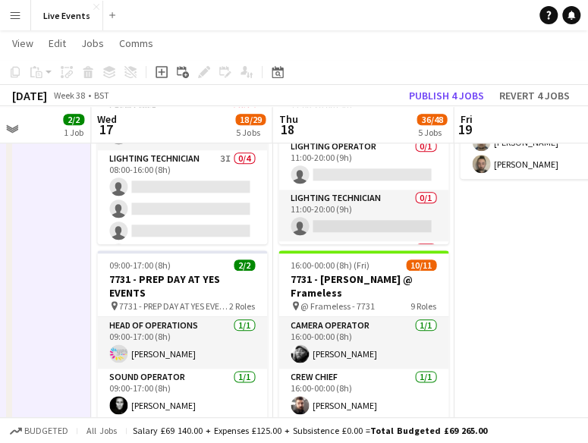
click at [501, 245] on app-date-cell "10:00-17:00 (7h) 0/3 PREP - 8032 - Spectra Travel England Ltd @ [GEOGRAPHIC_DAT…" at bounding box center [544, 375] width 181 height 1184
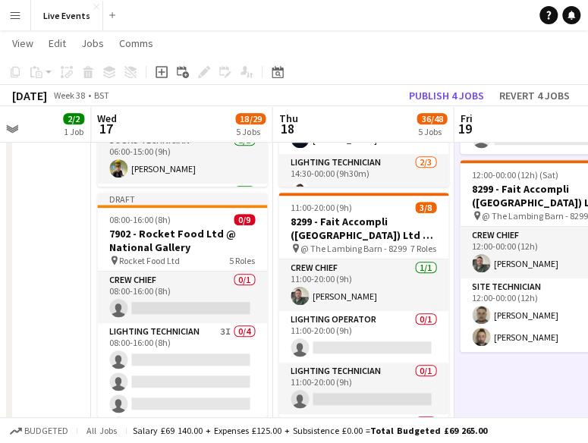
scroll to position [214, 0]
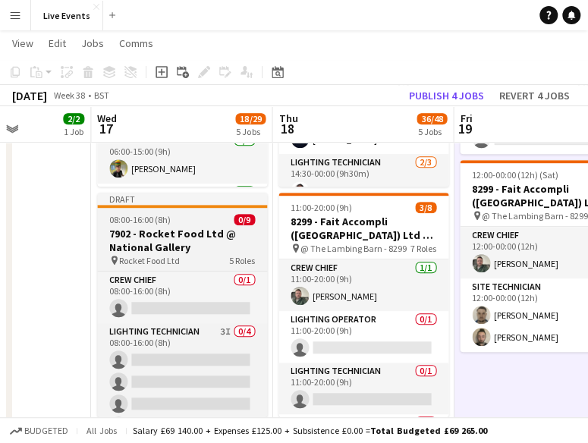
click at [179, 247] on h3 "7902 - Rocket Food Ltd @ National Gallery" at bounding box center [182, 240] width 170 height 27
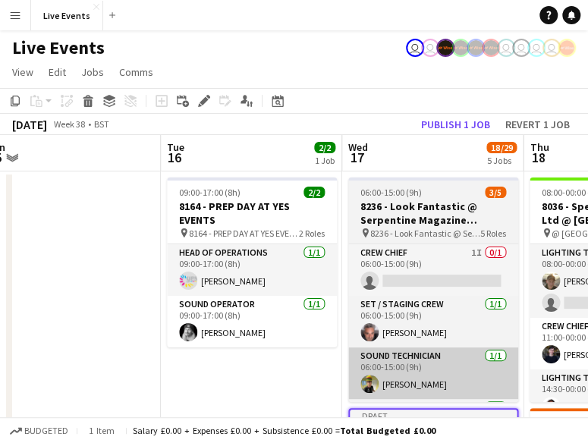
scroll to position [0, 390]
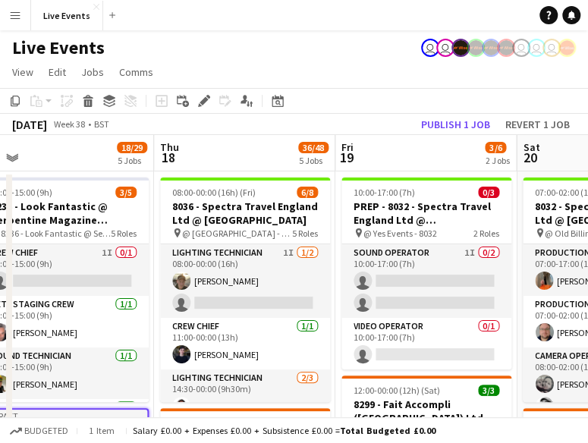
click at [244, 143] on app-board-header-date "Thu 18 36/48 5 Jobs" at bounding box center [244, 153] width 181 height 36
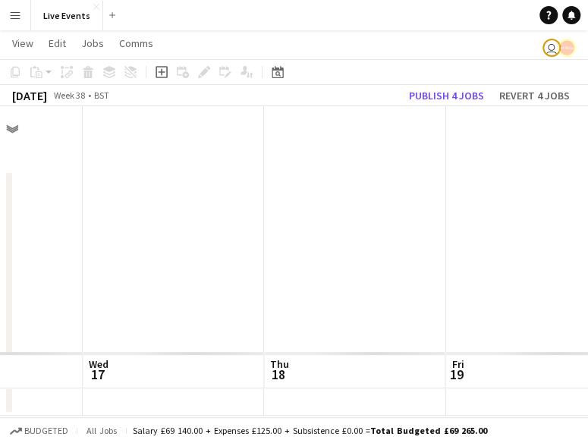
scroll to position [0, 0]
